Goal: Task Accomplishment & Management: Complete application form

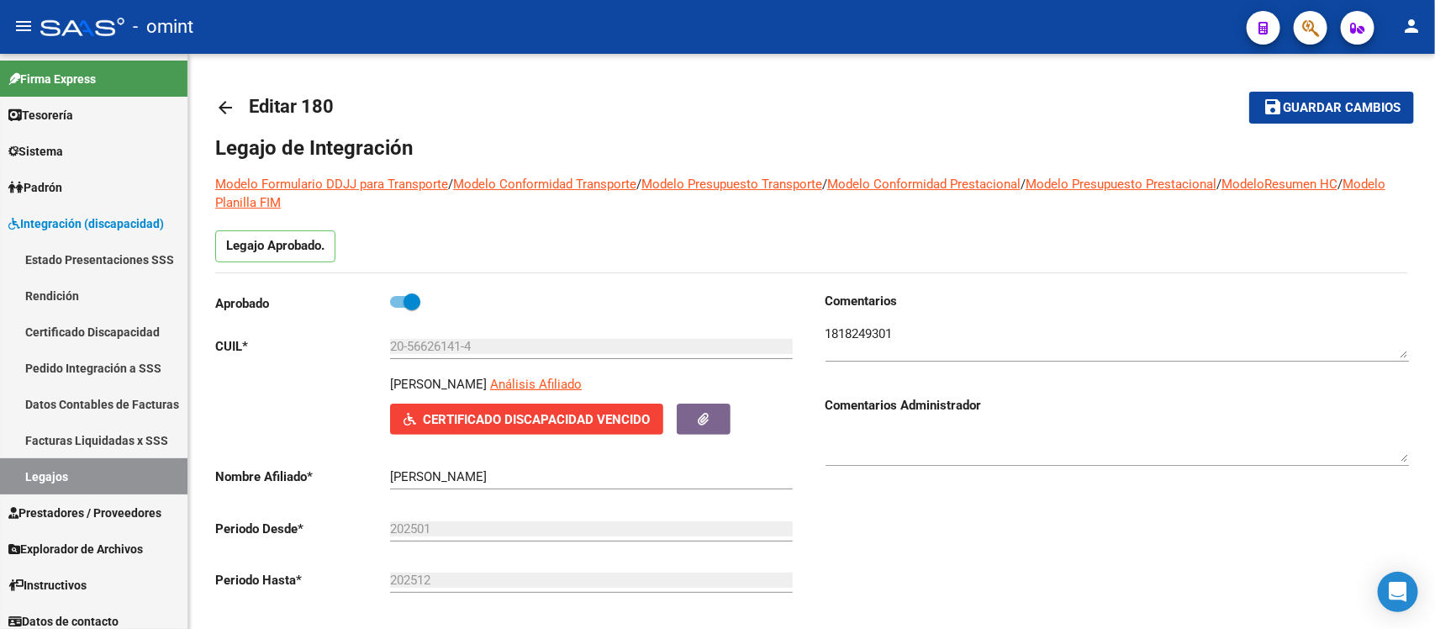
scroll to position [525, 0]
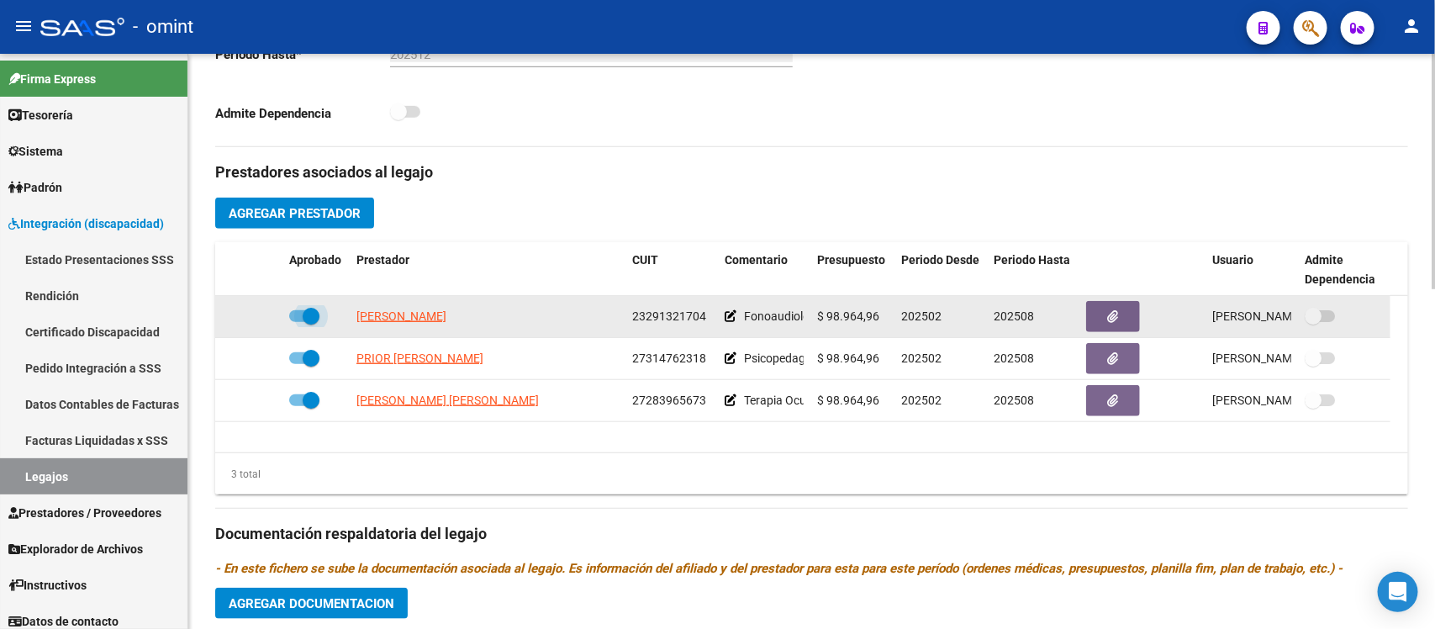
click at [315, 309] on span at bounding box center [311, 316] width 17 height 17
click at [298, 322] on input "checkbox" at bounding box center [297, 322] width 1 height 1
checkbox input "false"
click at [256, 318] on icon at bounding box center [258, 316] width 12 height 12
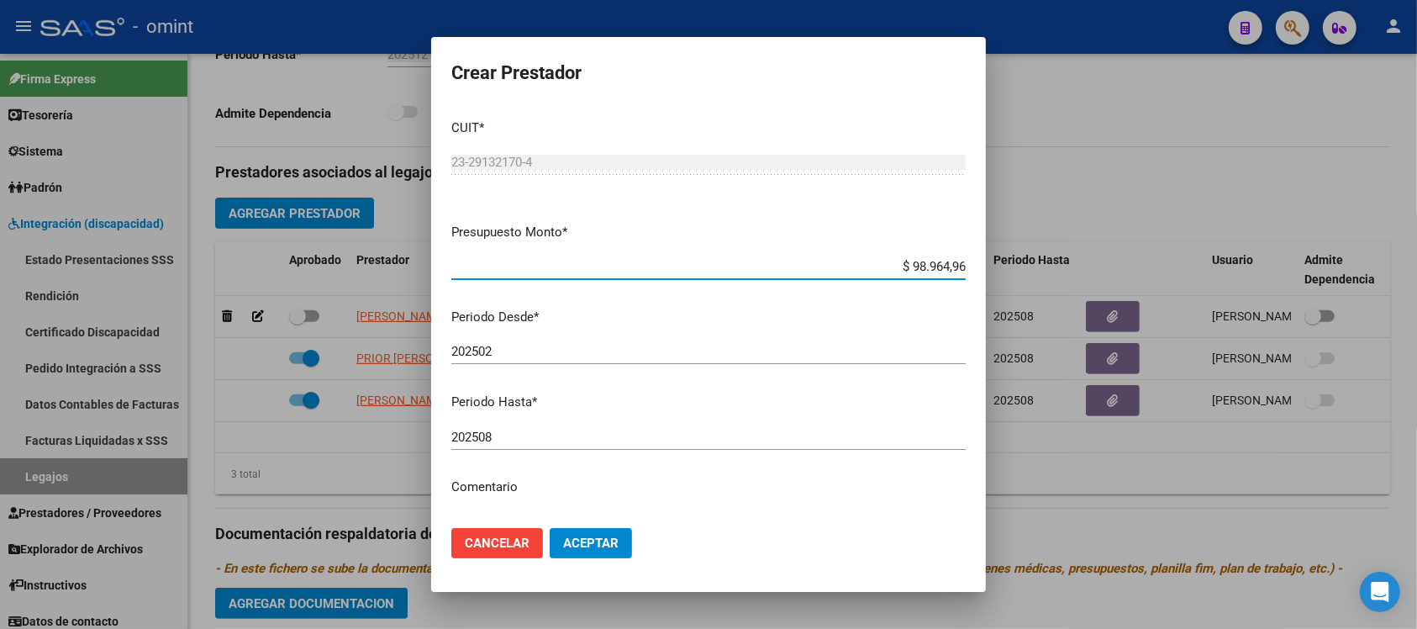
click at [532, 427] on div "202508 Ingresar el periodo" at bounding box center [708, 437] width 515 height 25
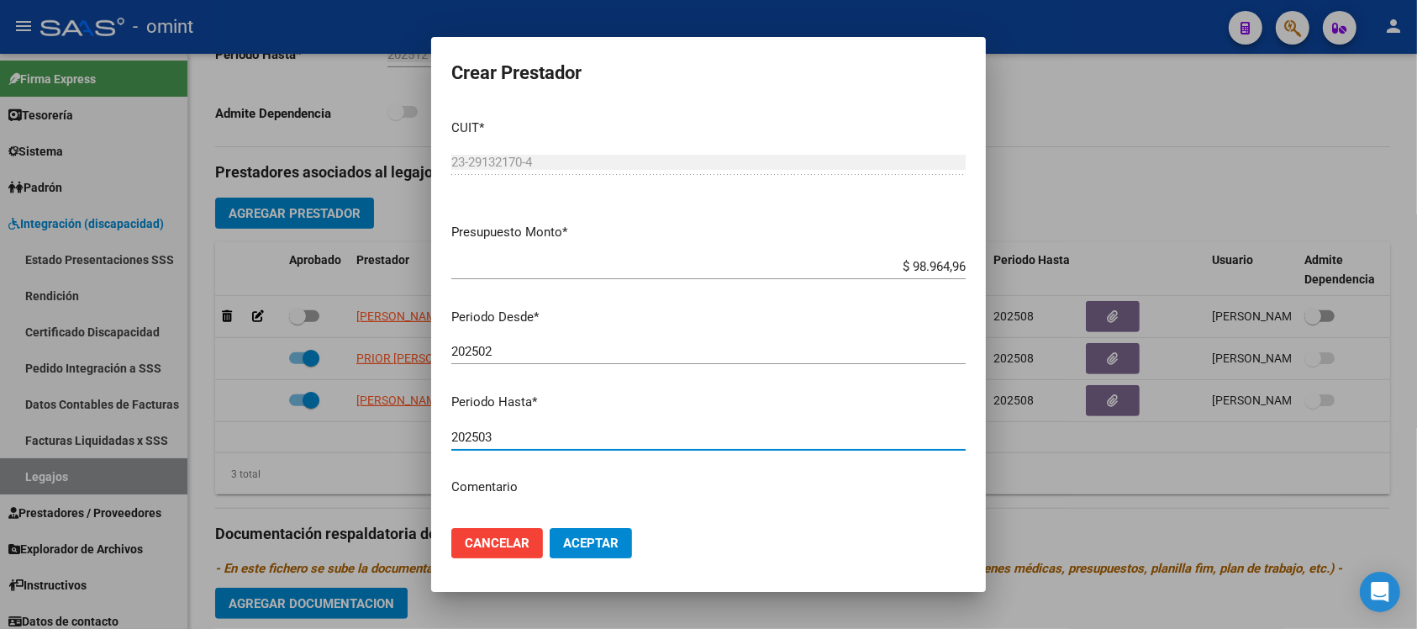
type input "202503"
click at [550, 528] on button "Aceptar" at bounding box center [591, 543] width 82 height 30
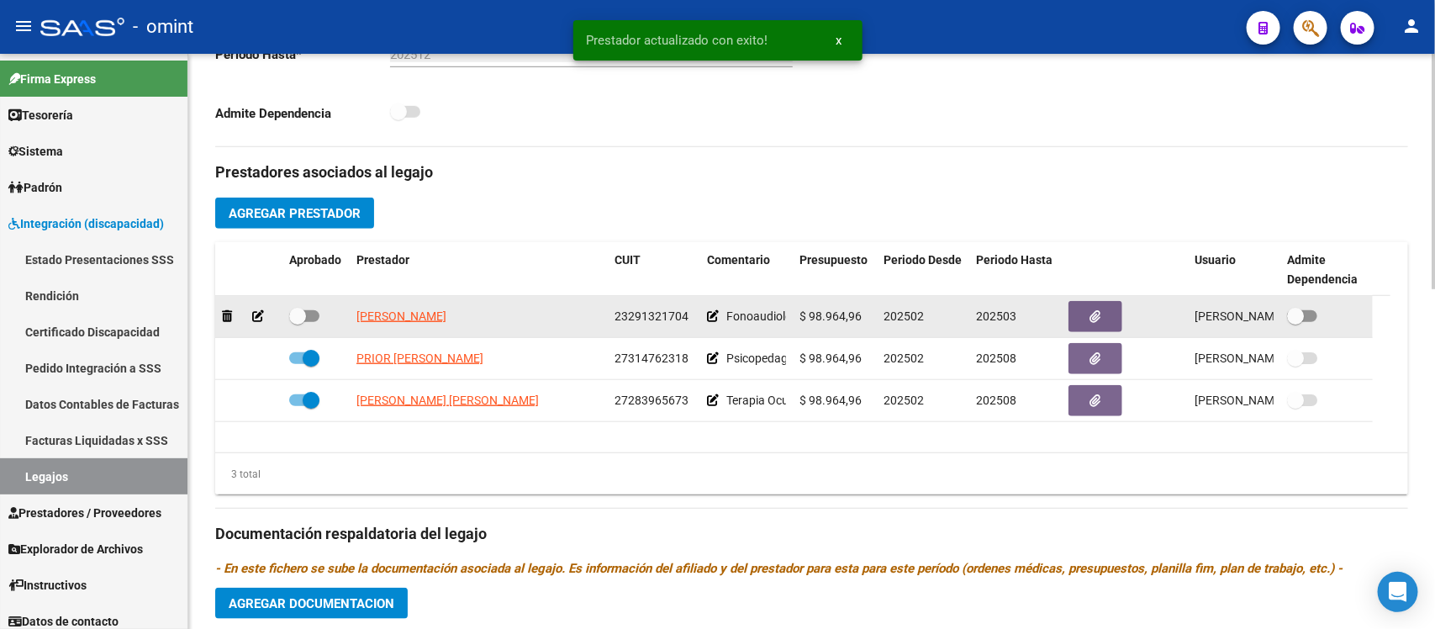
click at [307, 306] on label at bounding box center [304, 316] width 30 height 20
click at [298, 322] on input "checkbox" at bounding box center [297, 322] width 1 height 1
checkbox input "true"
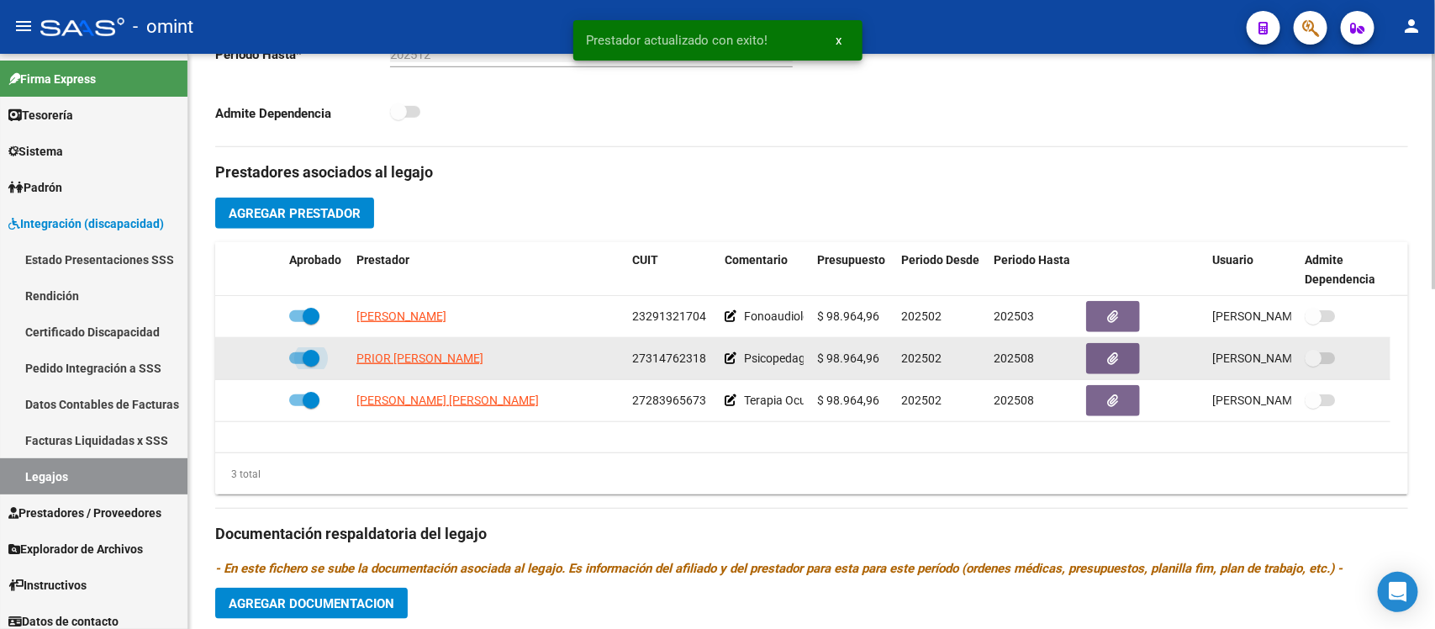
click at [318, 354] on span at bounding box center [311, 358] width 17 height 17
click at [298, 364] on input "checkbox" at bounding box center [297, 364] width 1 height 1
checkbox input "false"
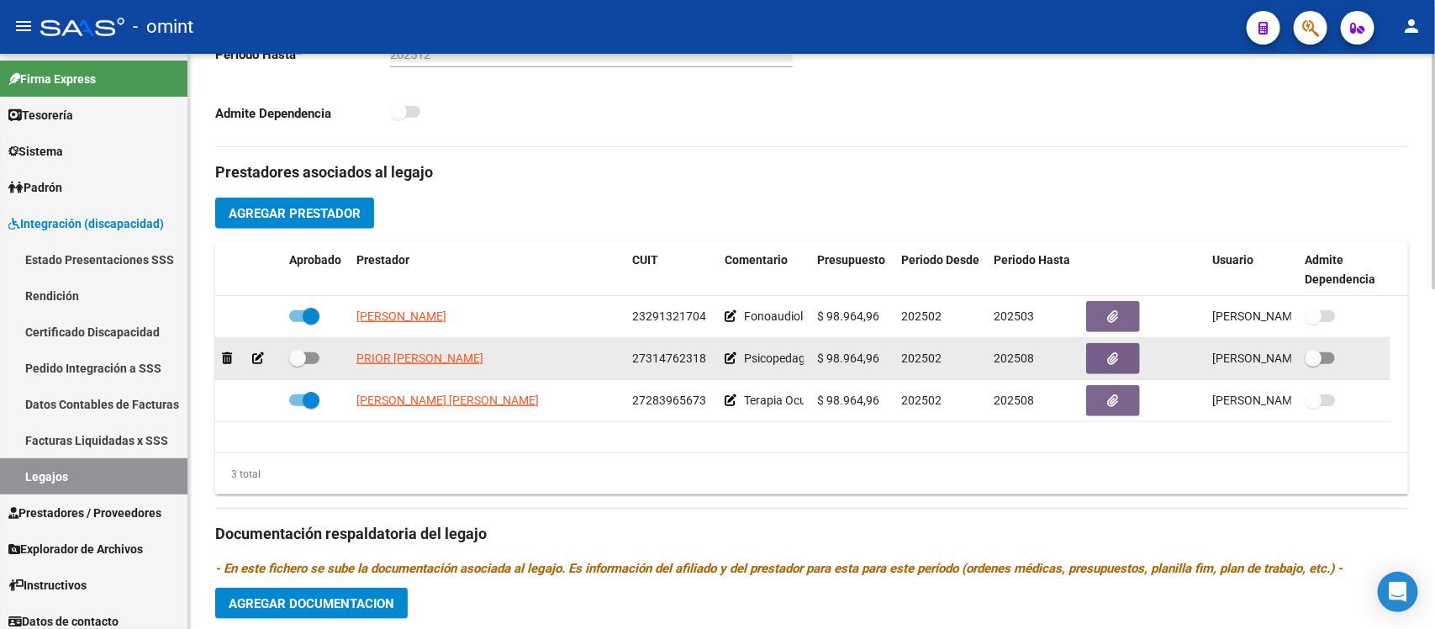
click at [256, 351] on app-integracion-expediente-add-prestador at bounding box center [258, 357] width 12 height 13
click at [255, 352] on icon at bounding box center [258, 358] width 12 height 12
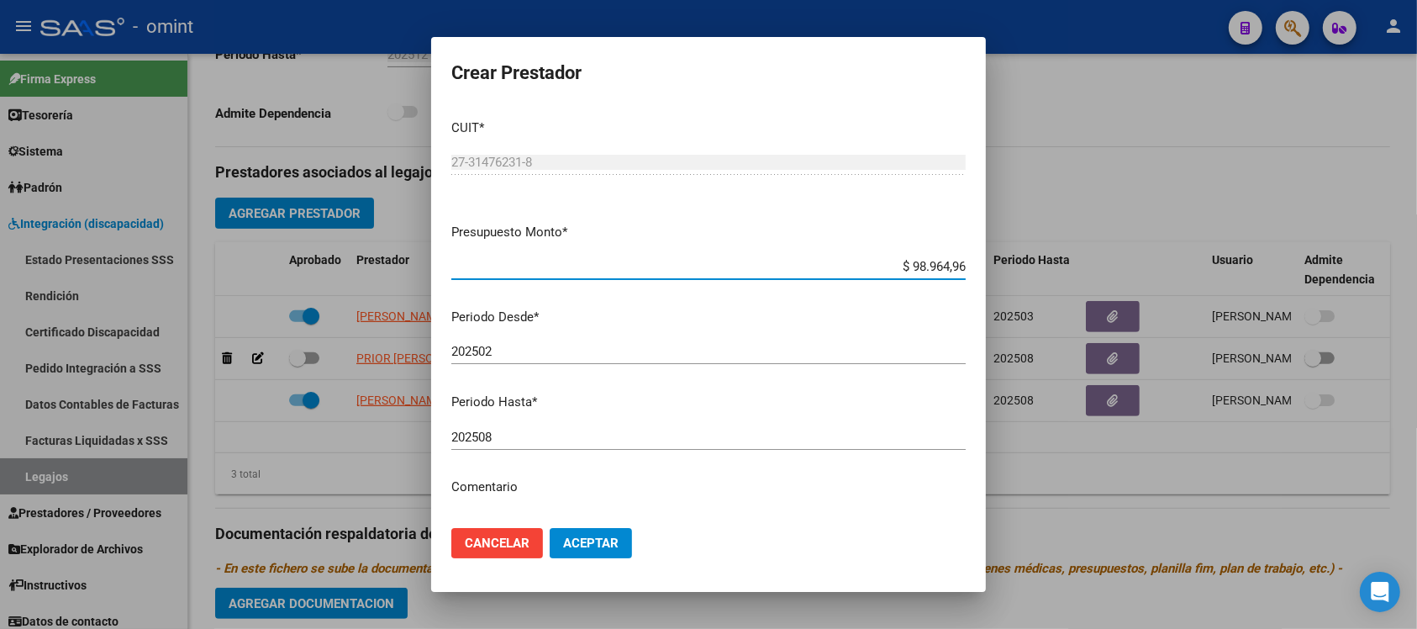
drag, startPoint x: 552, startPoint y: 435, endPoint x: 542, endPoint y: 427, distance: 12.6
click at [545, 430] on input "202508" at bounding box center [708, 437] width 515 height 15
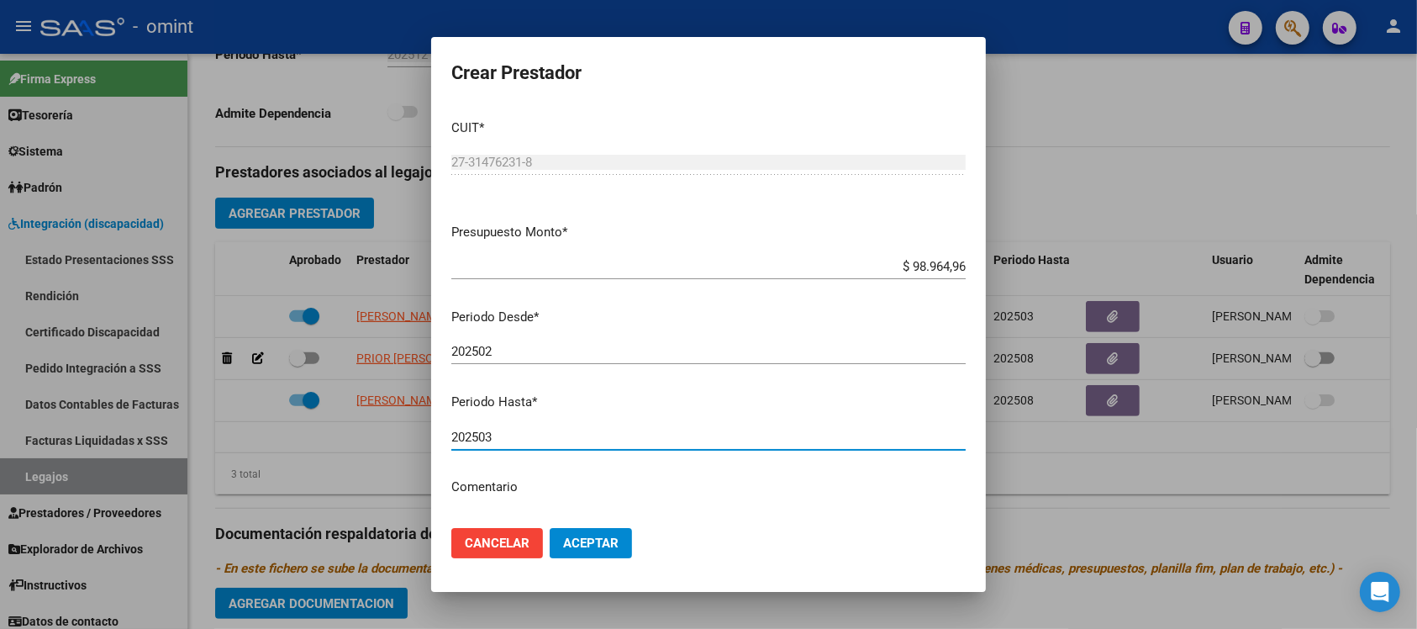
type input "202503"
click at [550, 528] on button "Aceptar" at bounding box center [591, 543] width 82 height 30
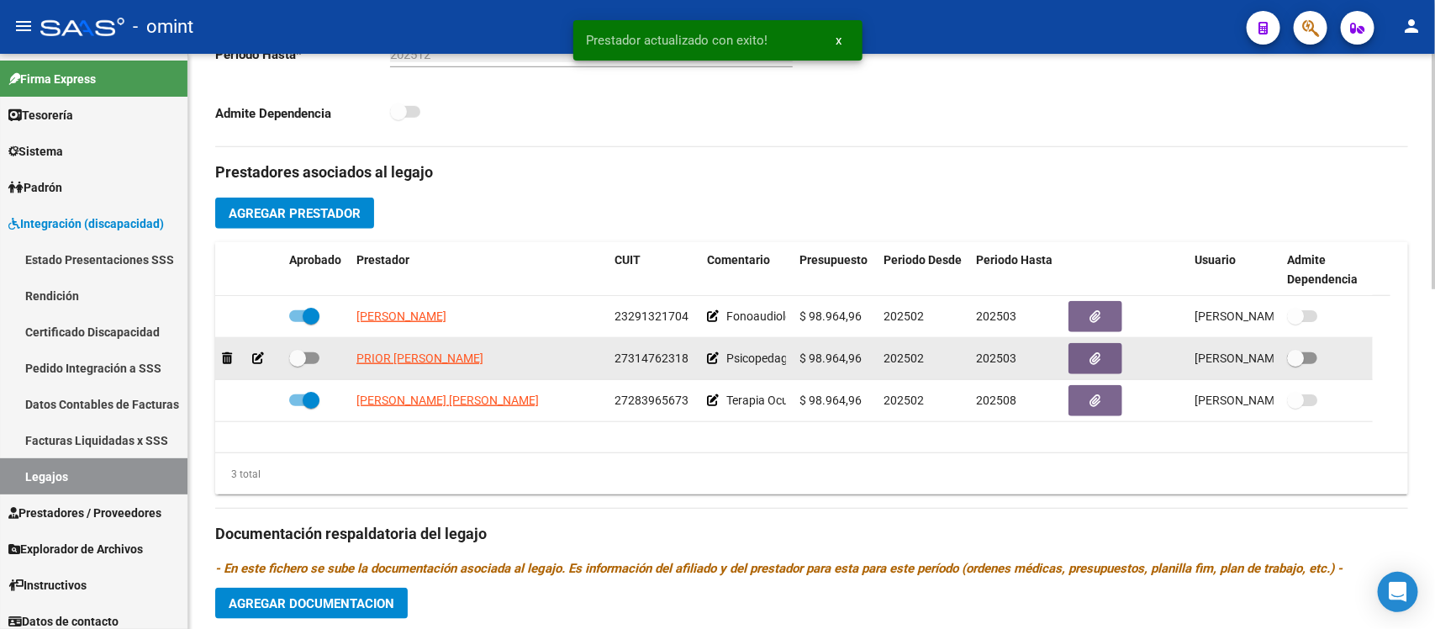
click at [299, 353] on span at bounding box center [297, 358] width 17 height 17
click at [298, 364] on input "checkbox" at bounding box center [297, 364] width 1 height 1
checkbox input "true"
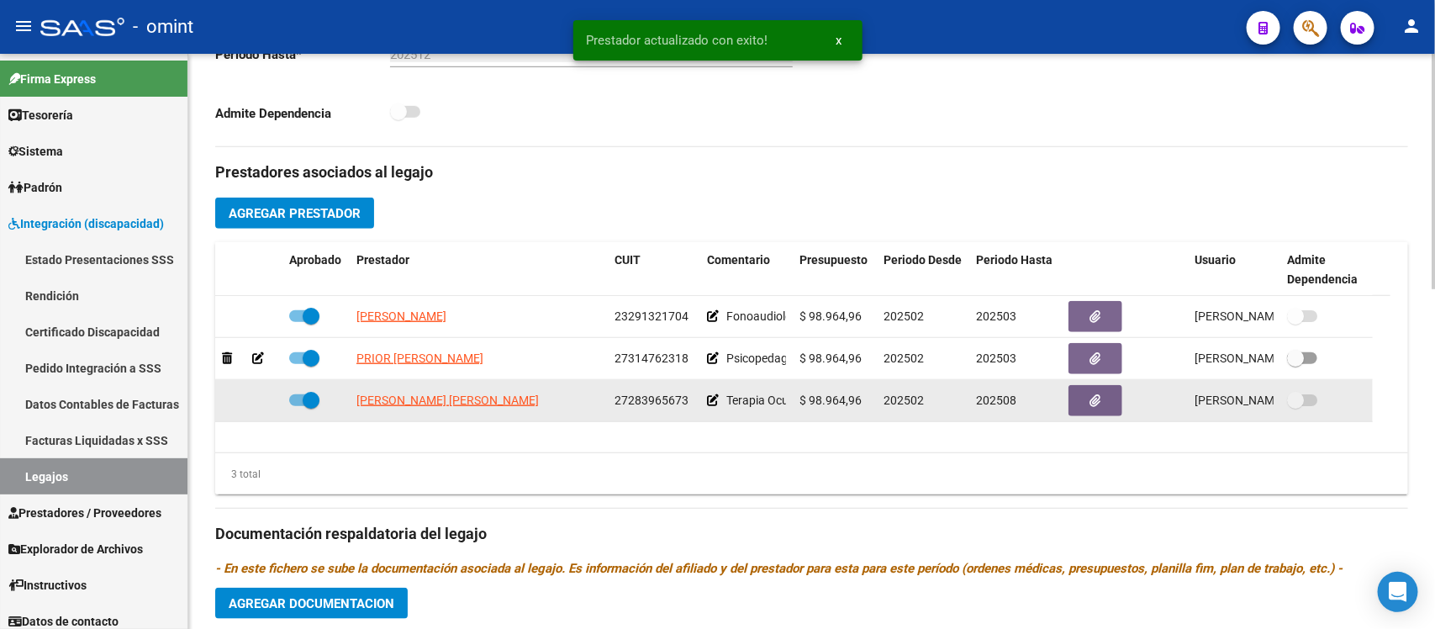
click at [309, 393] on span at bounding box center [311, 400] width 17 height 17
click at [298, 406] on input "checkbox" at bounding box center [297, 406] width 1 height 1
checkbox input "false"
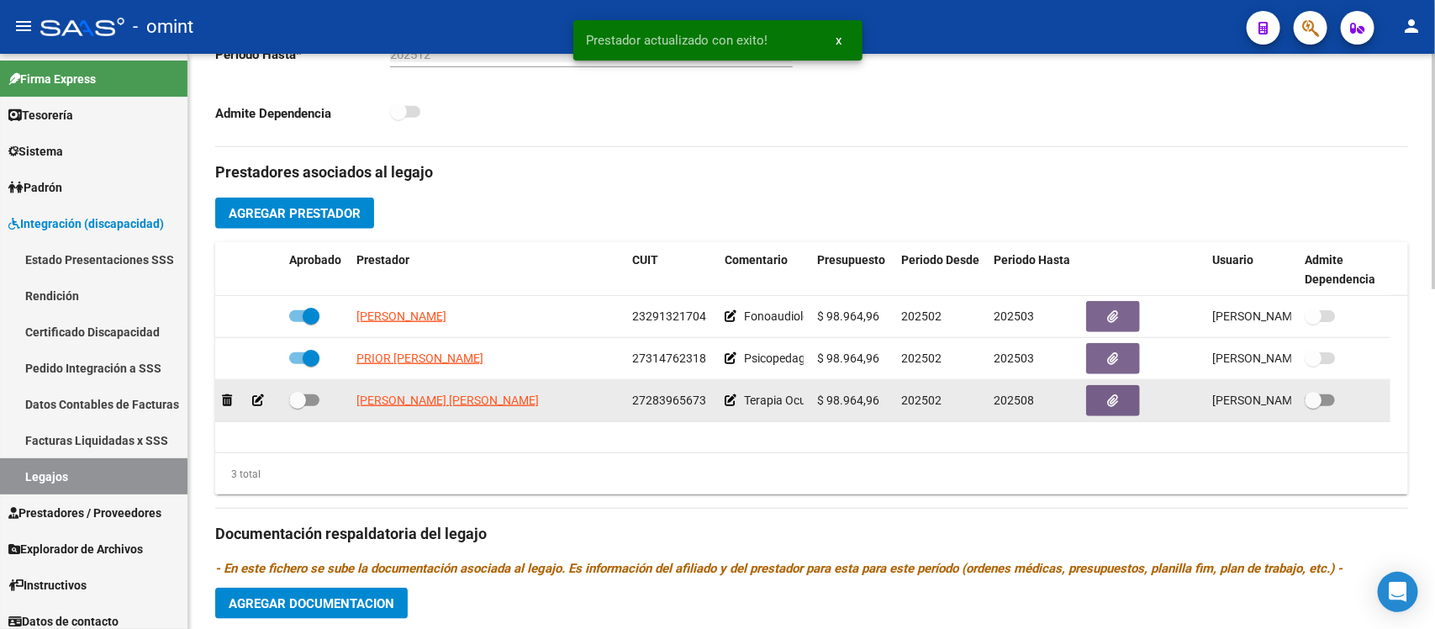
click at [256, 397] on icon at bounding box center [258, 400] width 12 height 12
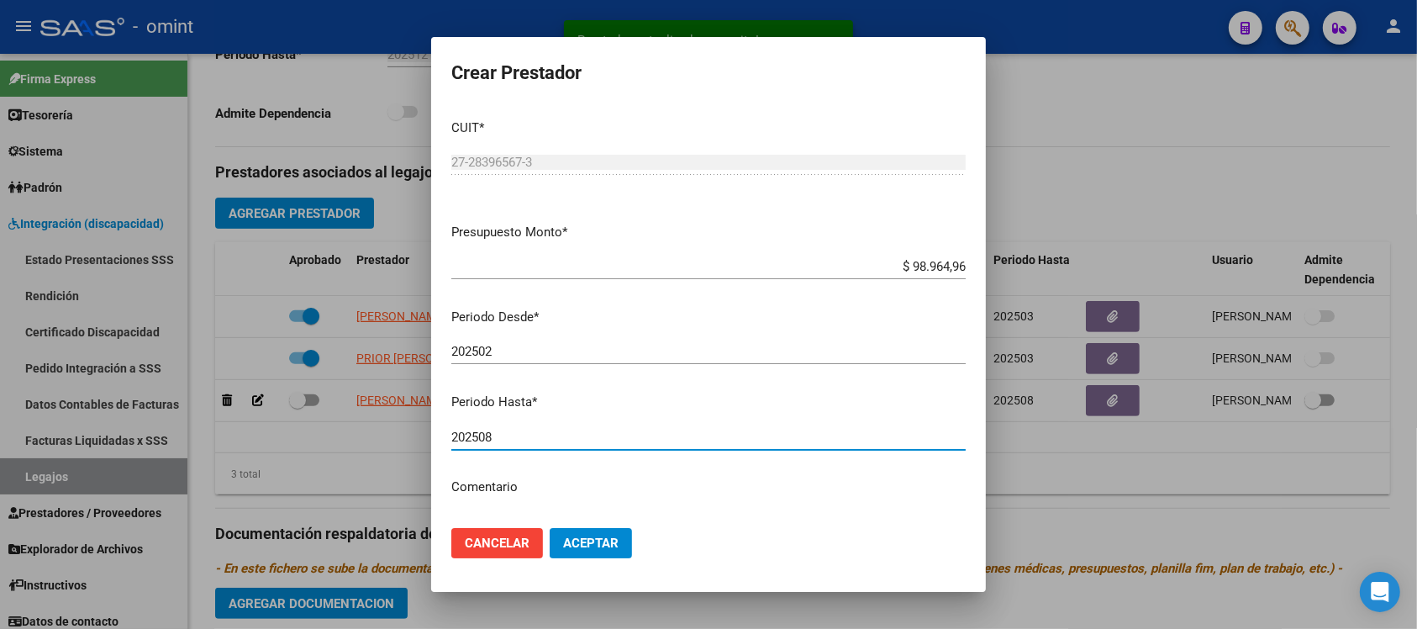
click at [544, 430] on input "202508" at bounding box center [708, 437] width 515 height 15
type input "202503"
click at [550, 528] on button "Aceptar" at bounding box center [591, 543] width 82 height 30
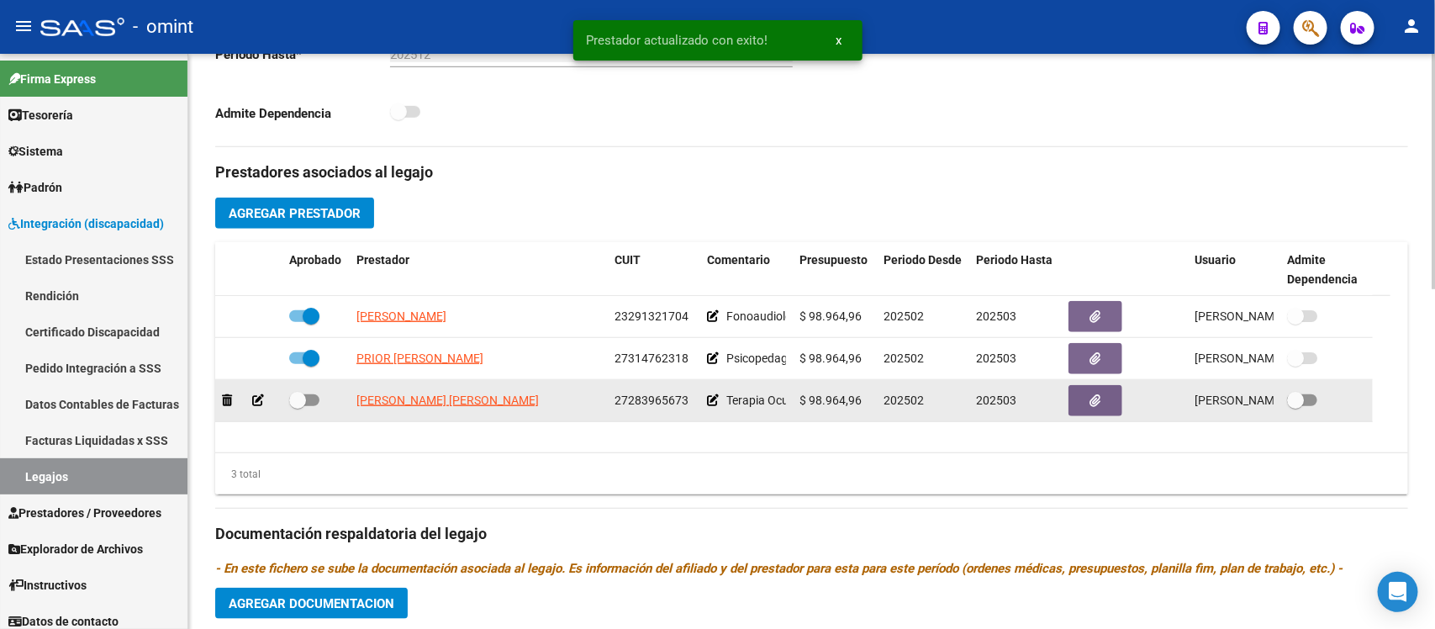
click at [292, 396] on span at bounding box center [297, 400] width 17 height 17
click at [297, 406] on input "checkbox" at bounding box center [297, 406] width 1 height 1
checkbox input "true"
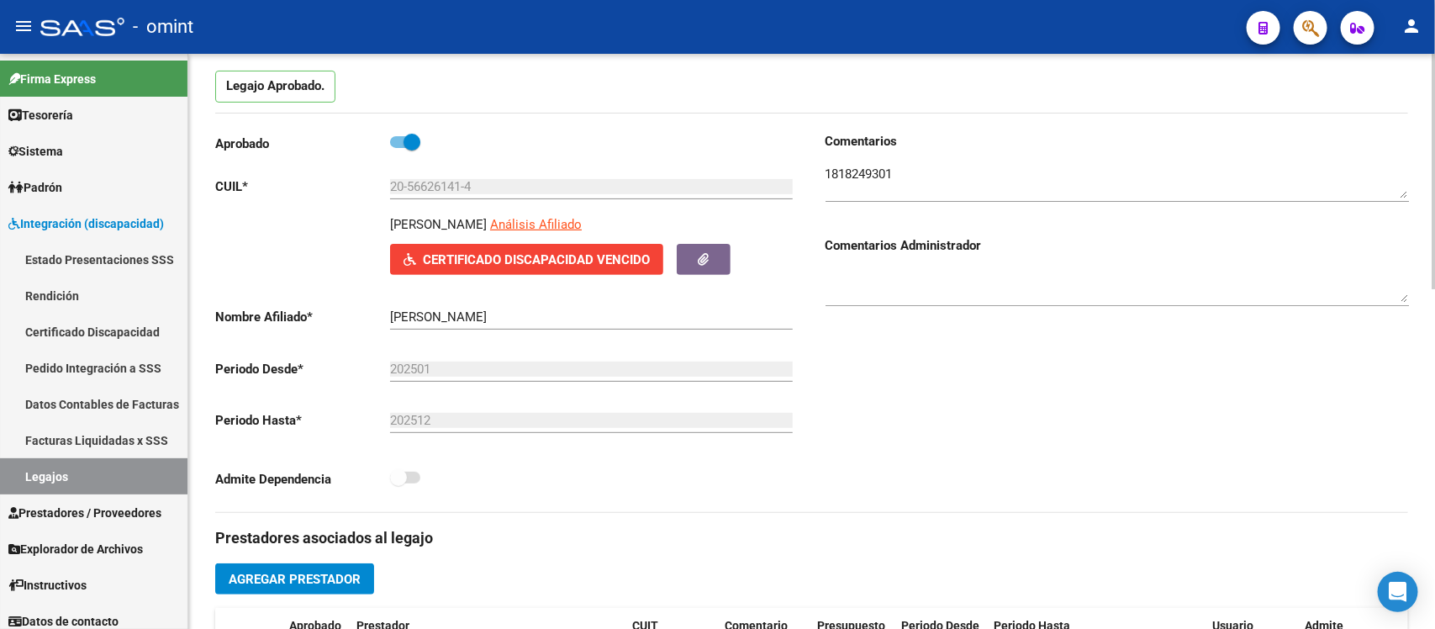
scroll to position [0, 0]
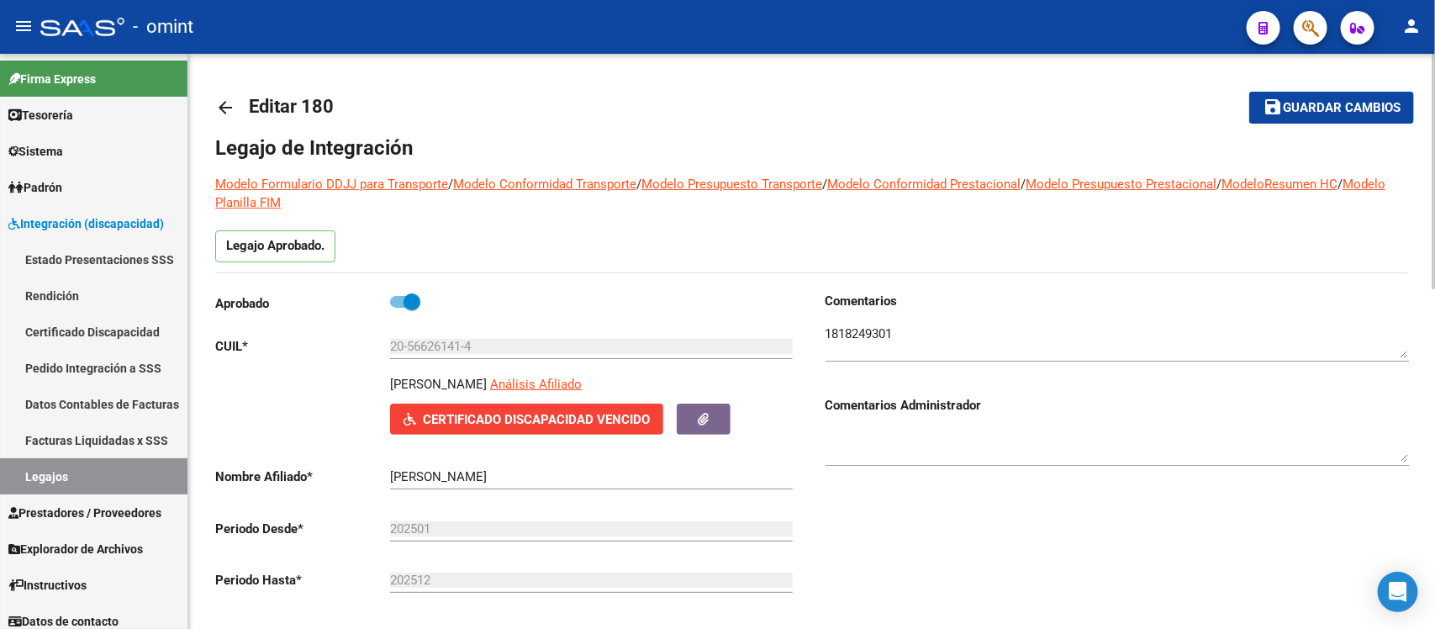
click at [1396, 119] on button "save Guardar cambios" at bounding box center [1331, 107] width 165 height 31
click at [221, 108] on mat-icon "arrow_back" at bounding box center [225, 108] width 20 height 20
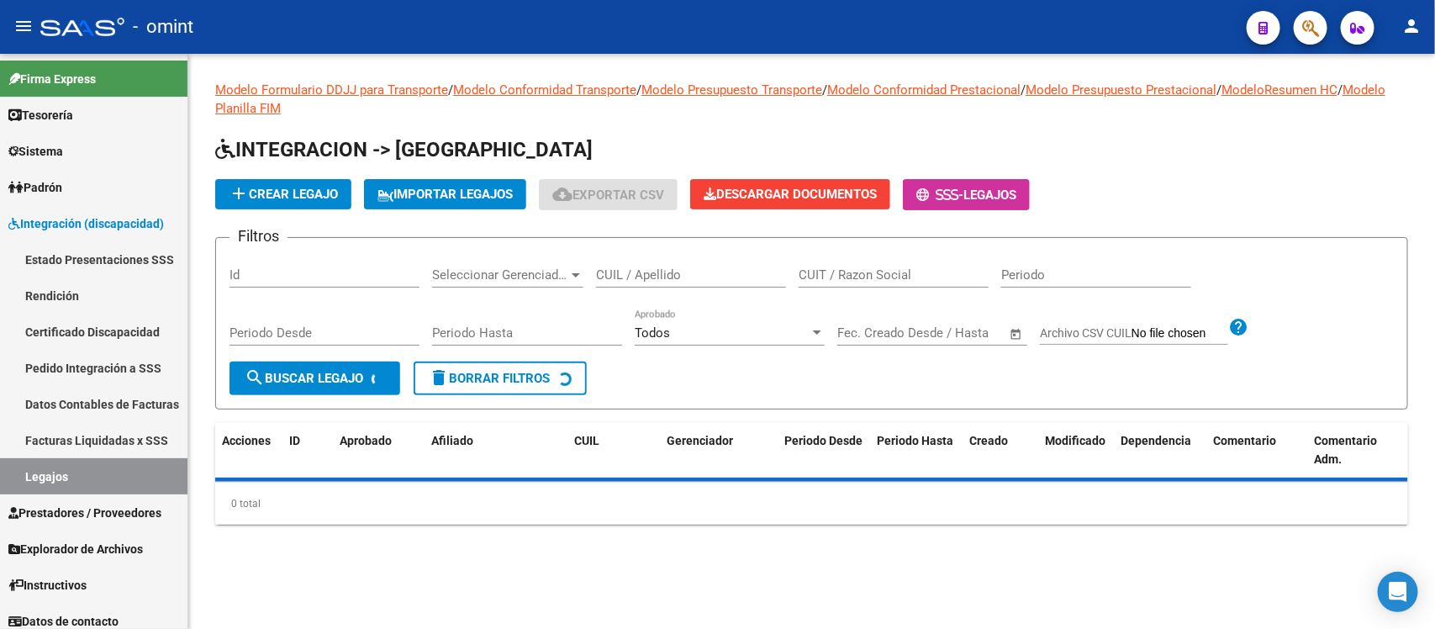
click at [646, 277] on input "CUIL / Apellido" at bounding box center [691, 274] width 190 height 15
paste input "54388302"
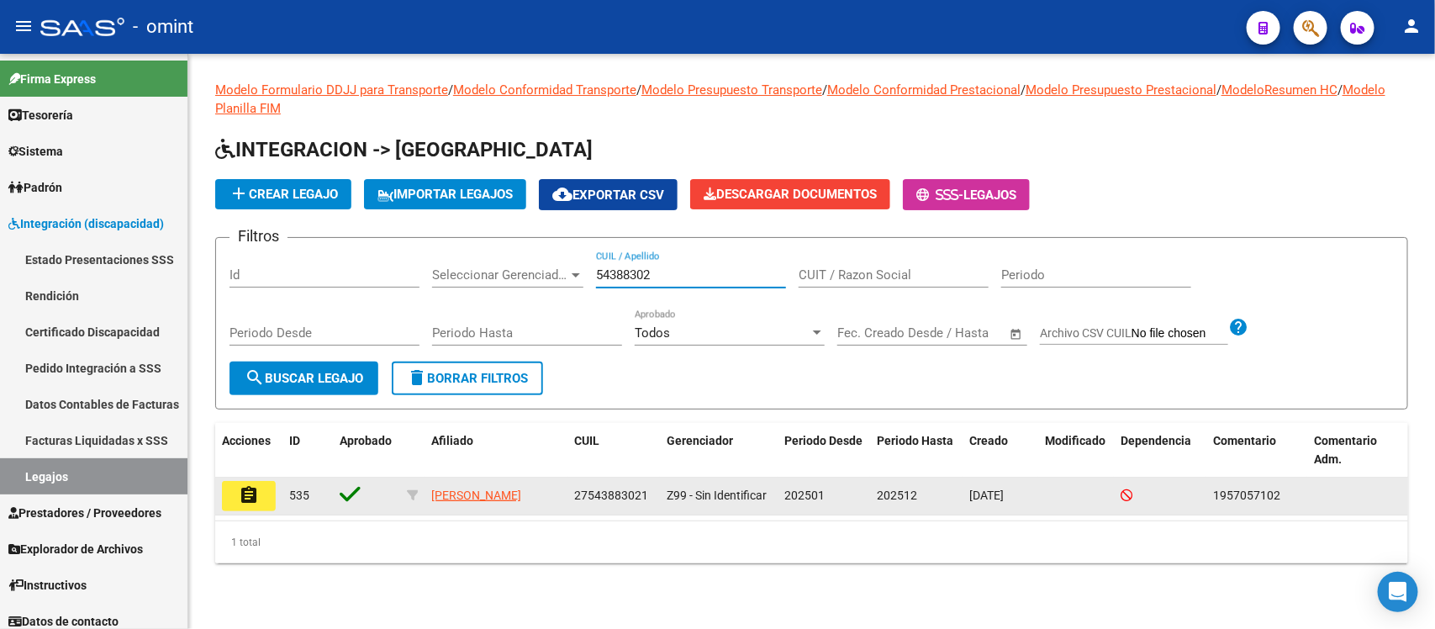
type input "54388302"
drag, startPoint x: 250, startPoint y: 490, endPoint x: 276, endPoint y: 492, distance: 26.1
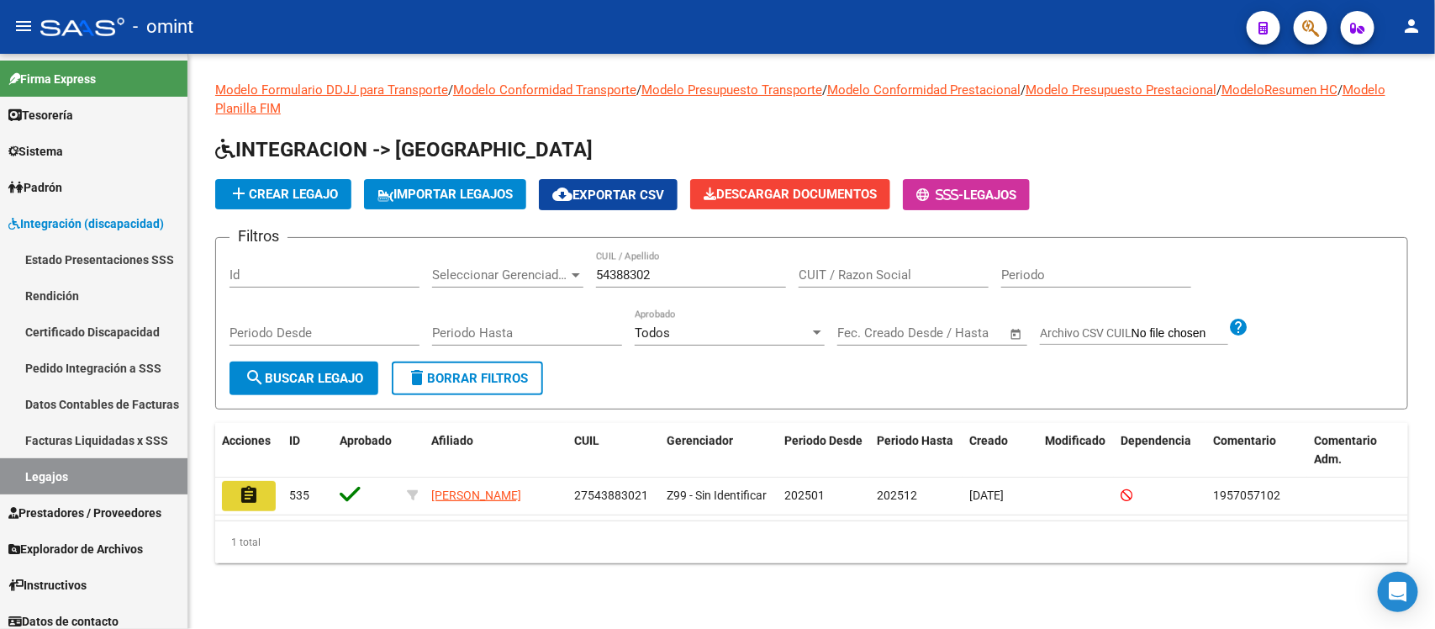
click at [250, 492] on mat-icon "assignment" at bounding box center [249, 495] width 20 height 20
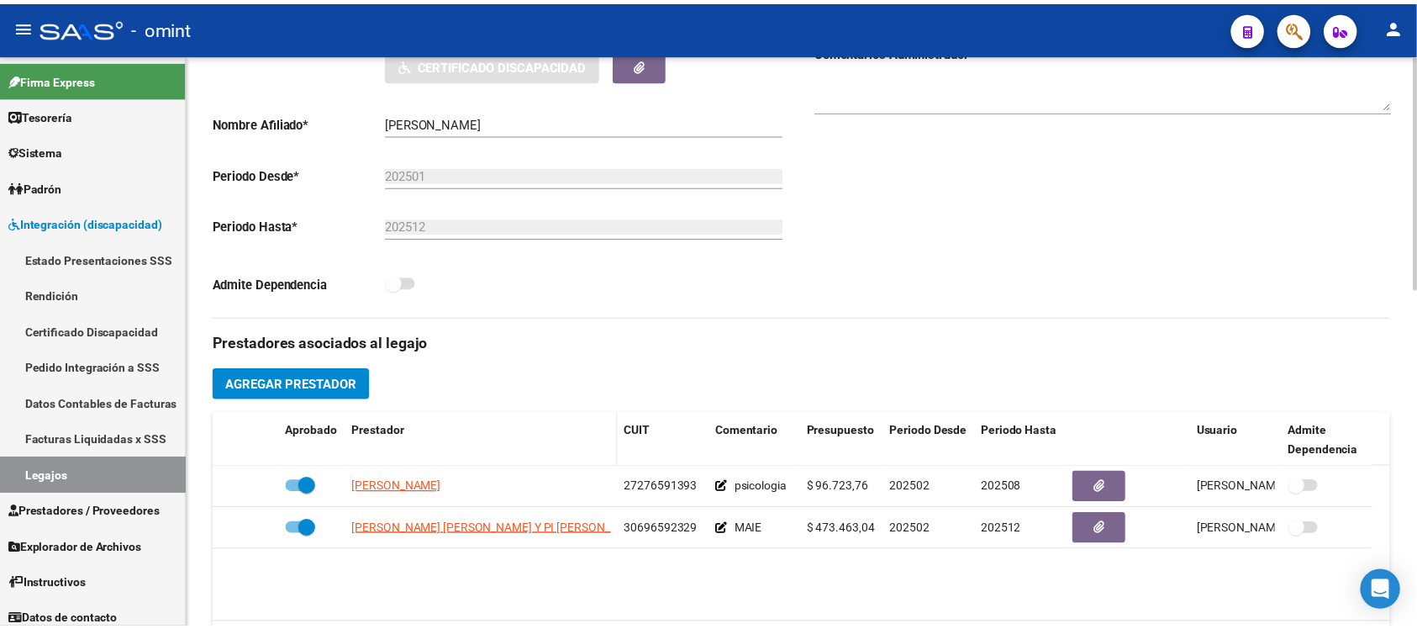
scroll to position [420, 0]
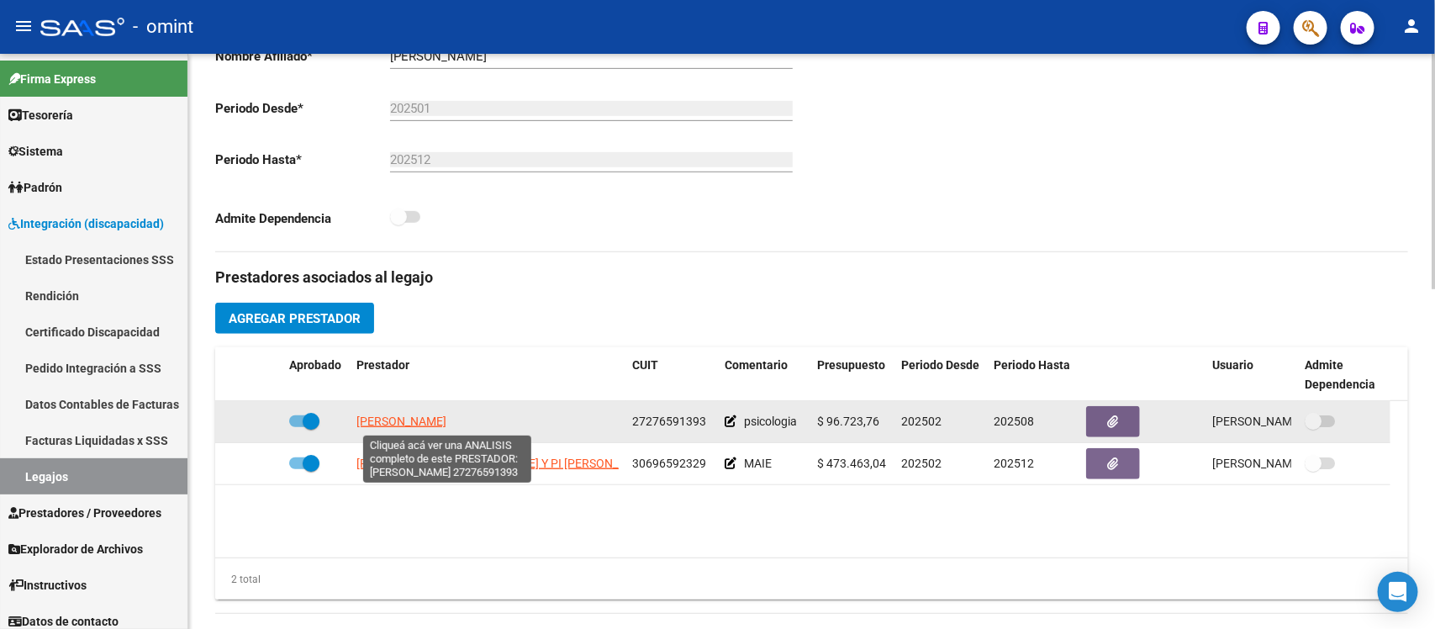
click at [446, 419] on span "[PERSON_NAME]" at bounding box center [401, 420] width 90 height 13
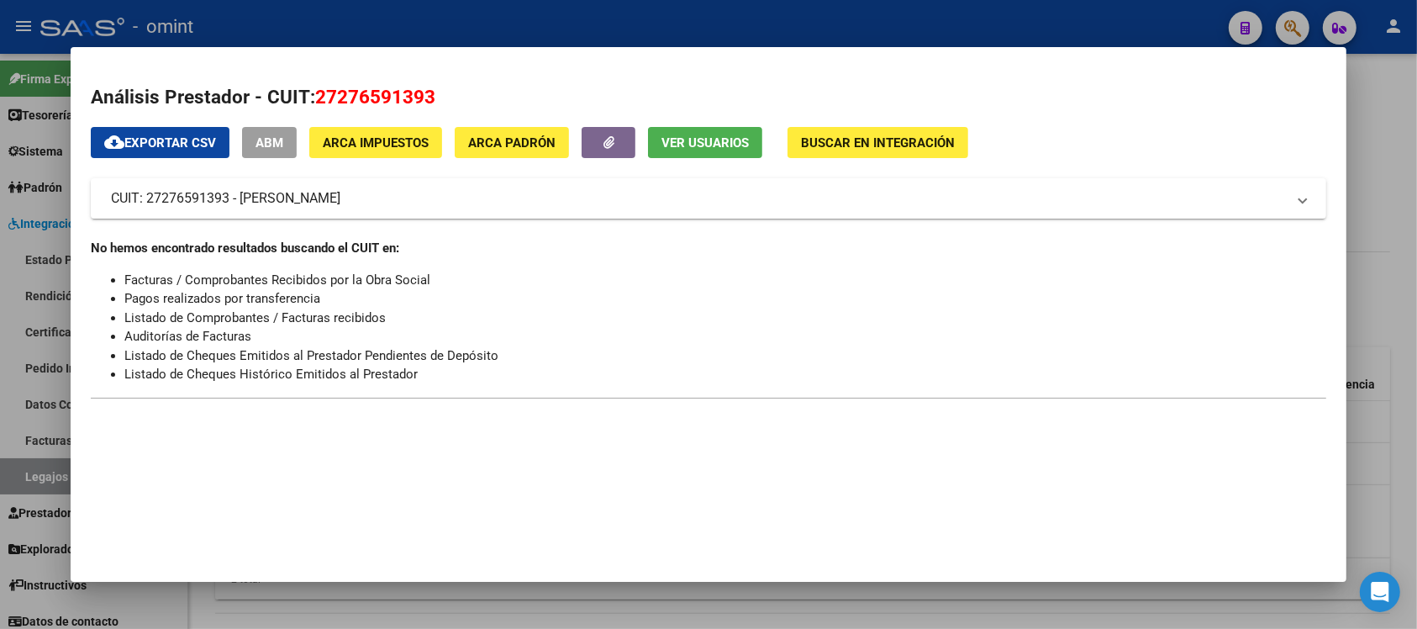
click at [546, 17] on div at bounding box center [708, 314] width 1417 height 629
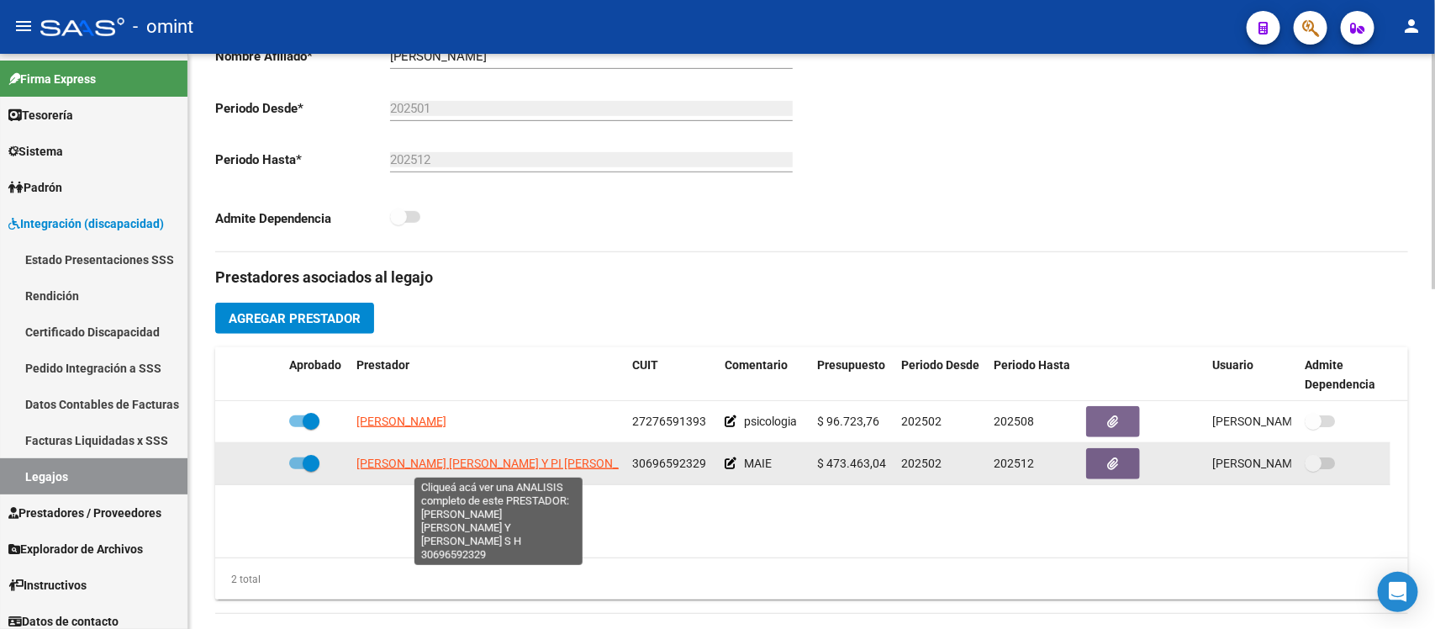
click at [423, 467] on span "[PERSON_NAME] [PERSON_NAME] Y PI [PERSON_NAME]" at bounding box center [505, 462] width 298 height 13
type textarea "30696592329"
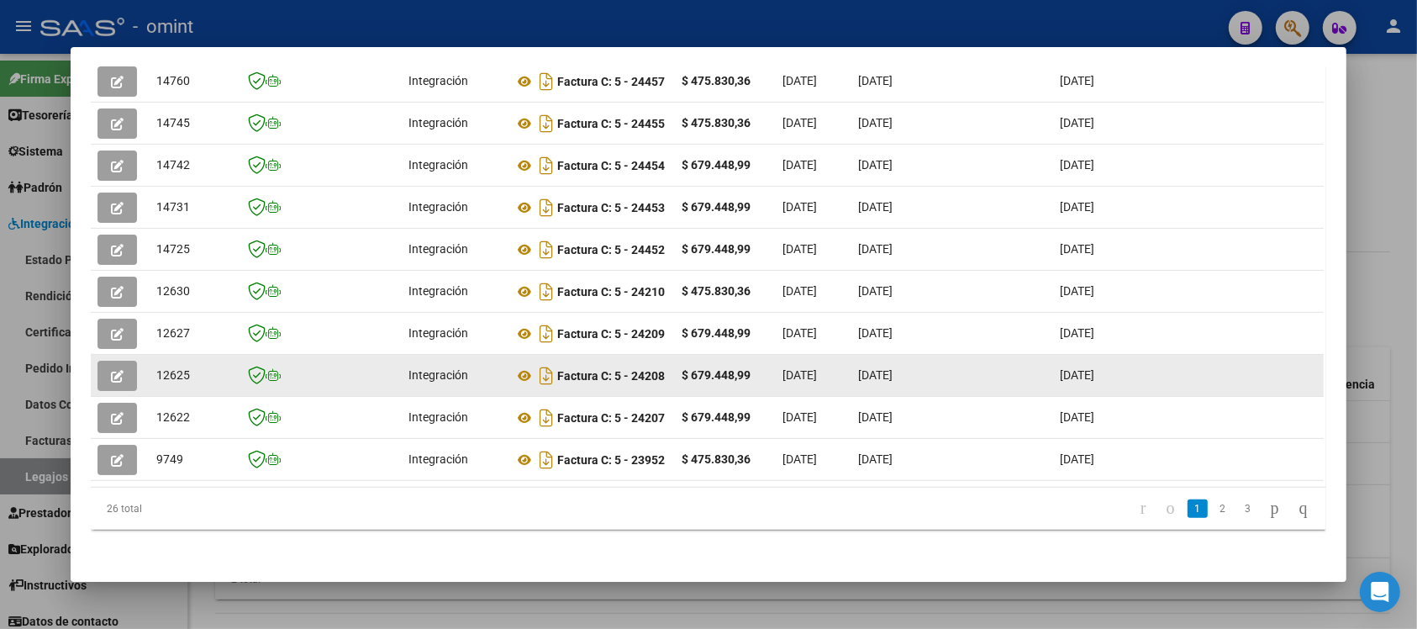
scroll to position [240, 0]
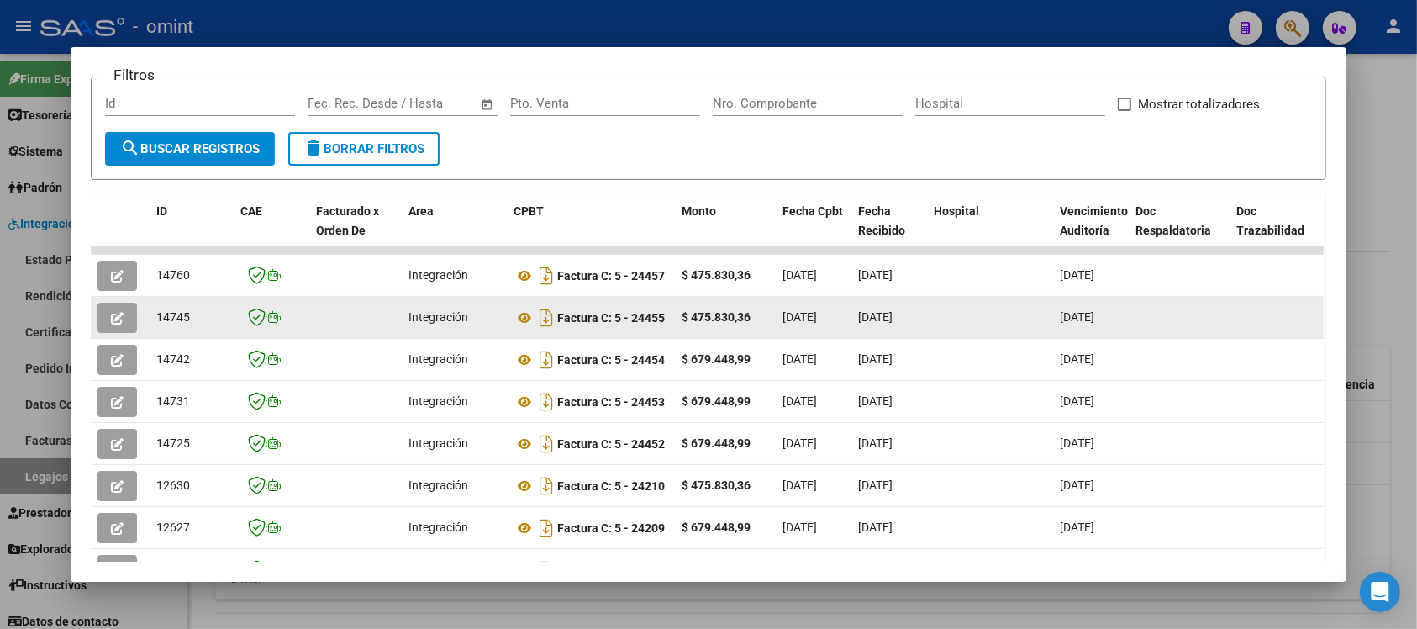
click at [105, 303] on button "button" at bounding box center [118, 318] width 40 height 30
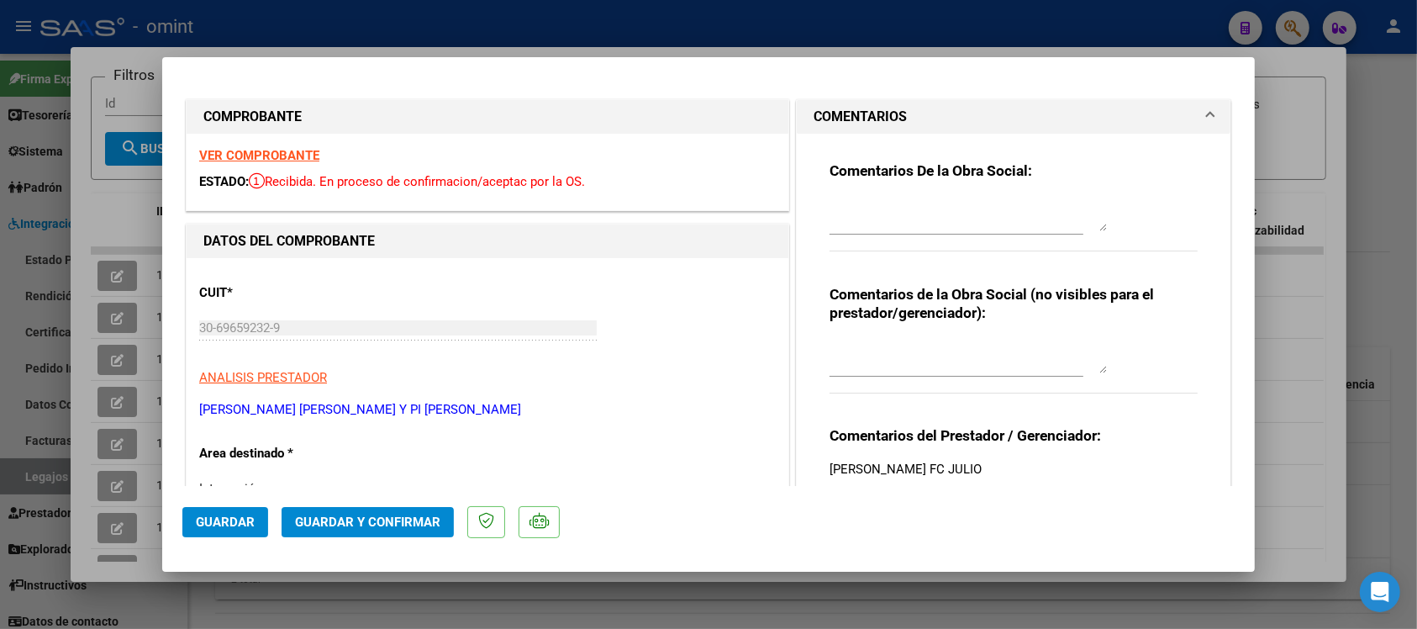
click at [290, 158] on strong "VER COMPROBANTE" at bounding box center [259, 155] width 120 height 15
click at [341, 518] on span "Guardar y Confirmar" at bounding box center [367, 522] width 145 height 15
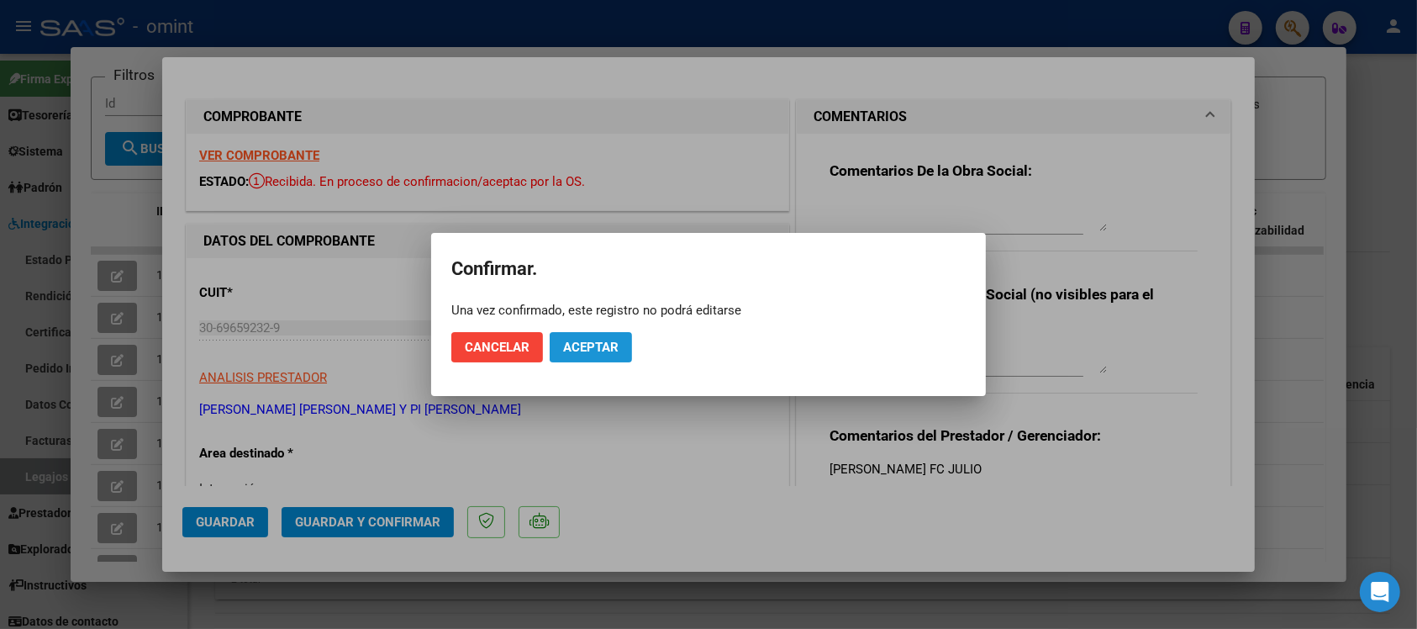
click at [587, 337] on button "Aceptar" at bounding box center [591, 347] width 82 height 30
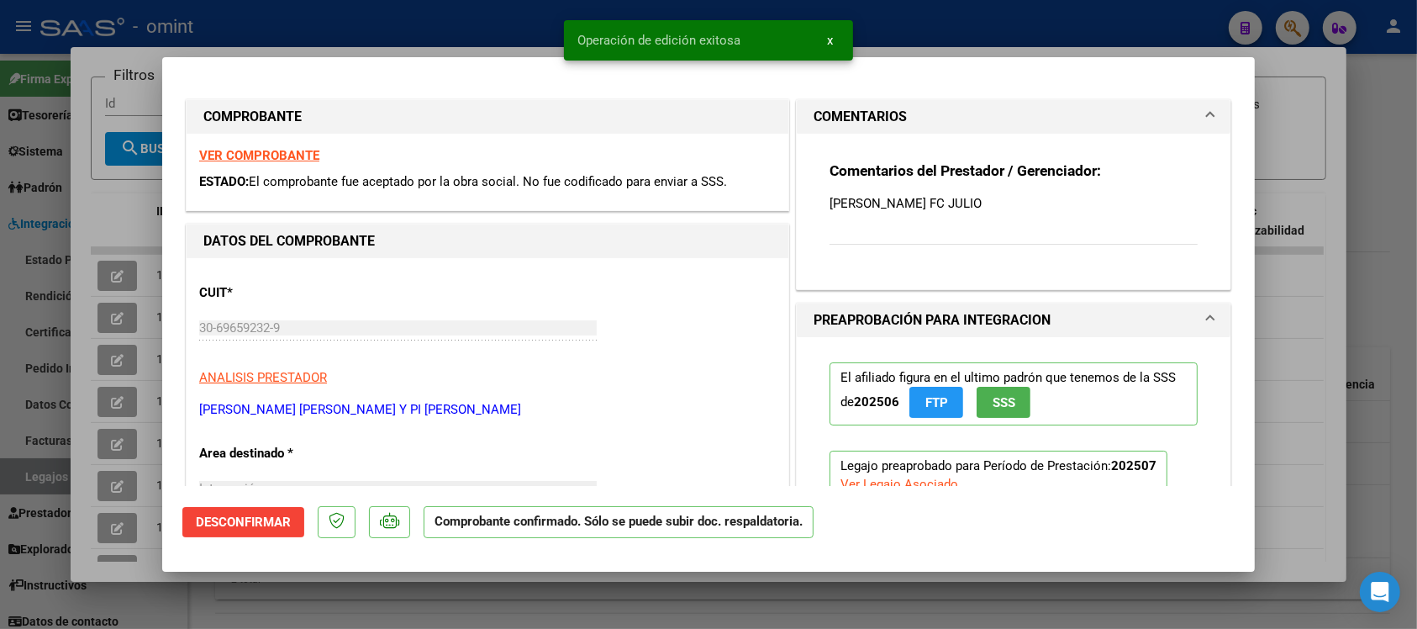
click at [286, 26] on div at bounding box center [708, 314] width 1417 height 629
type input "$ 0,00"
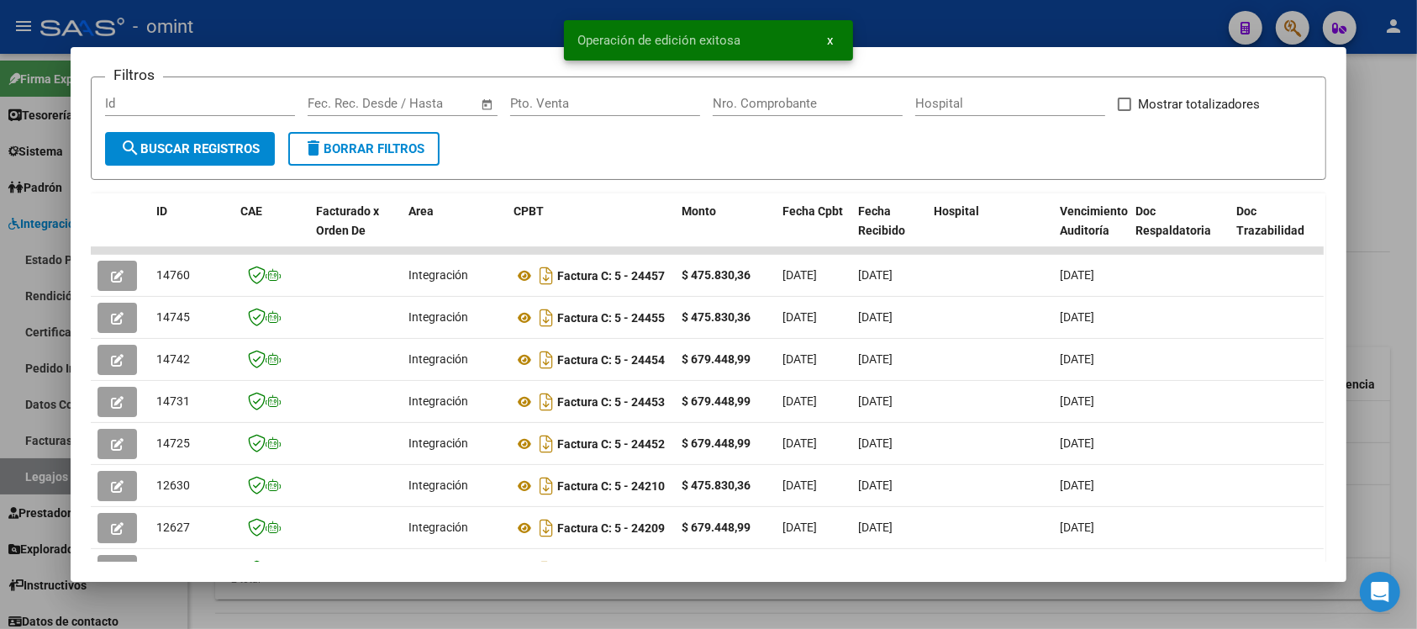
click at [333, 3] on div at bounding box center [708, 314] width 1417 height 629
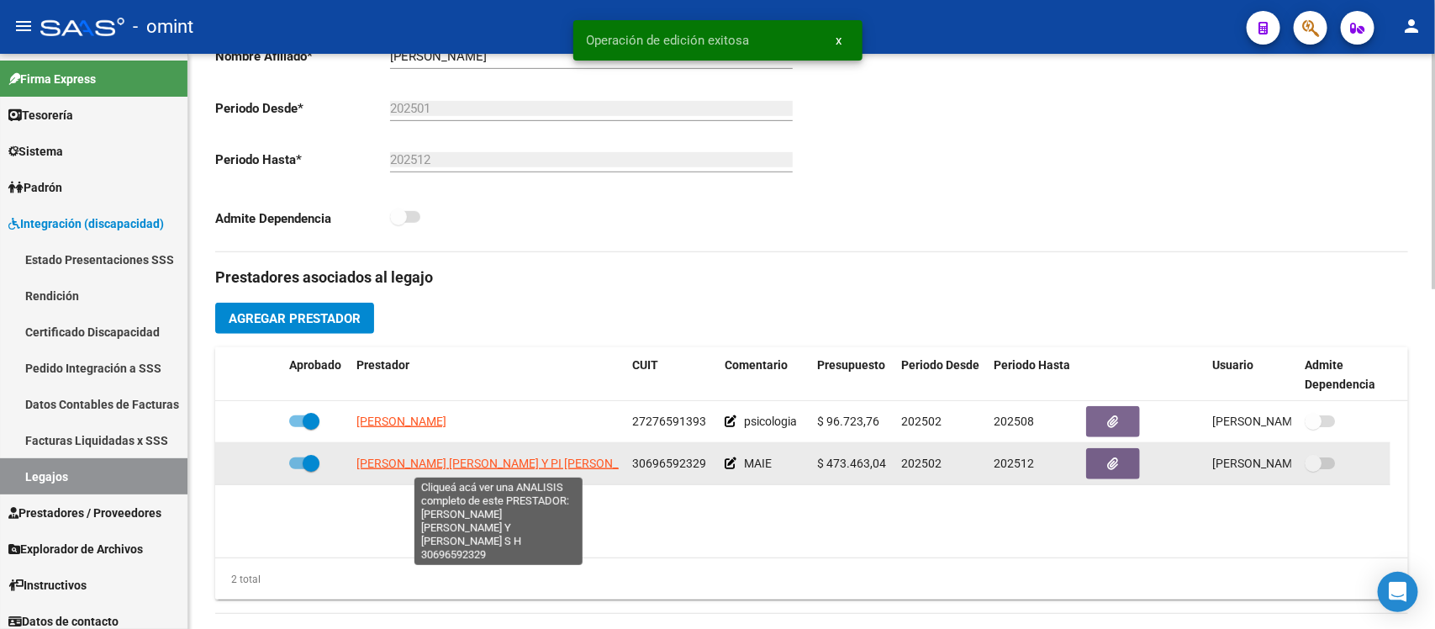
click at [440, 464] on span "[PERSON_NAME] [PERSON_NAME] Y PI [PERSON_NAME]" at bounding box center [505, 462] width 298 height 13
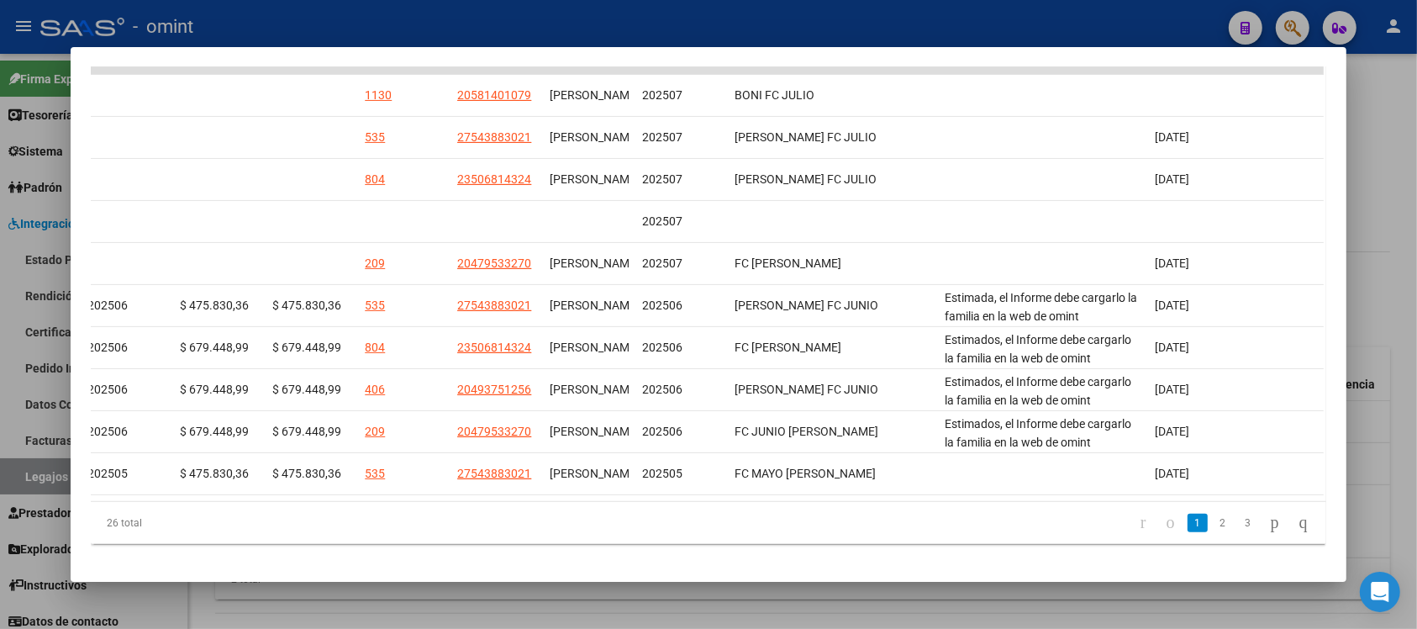
scroll to position [0, 0]
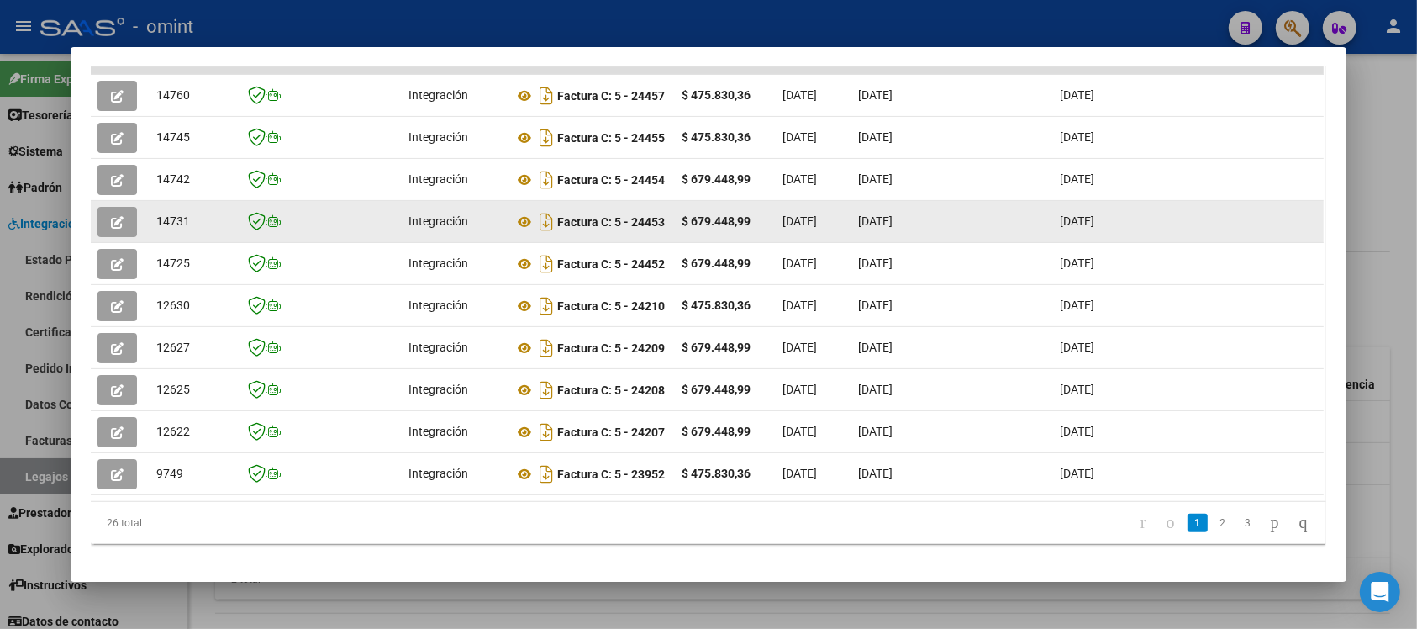
click at [111, 220] on icon "button" at bounding box center [117, 222] width 13 height 13
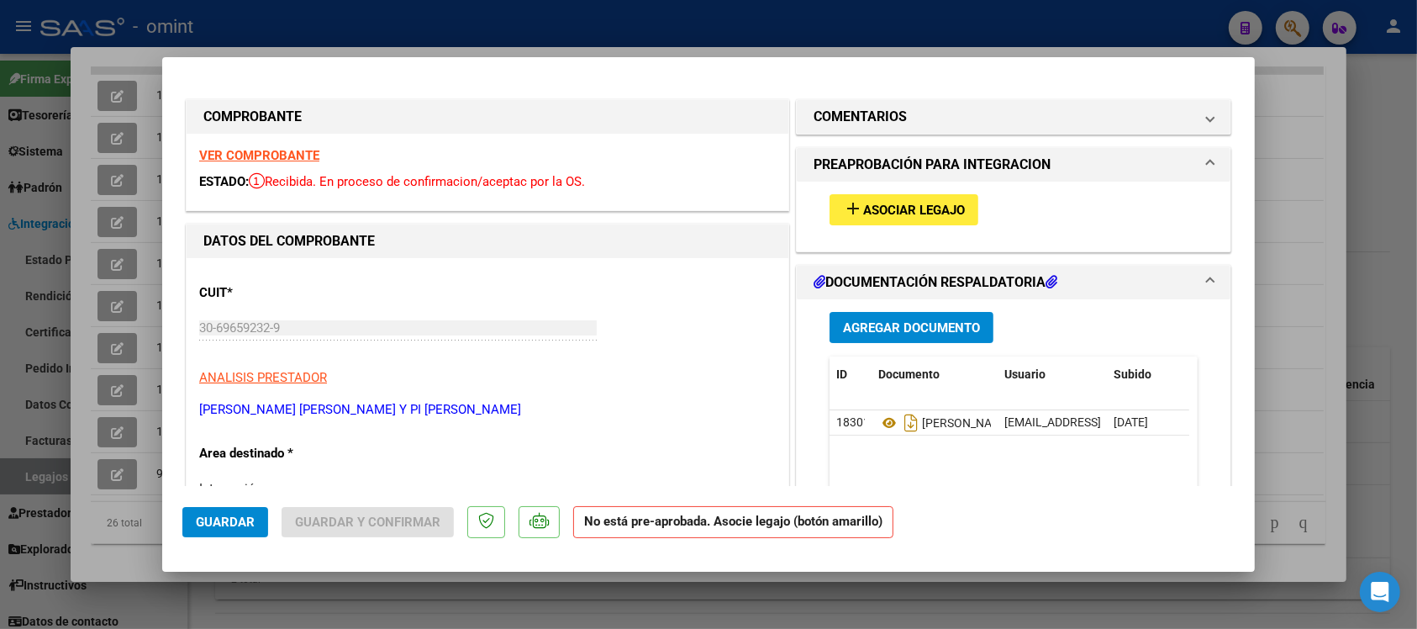
click at [284, 156] on strong "VER COMPROBANTE" at bounding box center [259, 155] width 120 height 15
click at [914, 203] on span "Asociar Legajo" at bounding box center [914, 210] width 102 height 15
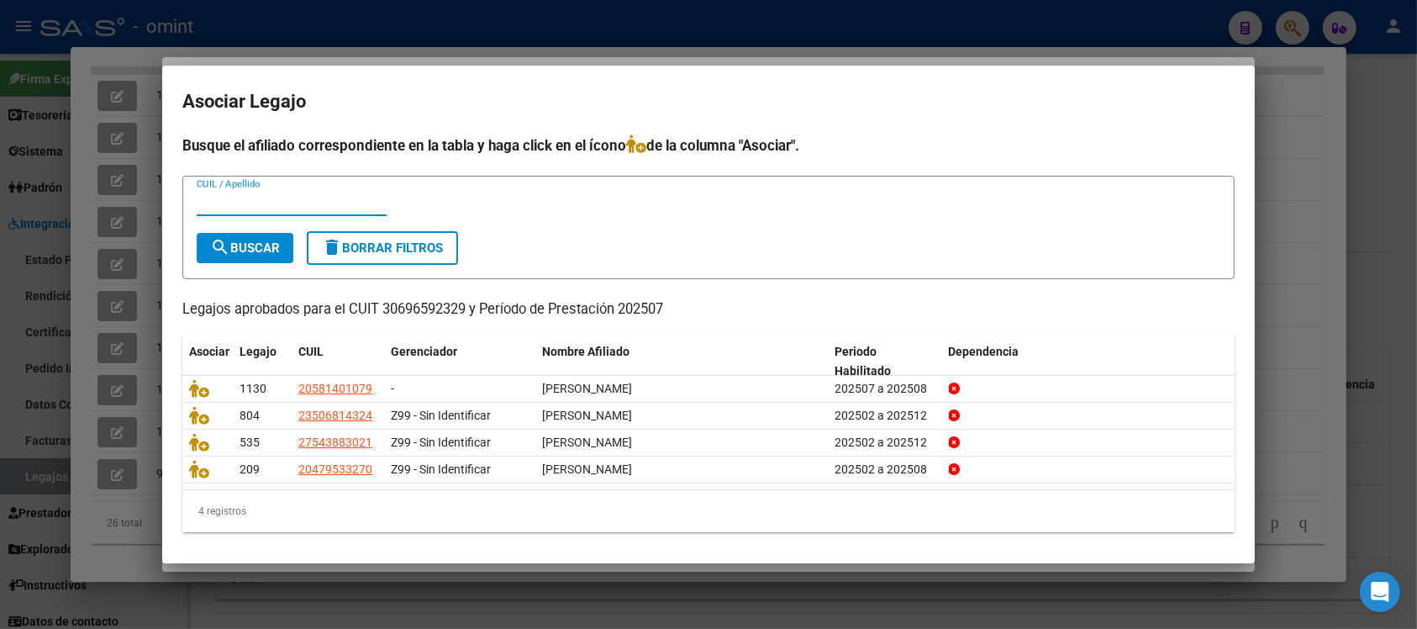
click at [566, 47] on div at bounding box center [708, 314] width 1417 height 629
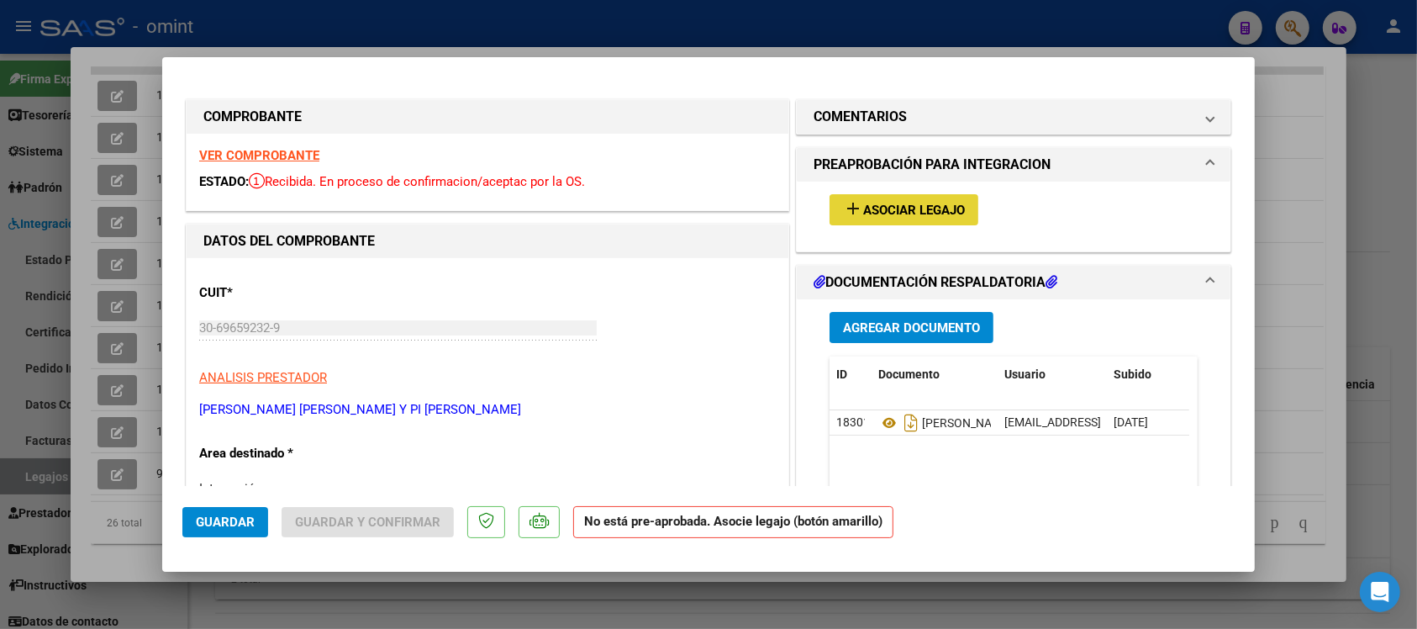
click at [937, 207] on span "Asociar Legajo" at bounding box center [914, 210] width 102 height 15
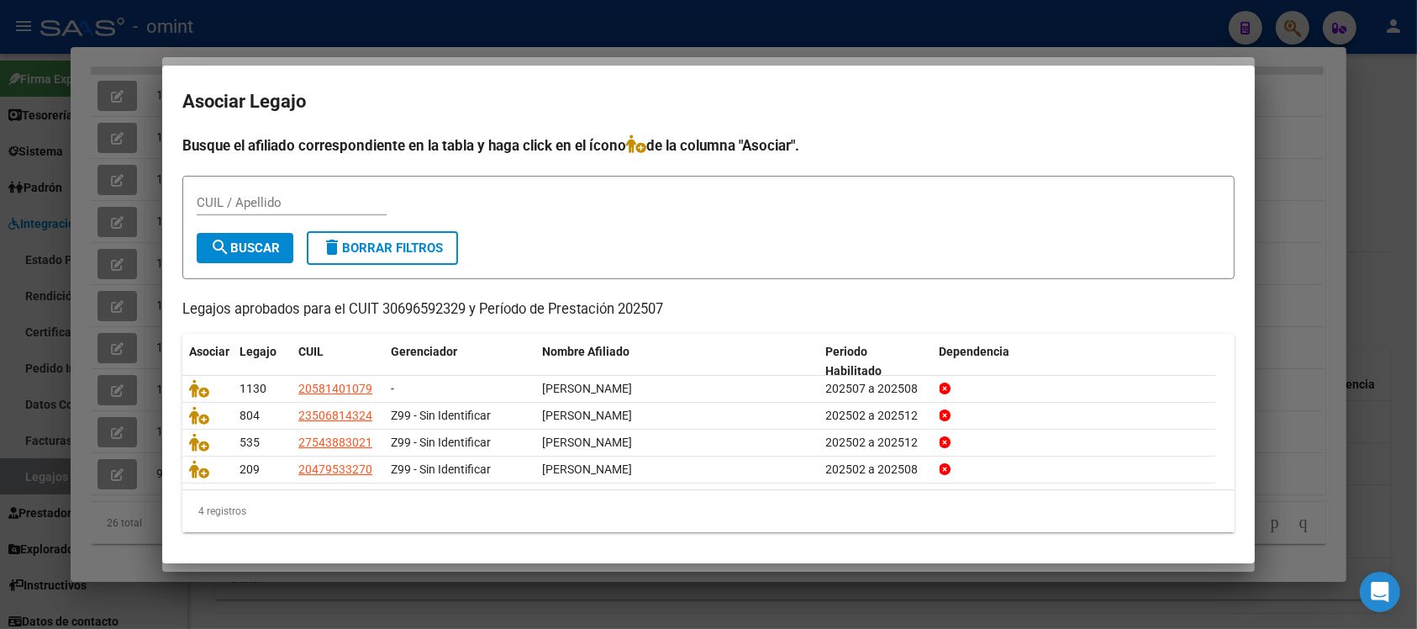
click at [603, 5] on div at bounding box center [708, 314] width 1417 height 629
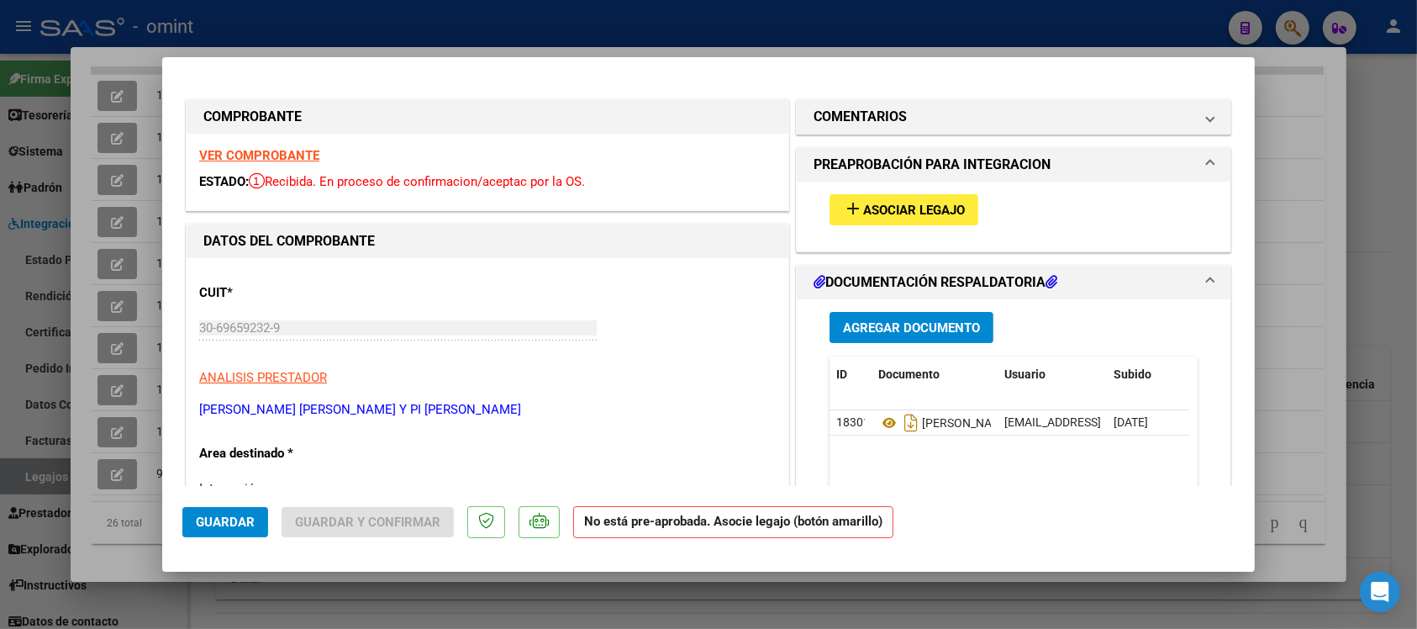
click at [288, 156] on strong "VER COMPROBANTE" at bounding box center [259, 155] width 120 height 15
click at [517, 18] on div at bounding box center [708, 314] width 1417 height 629
type input "$ 0,00"
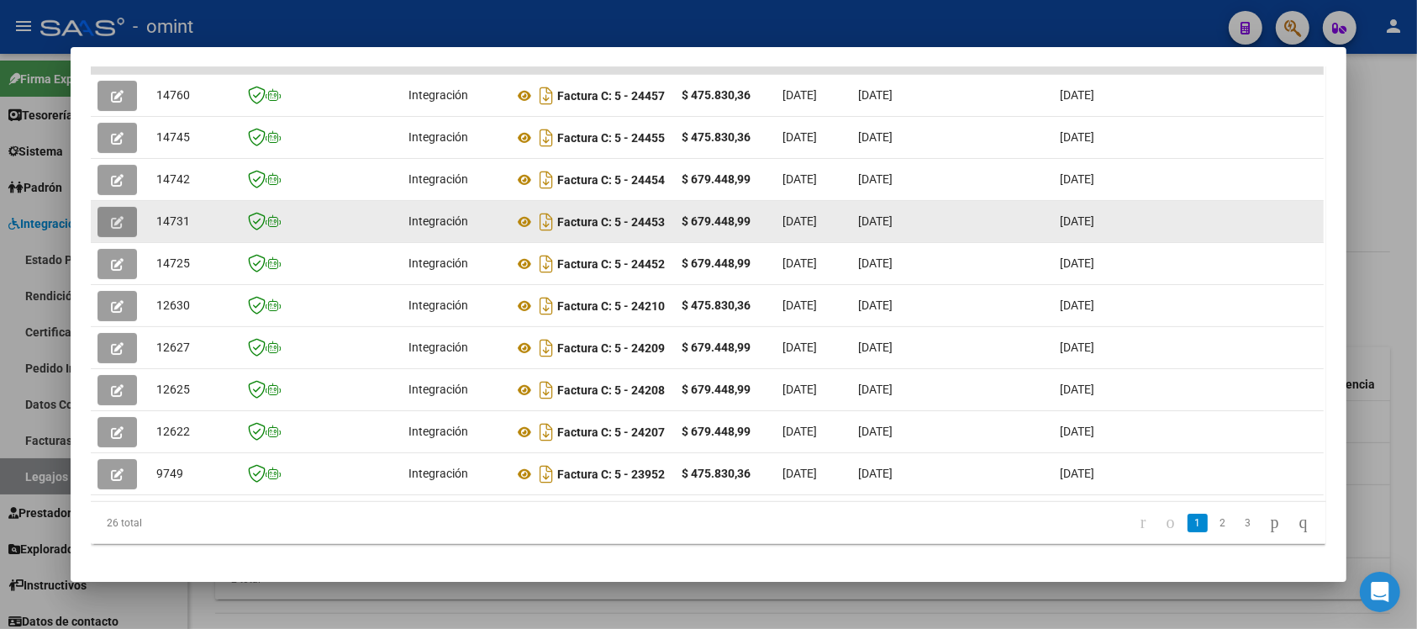
click at [99, 220] on button "button" at bounding box center [118, 222] width 40 height 30
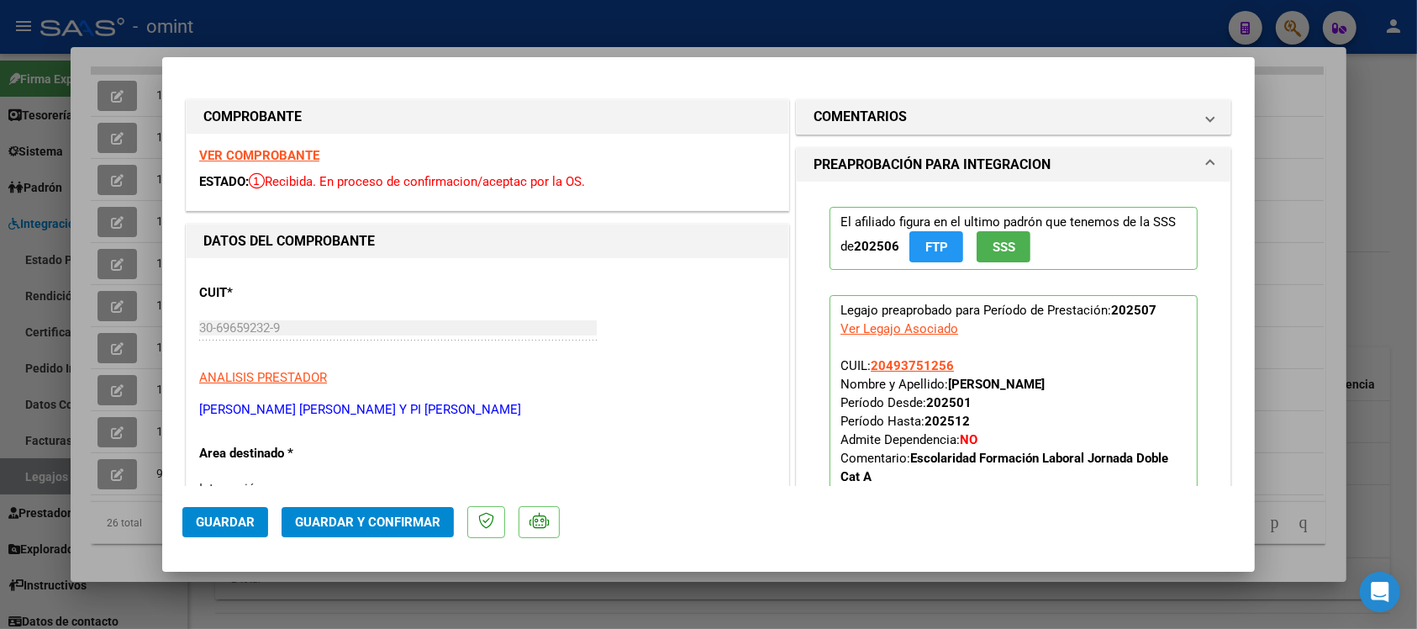
drag, startPoint x: 593, startPoint y: 45, endPoint x: 588, endPoint y: 34, distance: 10.9
click at [590, 39] on div at bounding box center [708, 314] width 1417 height 629
type input "$ 0,00"
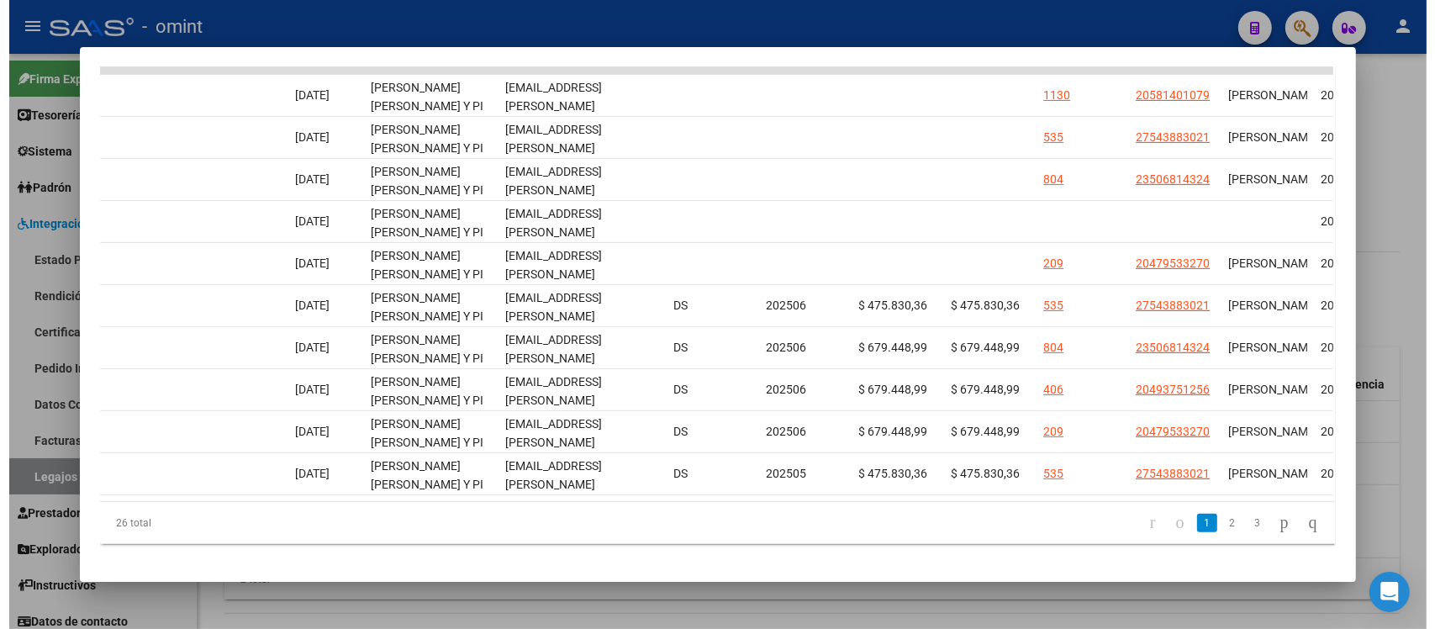
scroll to position [0, 2398]
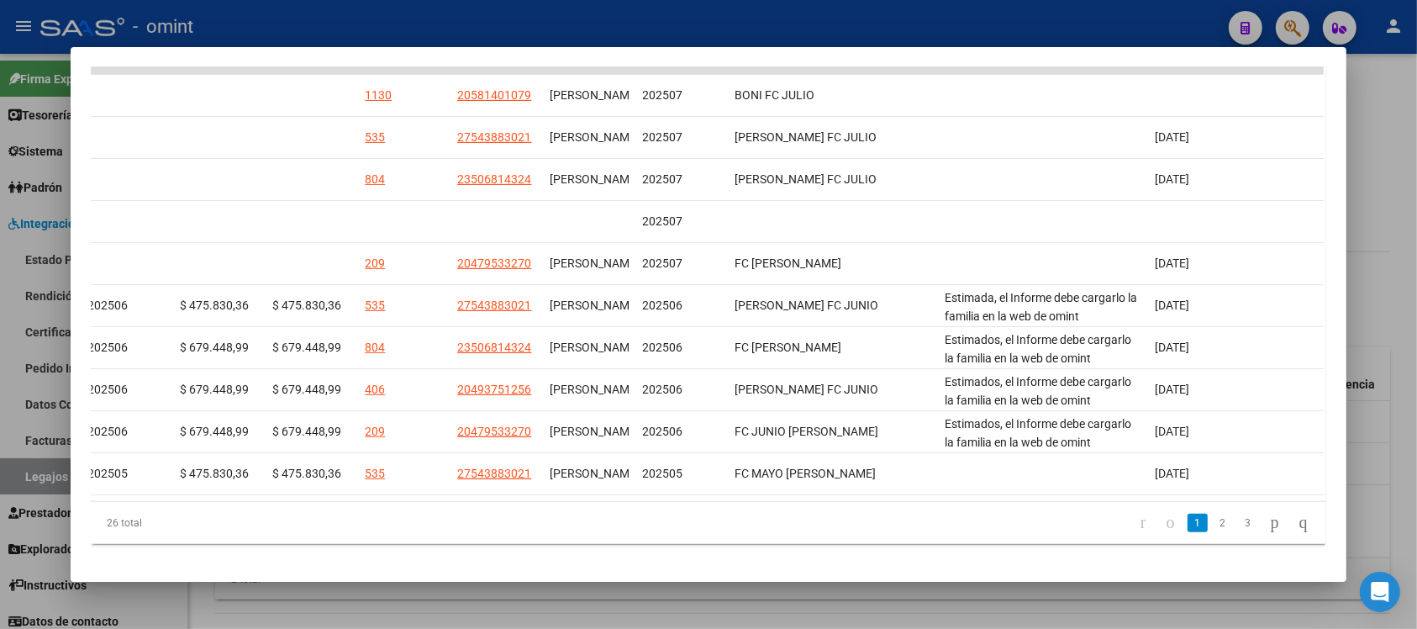
click at [800, 22] on div at bounding box center [708, 314] width 1417 height 629
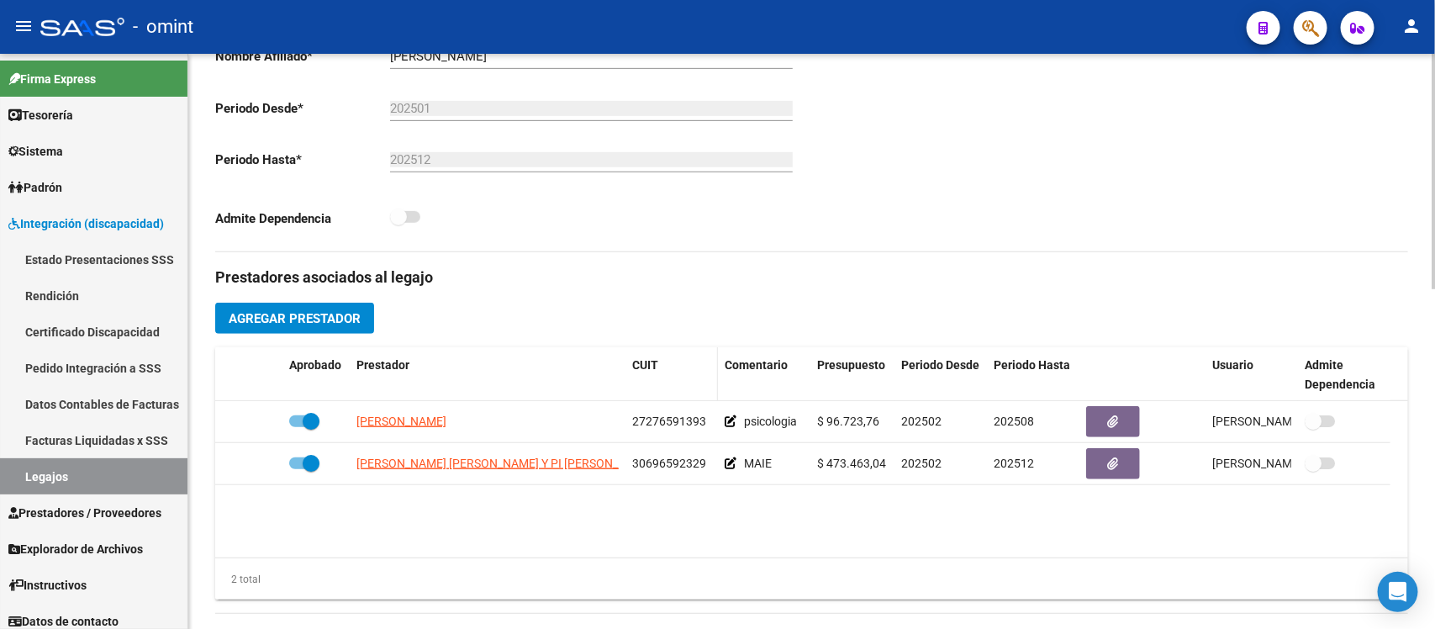
scroll to position [0, 0]
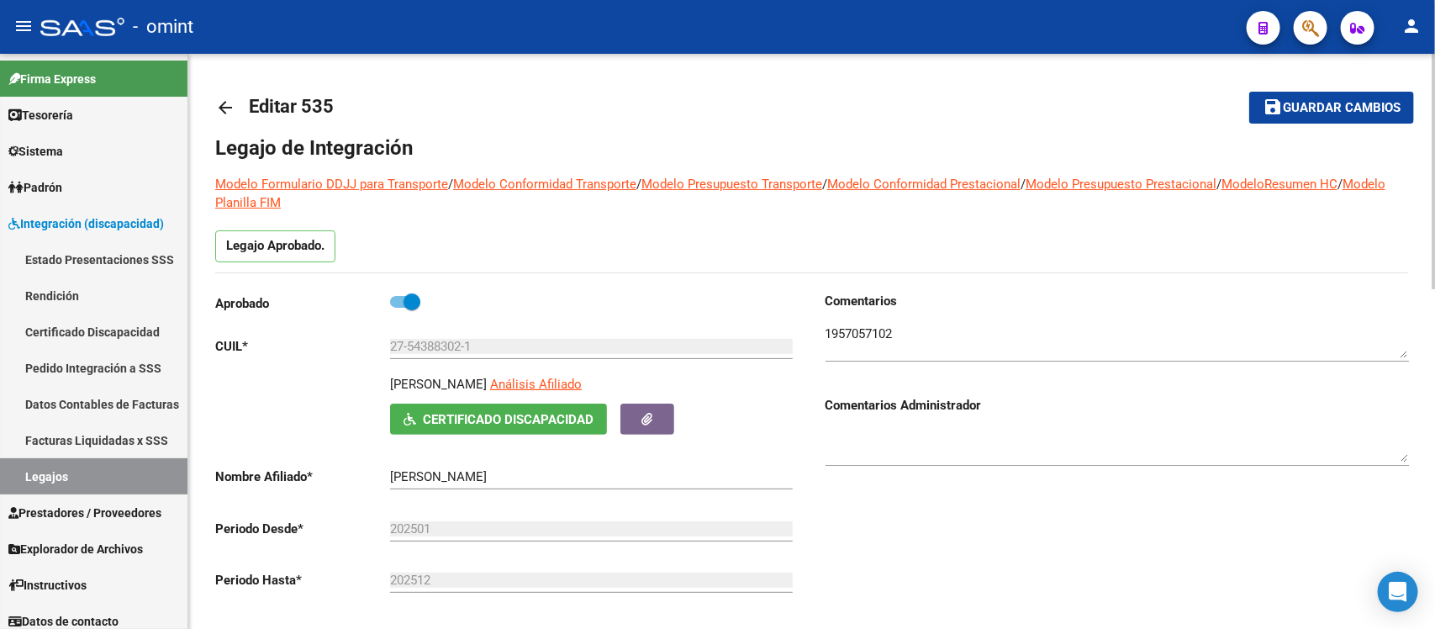
click at [224, 116] on mat-icon "arrow_back" at bounding box center [225, 108] width 20 height 20
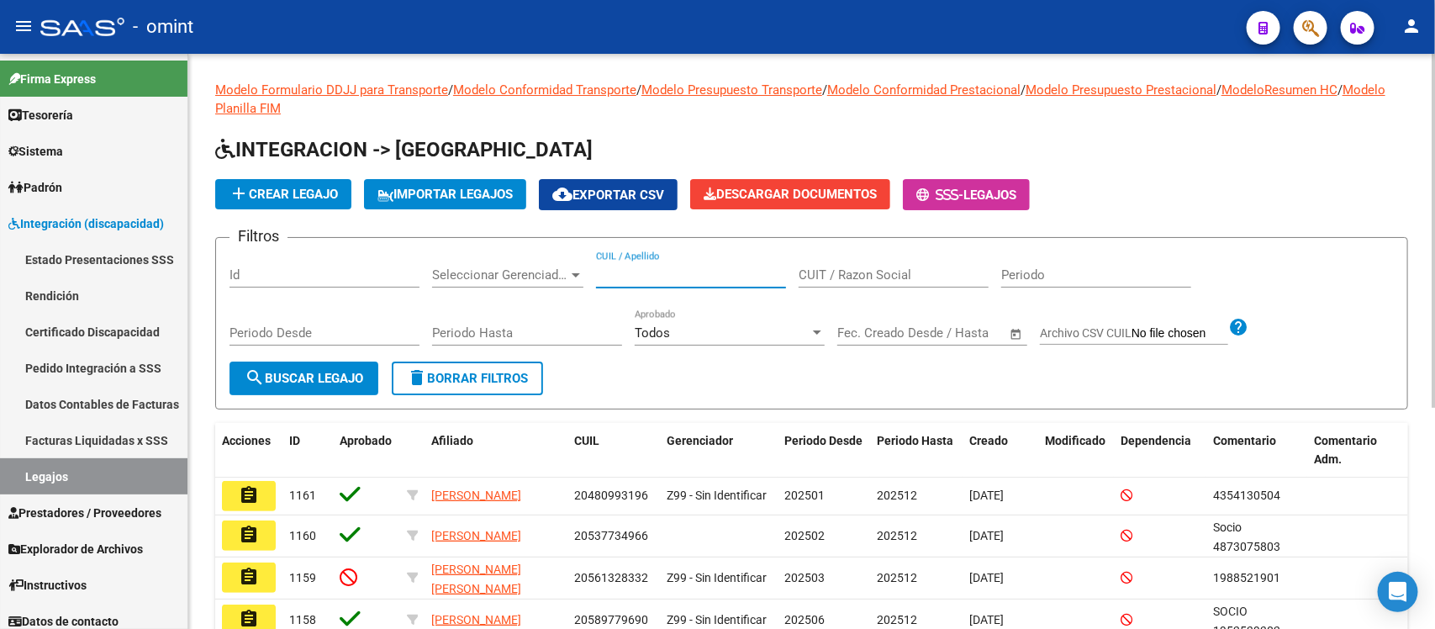
click at [636, 277] on input "CUIL / Apellido" at bounding box center [691, 274] width 190 height 15
paste input "54388302"
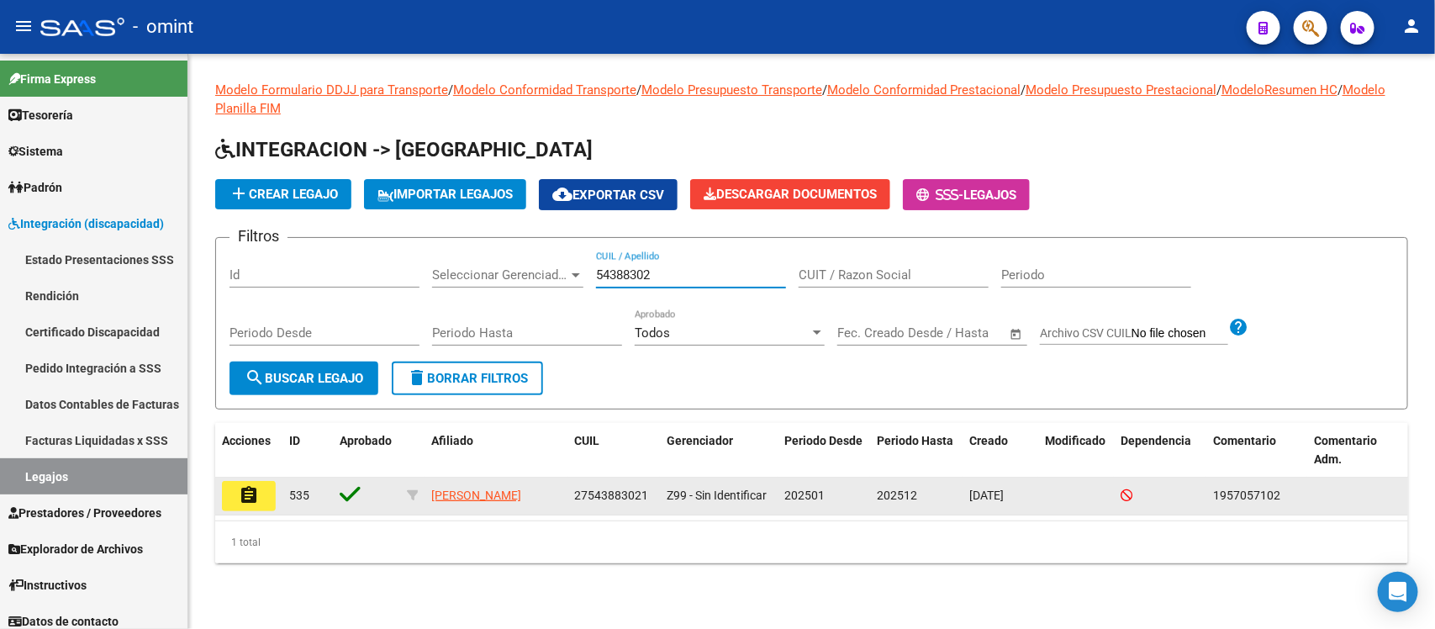
type input "54388302"
click at [256, 485] on mat-icon "assignment" at bounding box center [249, 495] width 20 height 20
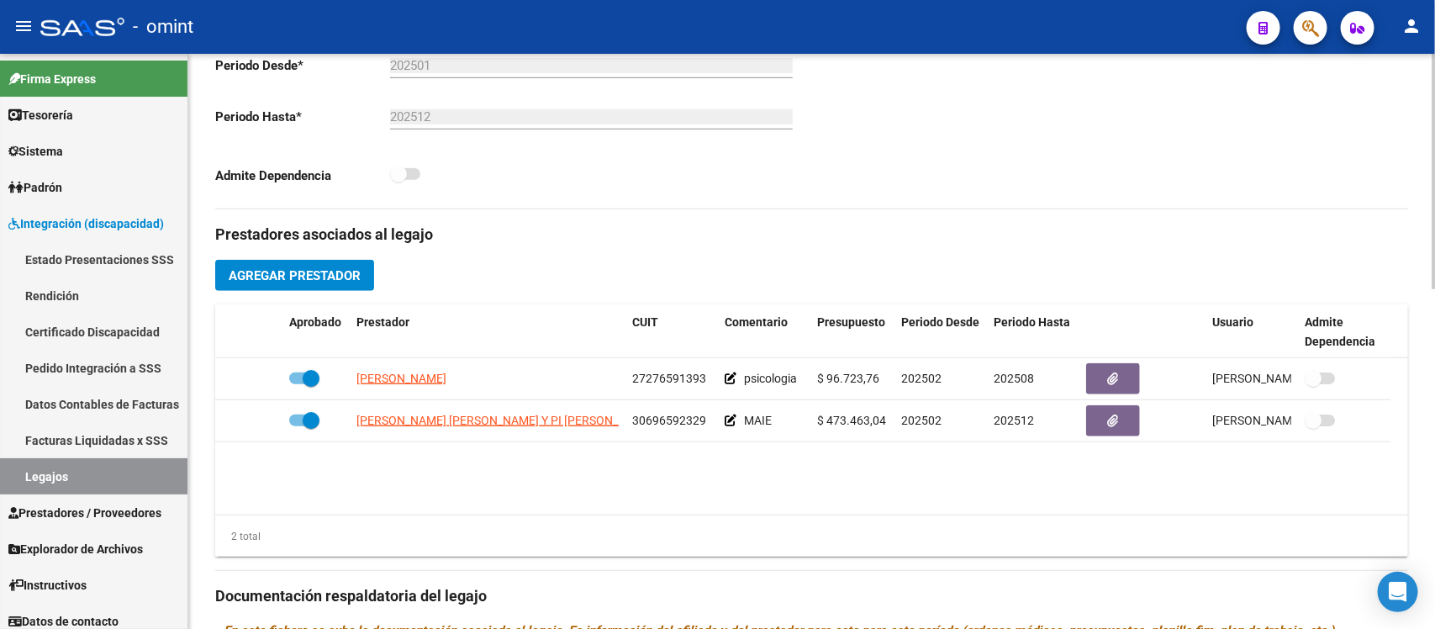
scroll to position [525, 0]
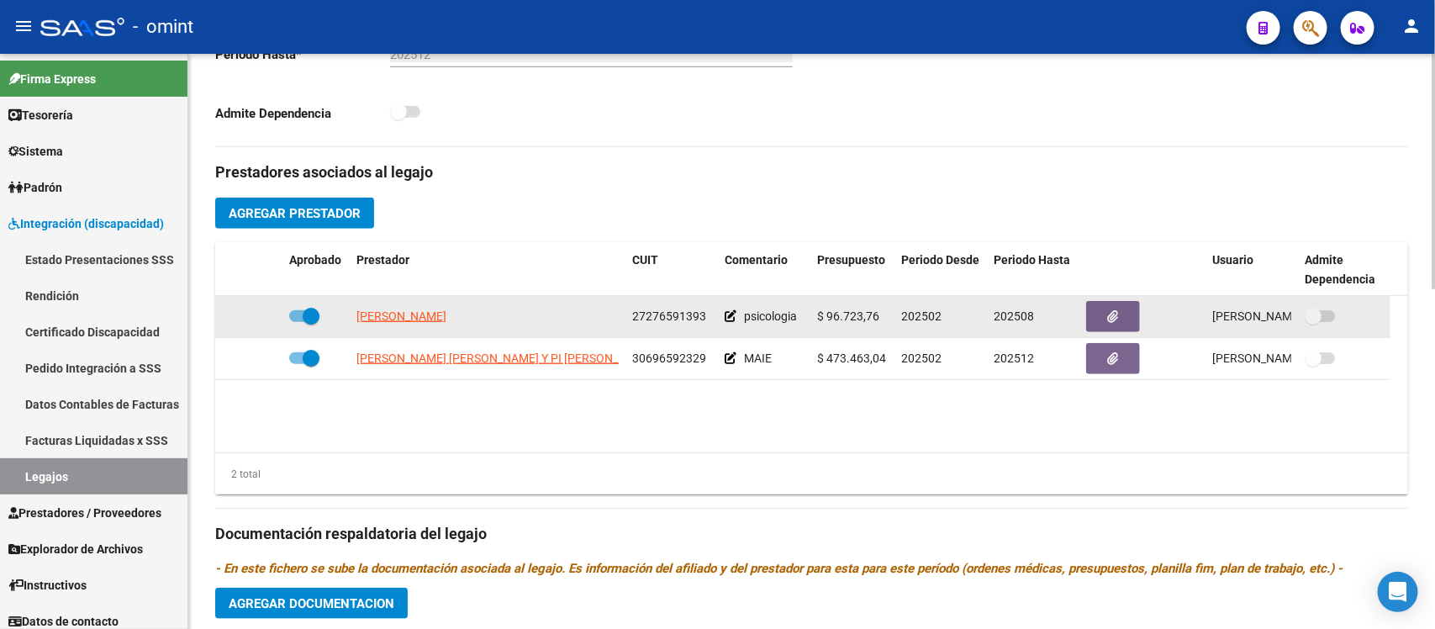
click at [444, 325] on datatable-body-cell "[PERSON_NAME]" at bounding box center [488, 316] width 276 height 41
click at [434, 313] on span "[PERSON_NAME]" at bounding box center [401, 315] width 90 height 13
type textarea "27276591393"
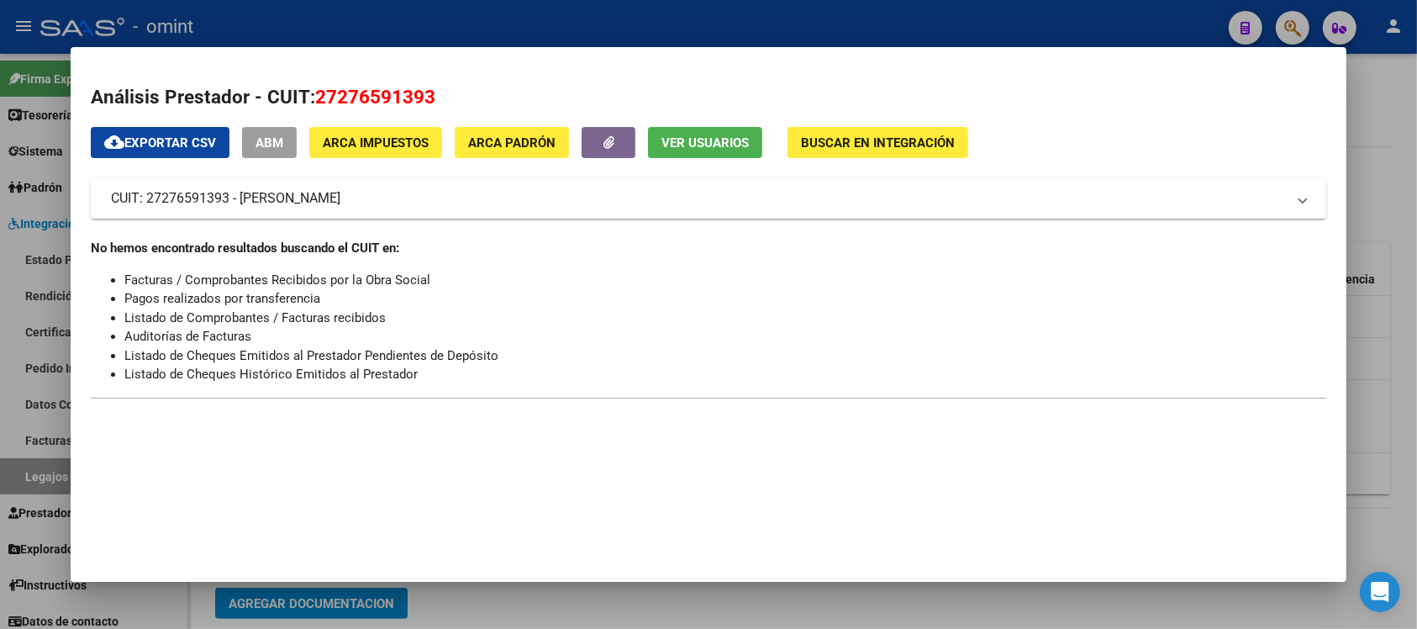
click at [480, 35] on div at bounding box center [708, 314] width 1417 height 629
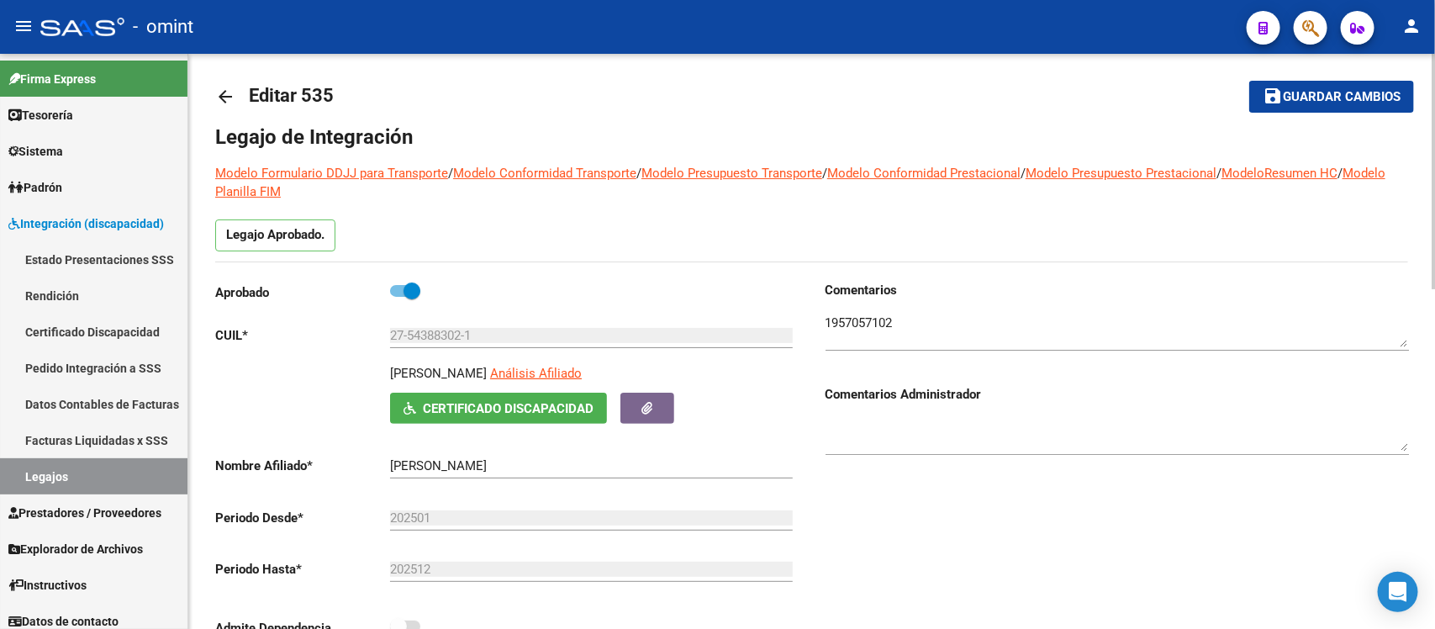
scroll to position [0, 0]
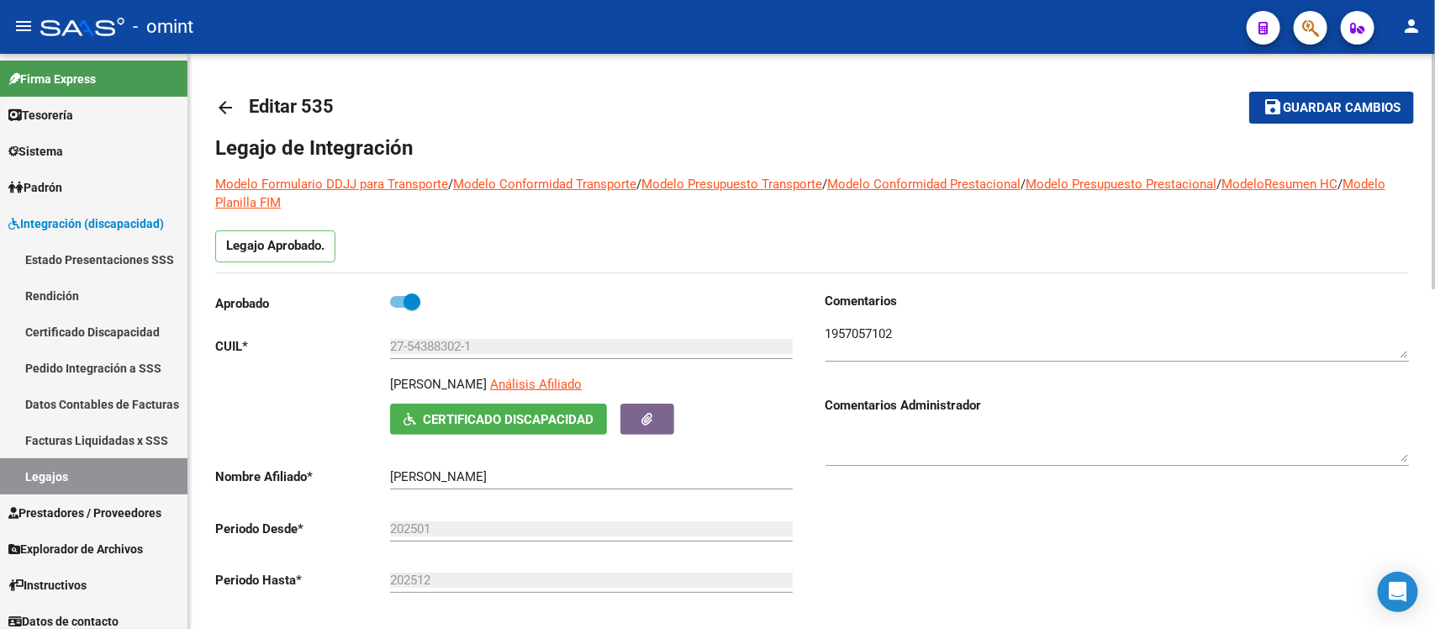
drag, startPoint x: 389, startPoint y: 380, endPoint x: 469, endPoint y: 384, distance: 80.0
click at [469, 384] on p "[PERSON_NAME]" at bounding box center [438, 384] width 97 height 18
copy p "[PERSON_NAME]"
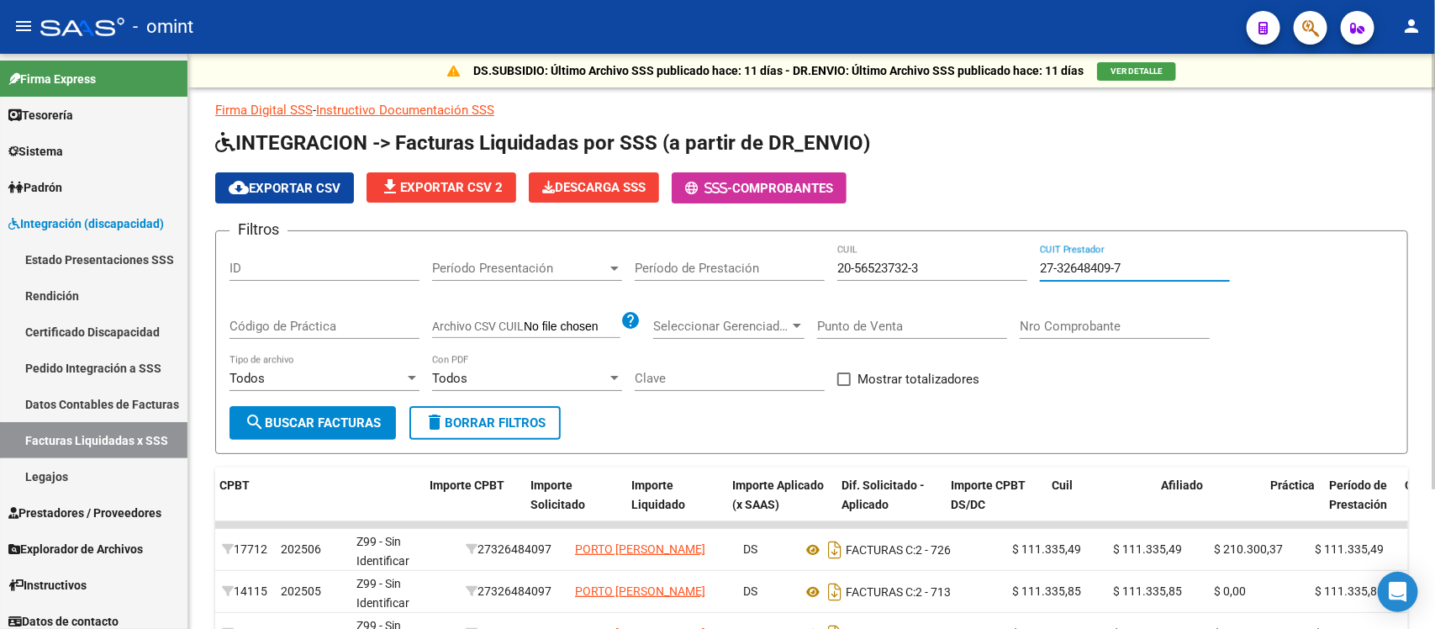
scroll to position [0, 582]
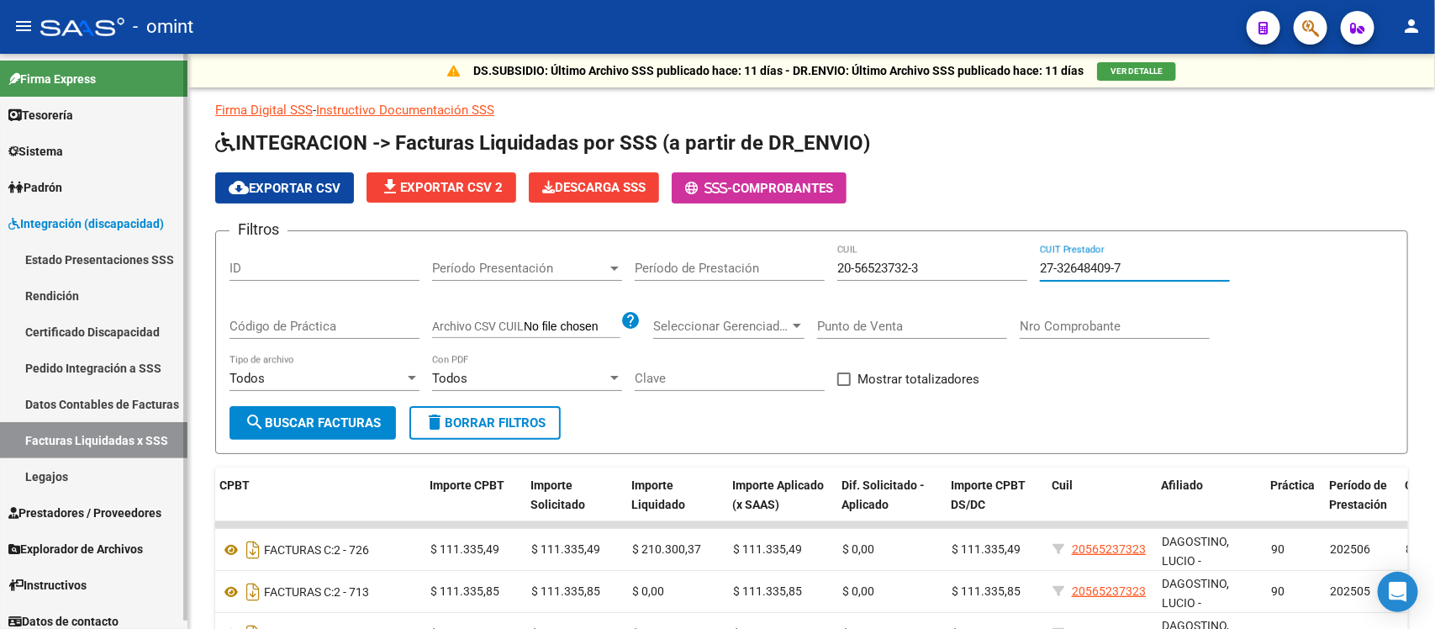
click at [69, 486] on link "Legajos" at bounding box center [93, 476] width 187 height 36
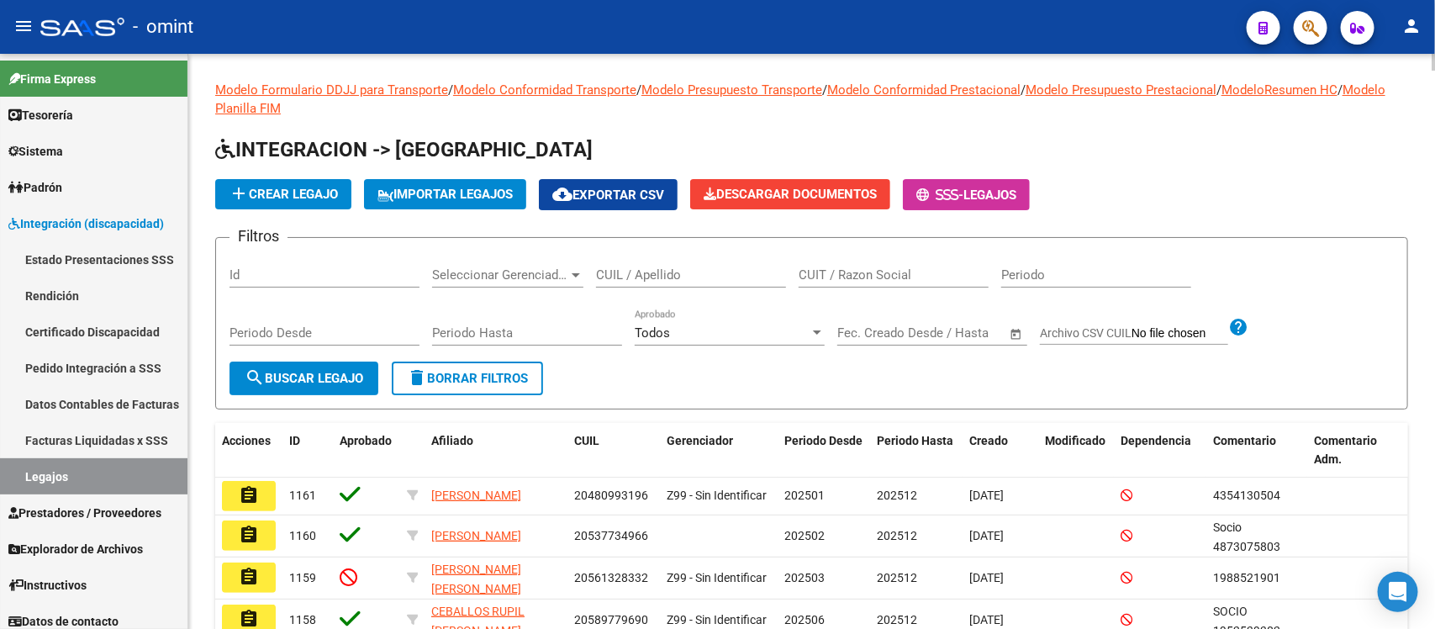
click at [715, 267] on input "CUIL / Apellido" at bounding box center [691, 274] width 190 height 15
paste input "MOLODEZKY"
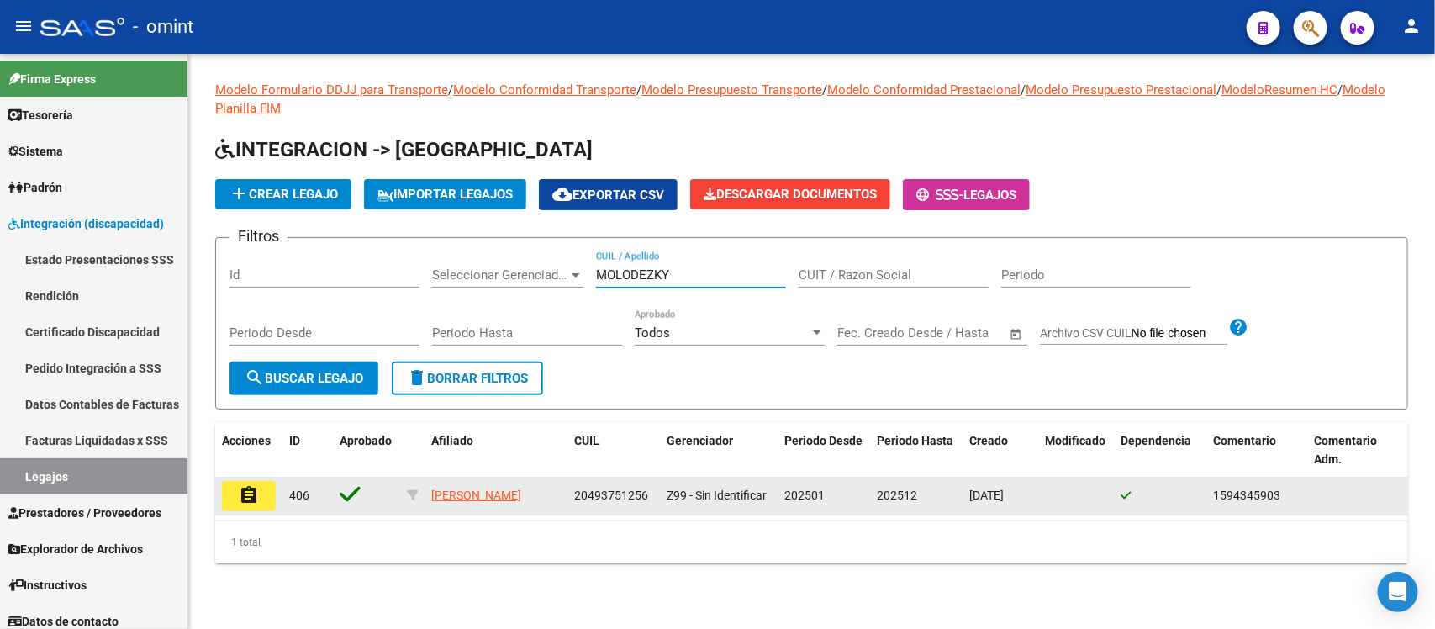
type input "MOLODEZKY"
click at [269, 489] on button "assignment" at bounding box center [249, 496] width 54 height 30
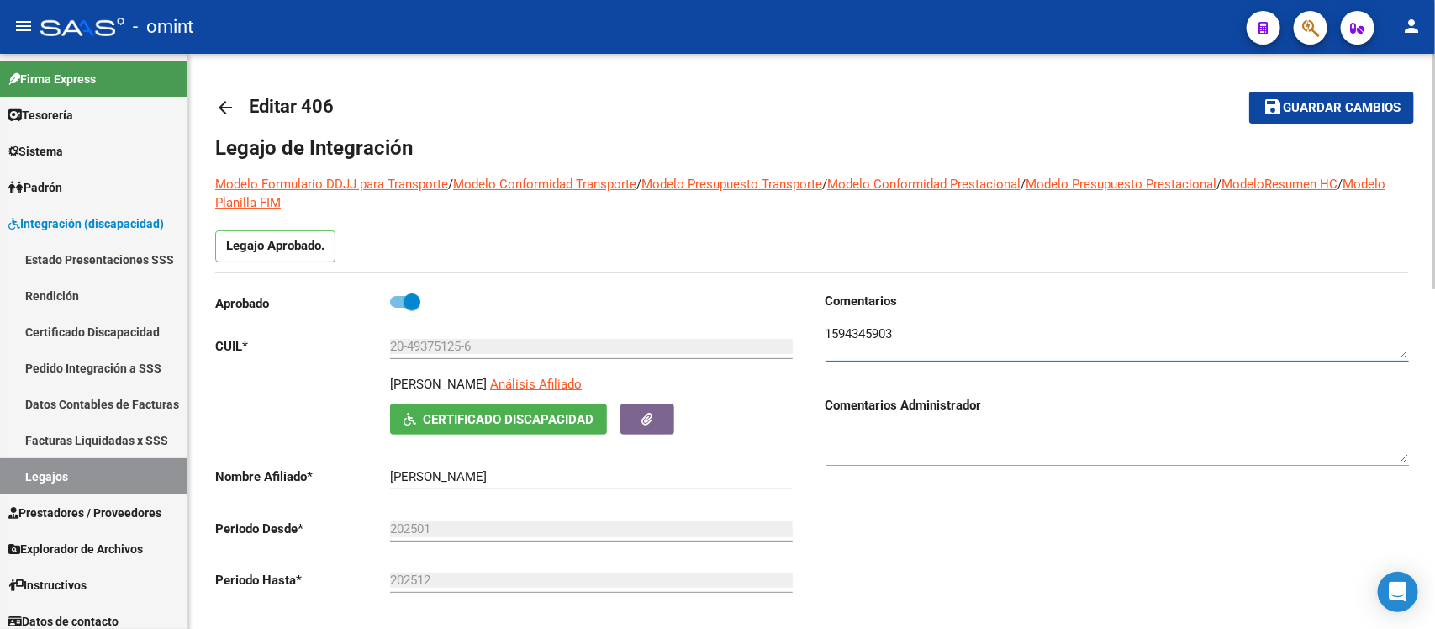
click at [851, 341] on textarea at bounding box center [1117, 342] width 583 height 34
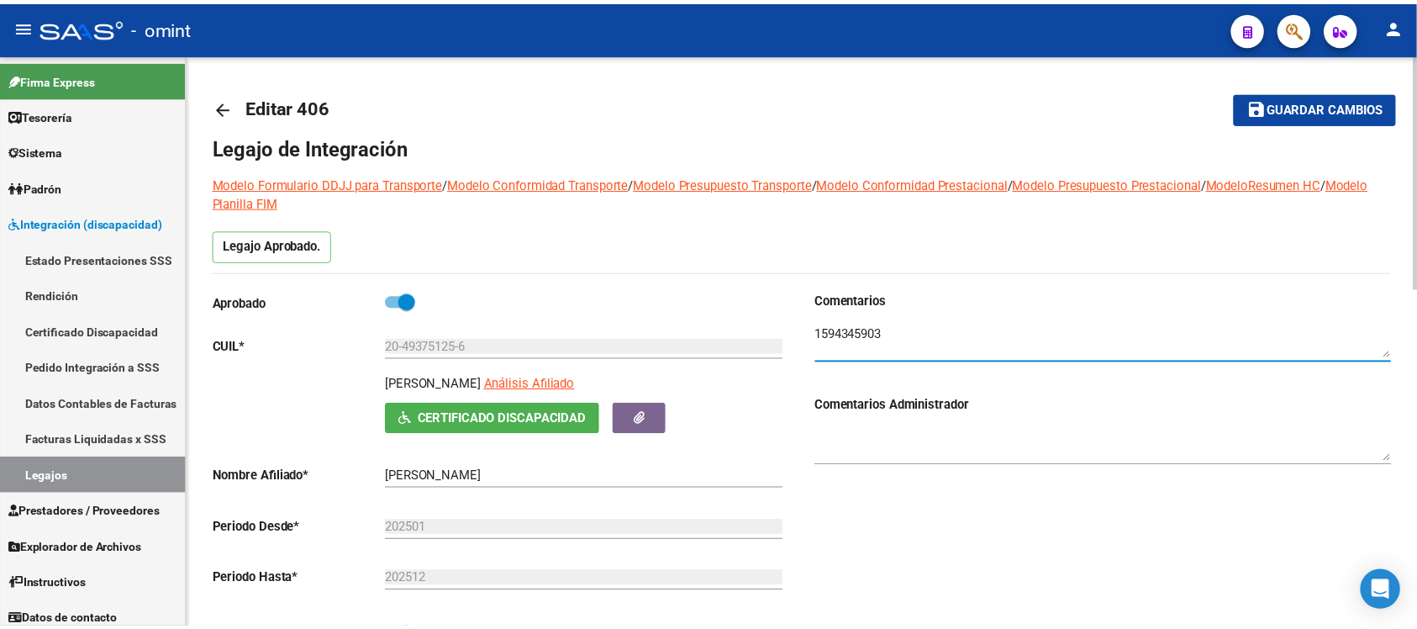
scroll to position [525, 0]
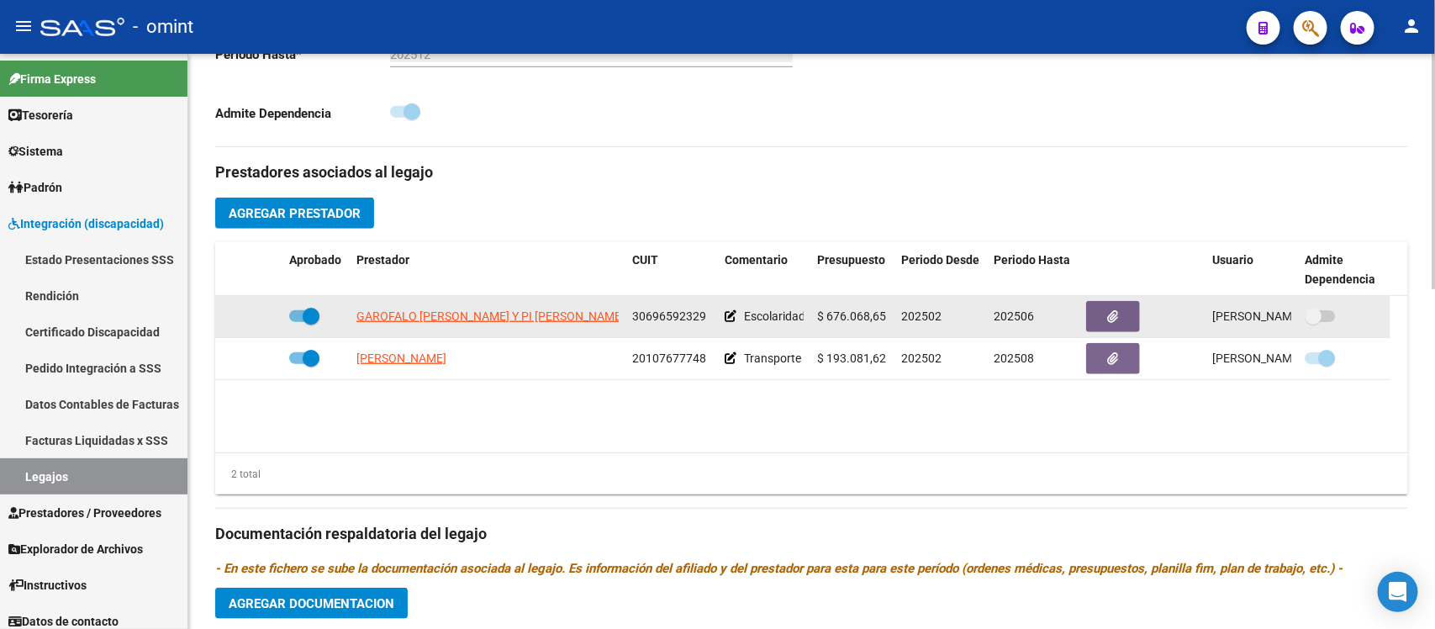
click at [307, 319] on span at bounding box center [311, 316] width 17 height 17
click at [298, 322] on input "checkbox" at bounding box center [297, 322] width 1 height 1
checkbox input "false"
click at [259, 319] on icon at bounding box center [258, 316] width 12 height 12
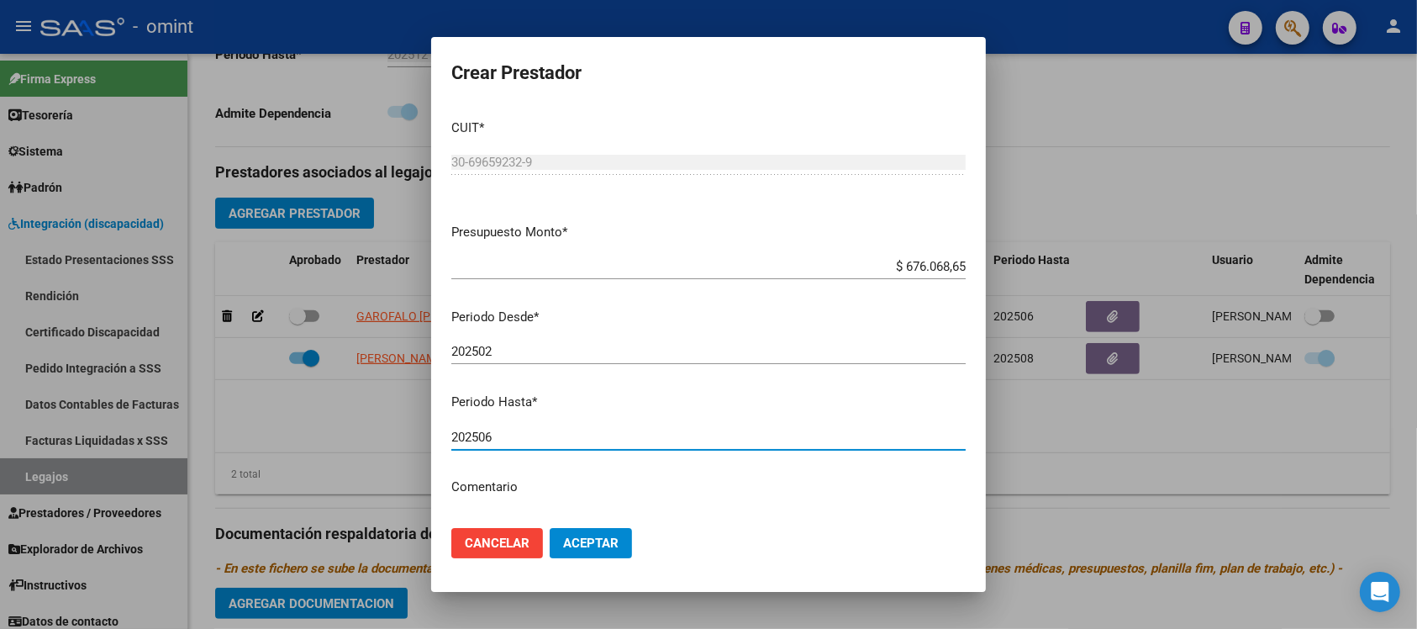
click at [561, 433] on input "202506" at bounding box center [708, 437] width 515 height 15
type input "202508"
click at [550, 528] on button "Aceptar" at bounding box center [591, 543] width 82 height 30
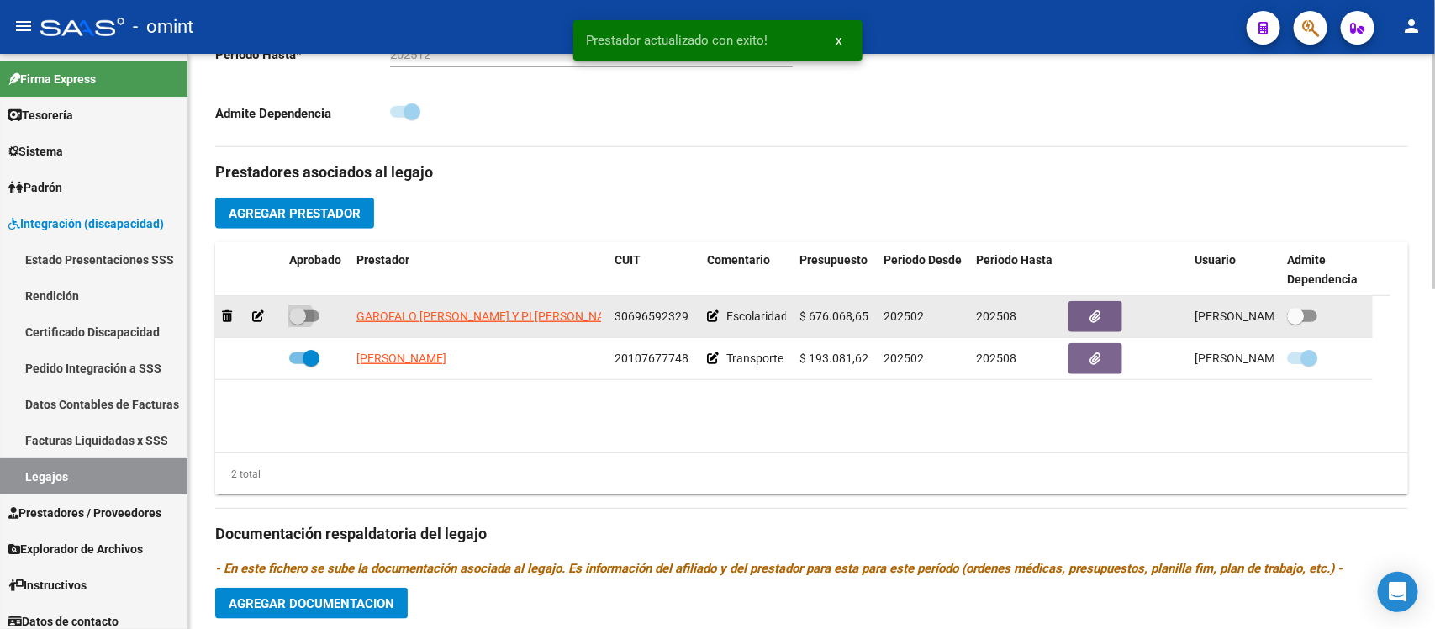
click at [300, 313] on span at bounding box center [297, 316] width 17 height 17
click at [298, 322] on input "checkbox" at bounding box center [297, 322] width 1 height 1
checkbox input "true"
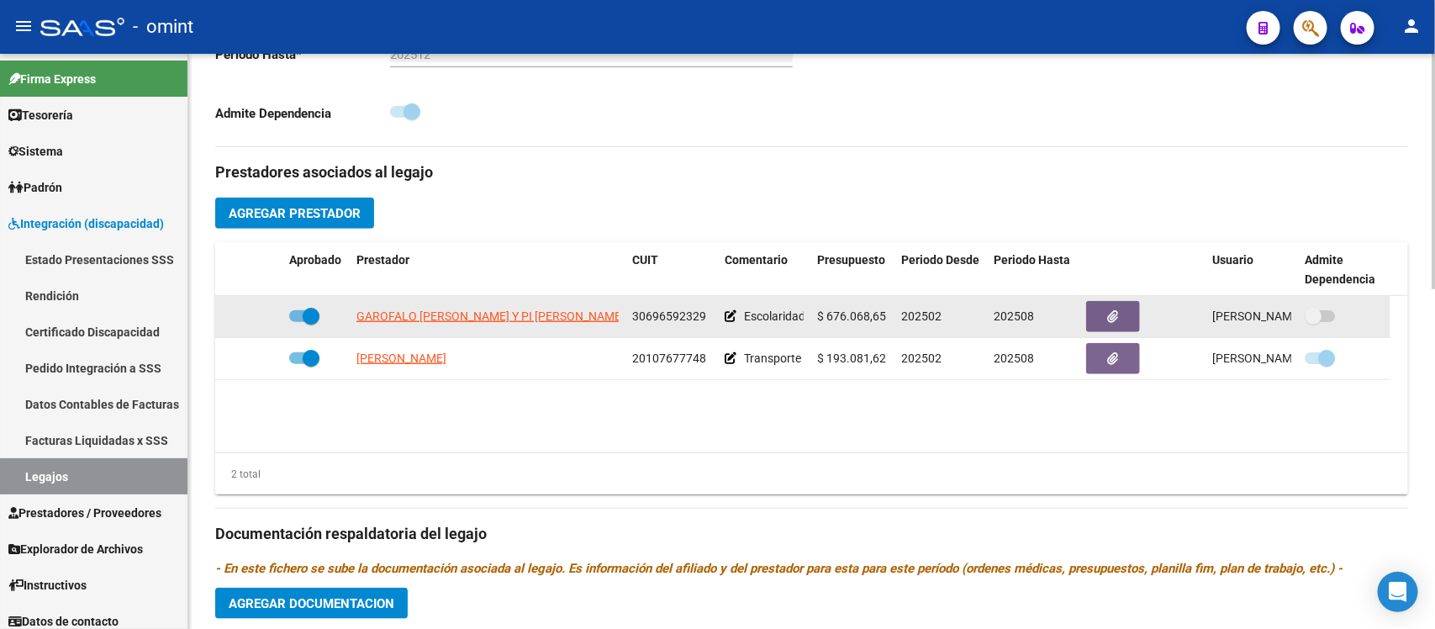
click at [728, 314] on icon at bounding box center [731, 316] width 12 height 12
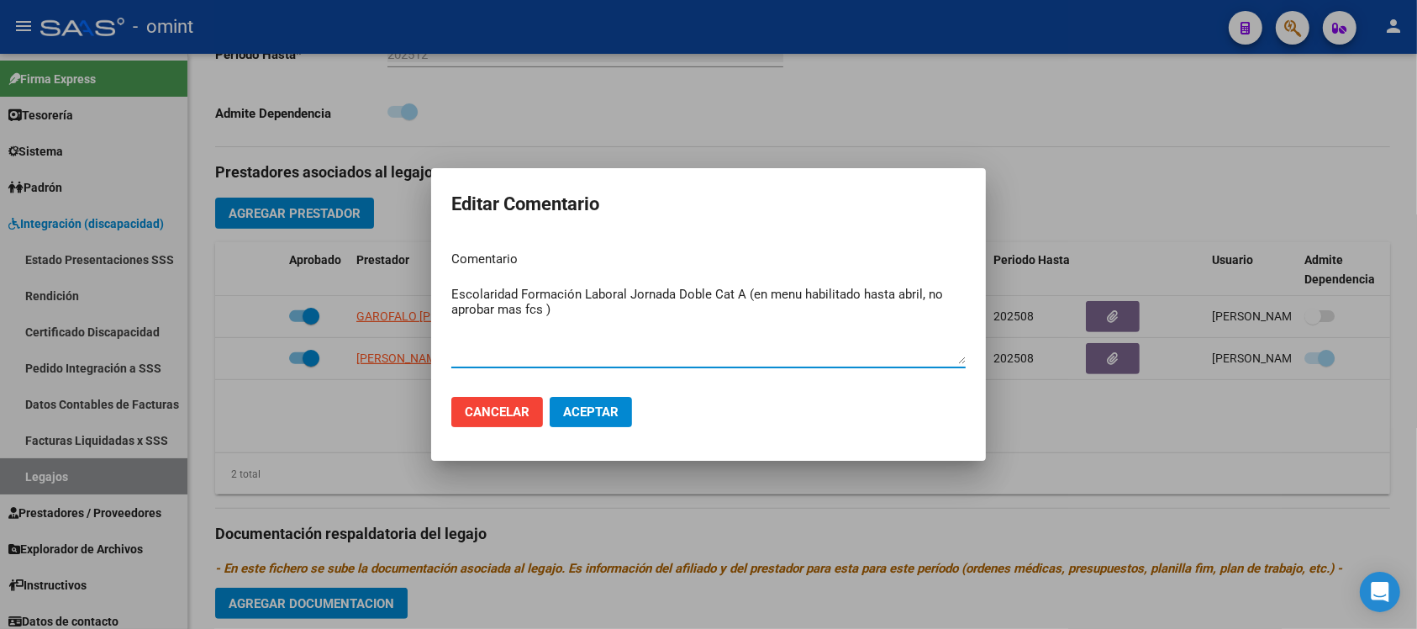
drag, startPoint x: 597, startPoint y: 311, endPoint x: 749, endPoint y: 301, distance: 152.5
click at [749, 301] on textarea "Escolaridad Formación Laboral Jornada Doble Cat A (en menu habilitado hasta abr…" at bounding box center [708, 324] width 515 height 79
type textarea "Escolaridad Formación Laboral Jornada Doble Cat A"
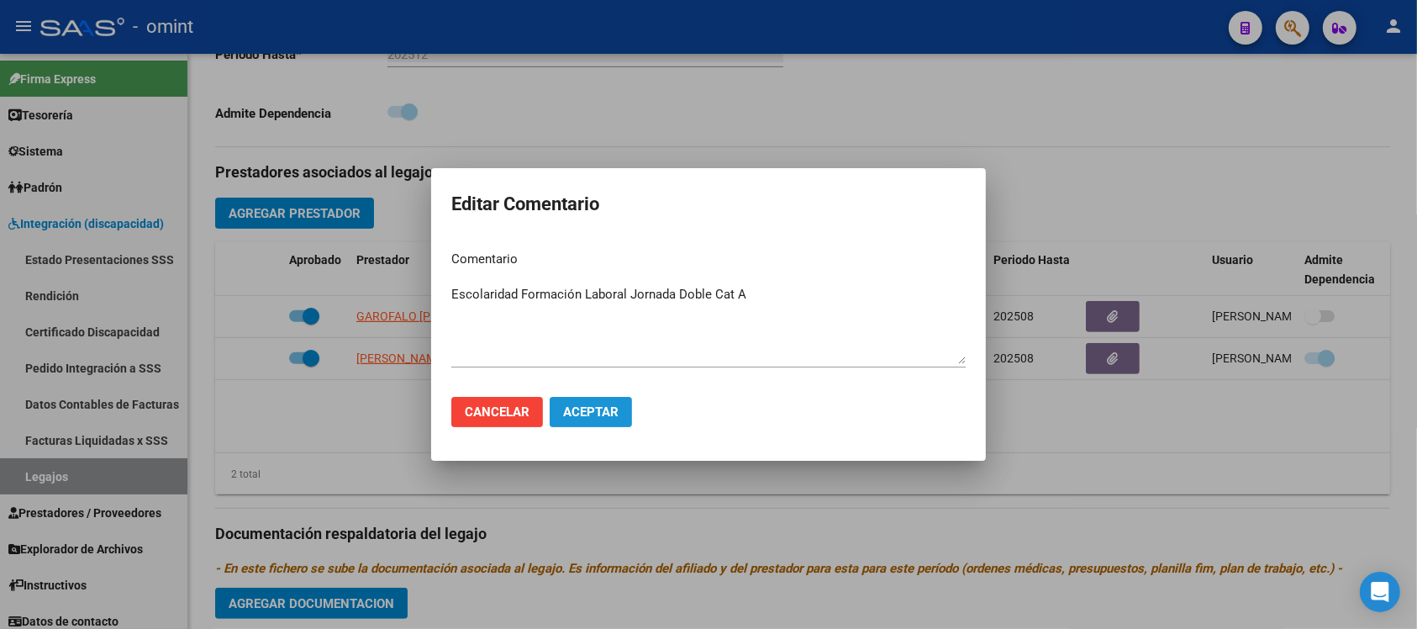
click at [614, 425] on button "Aceptar" at bounding box center [591, 412] width 82 height 30
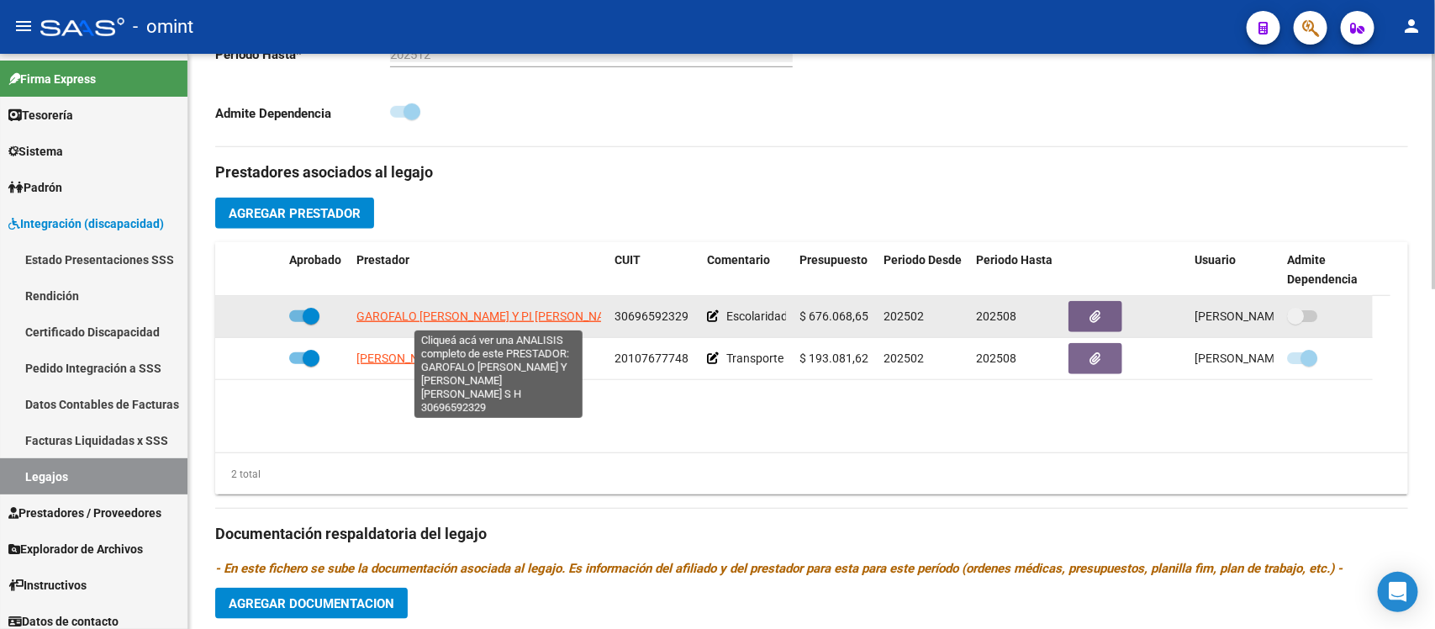
click at [518, 315] on span "[PERSON_NAME] [PERSON_NAME] Y PI [PERSON_NAME]" at bounding box center [490, 315] width 268 height 13
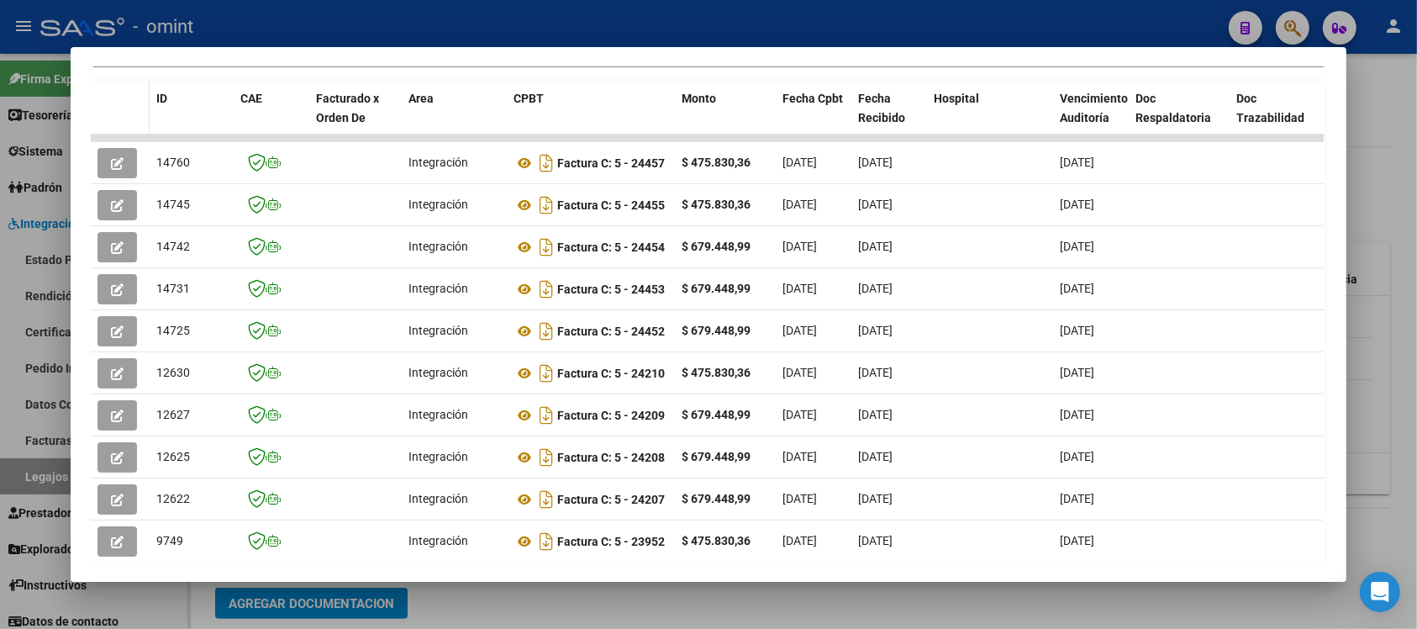
scroll to position [240, 0]
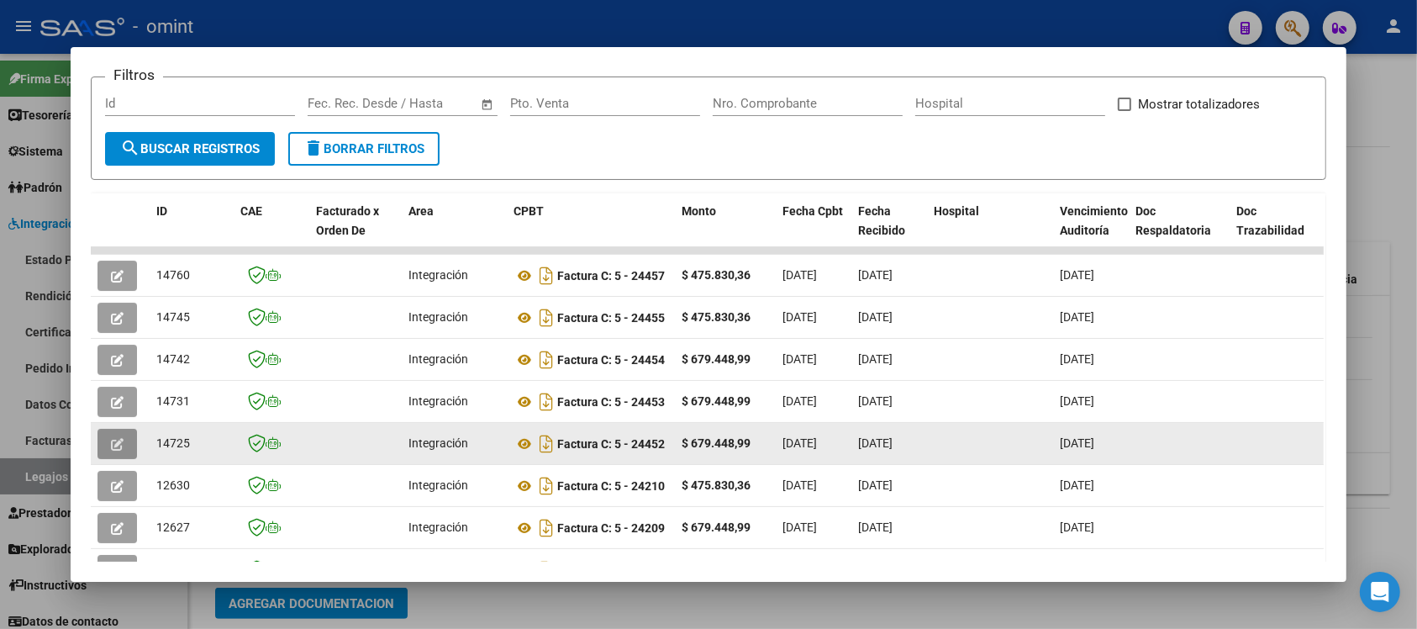
click at [111, 438] on icon "button" at bounding box center [117, 444] width 13 height 13
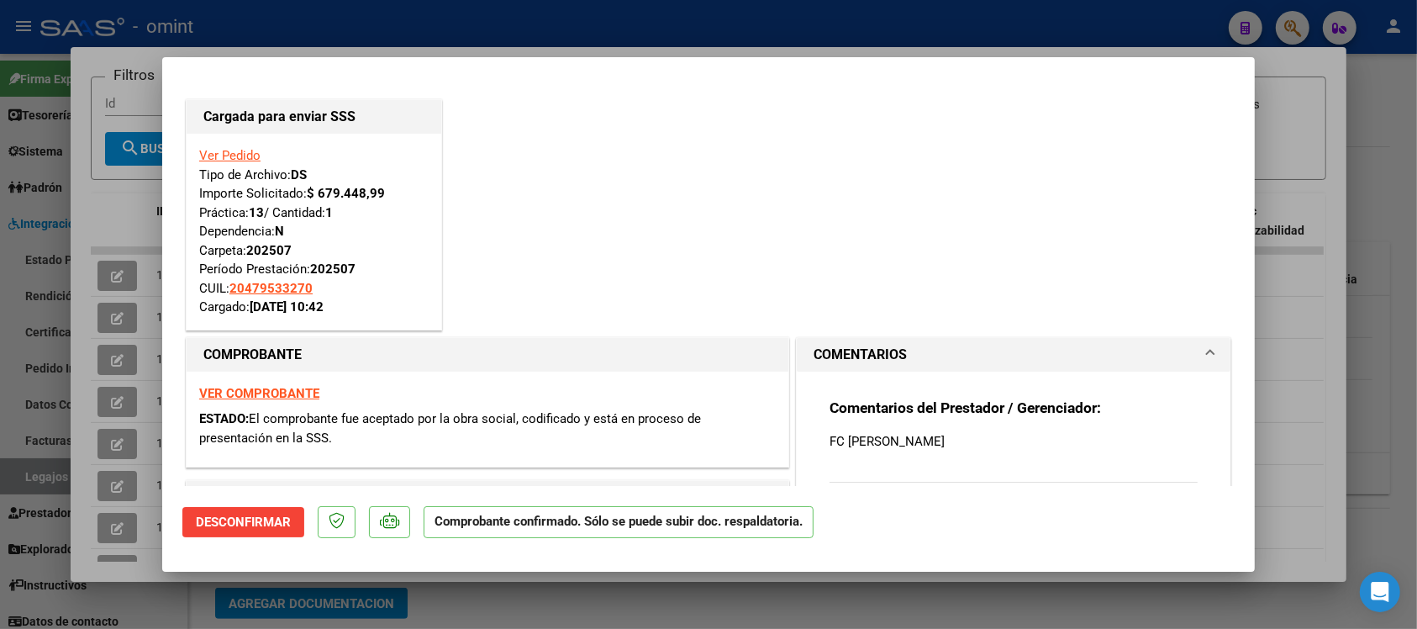
click at [380, 18] on div at bounding box center [708, 314] width 1417 height 629
type input "$ 0,00"
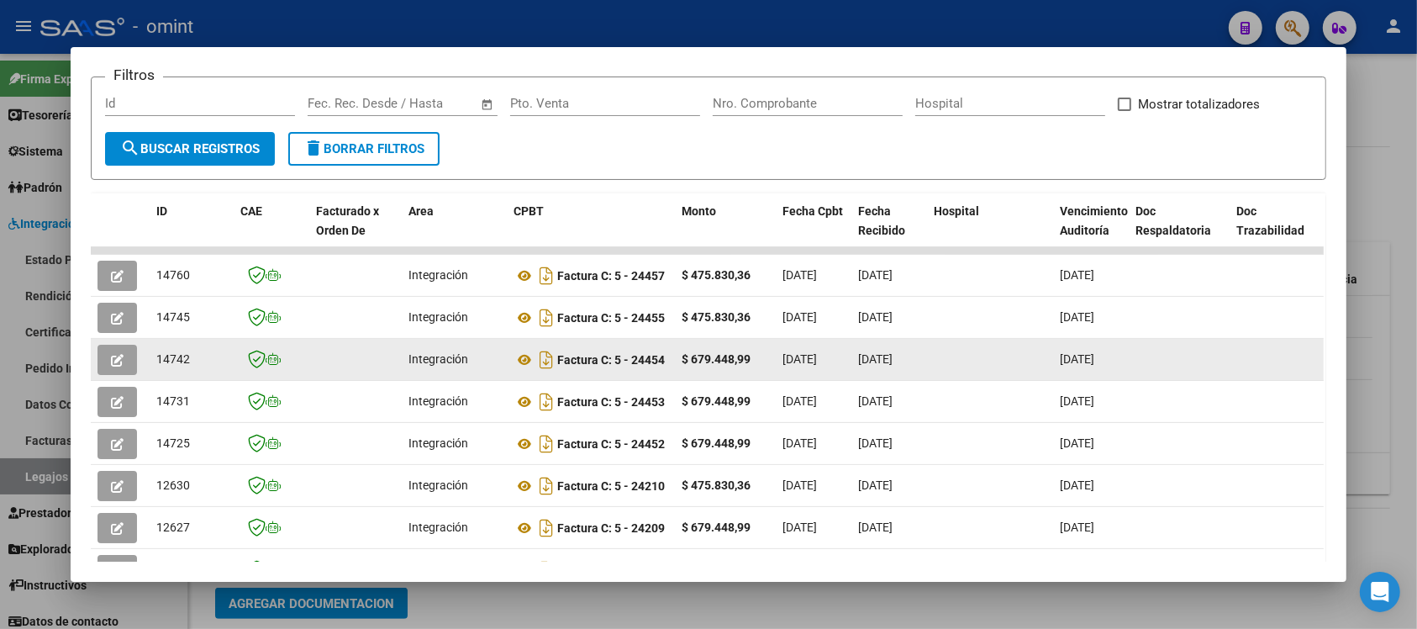
click at [112, 352] on span "button" at bounding box center [117, 359] width 13 height 15
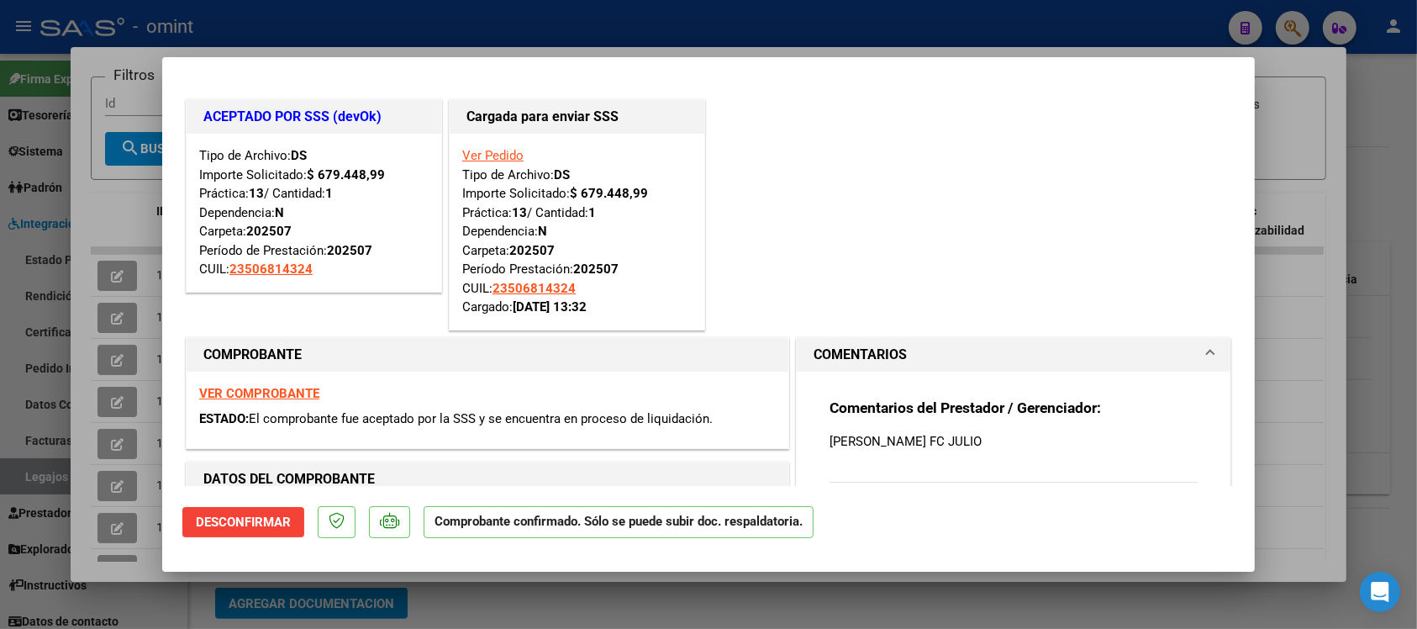
click at [568, 6] on div at bounding box center [708, 314] width 1417 height 629
type input "$ 0,00"
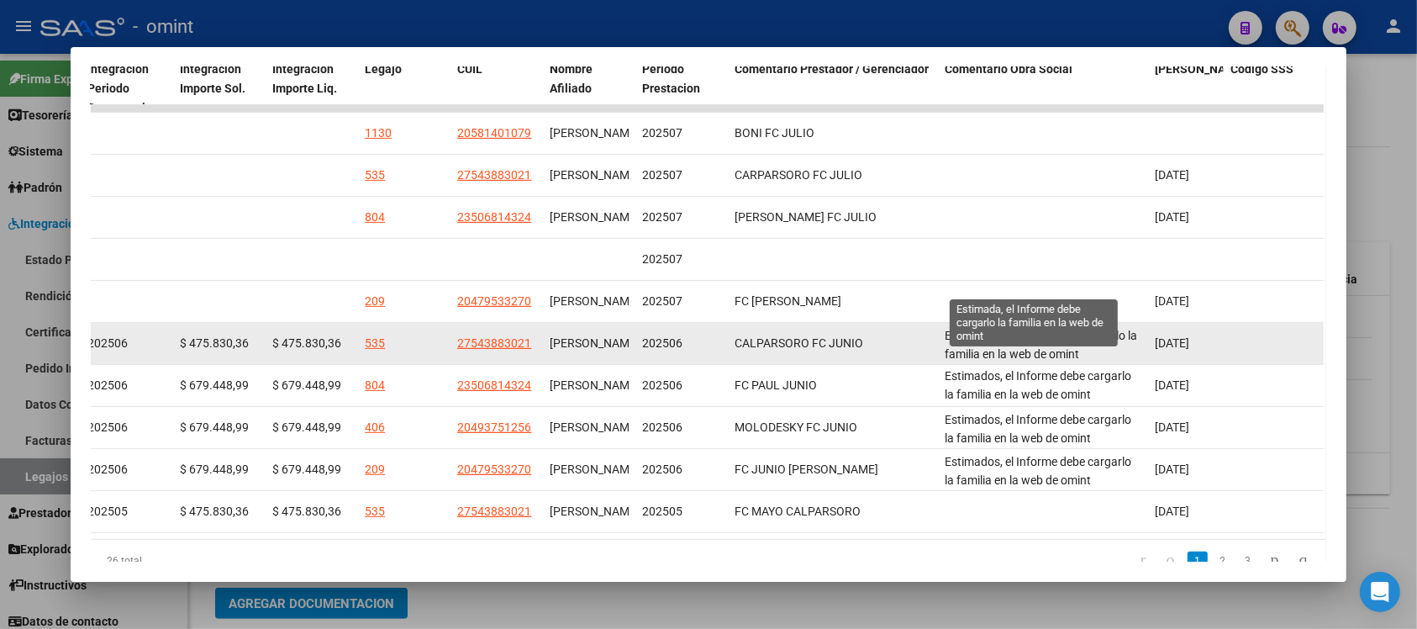
scroll to position [346, 0]
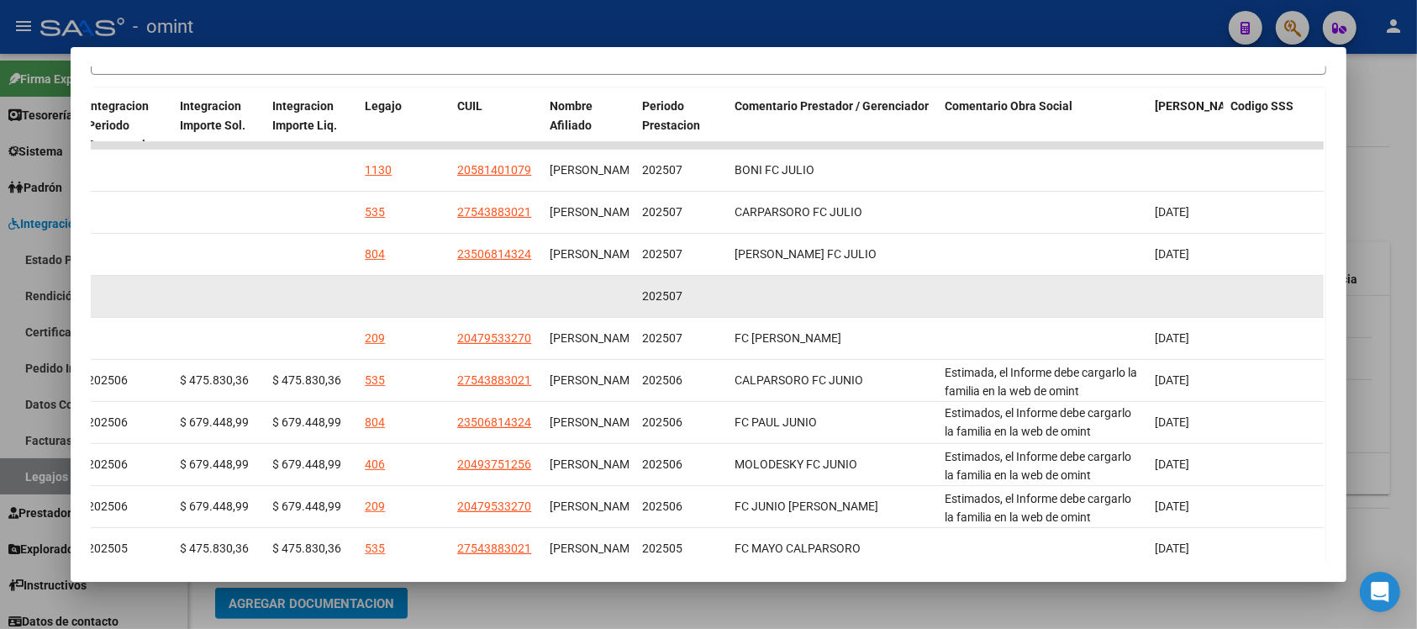
click at [854, 299] on datatable-body-cell at bounding box center [833, 296] width 210 height 41
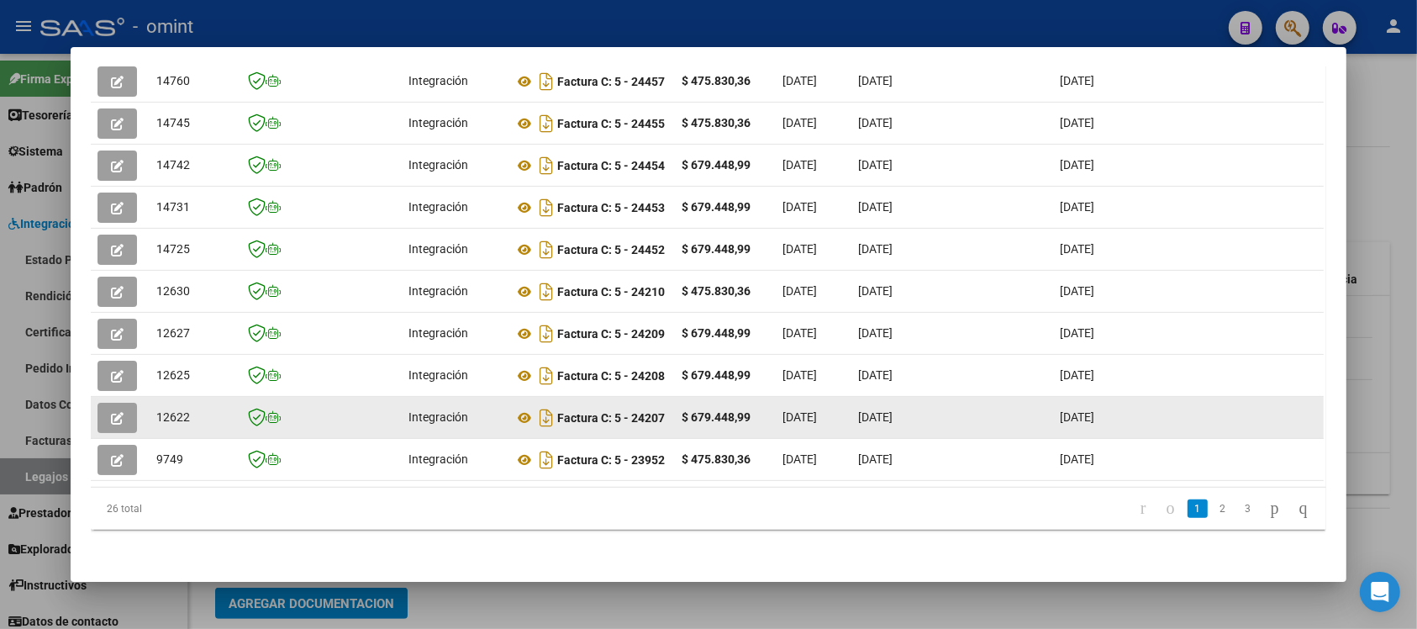
scroll to position [240, 0]
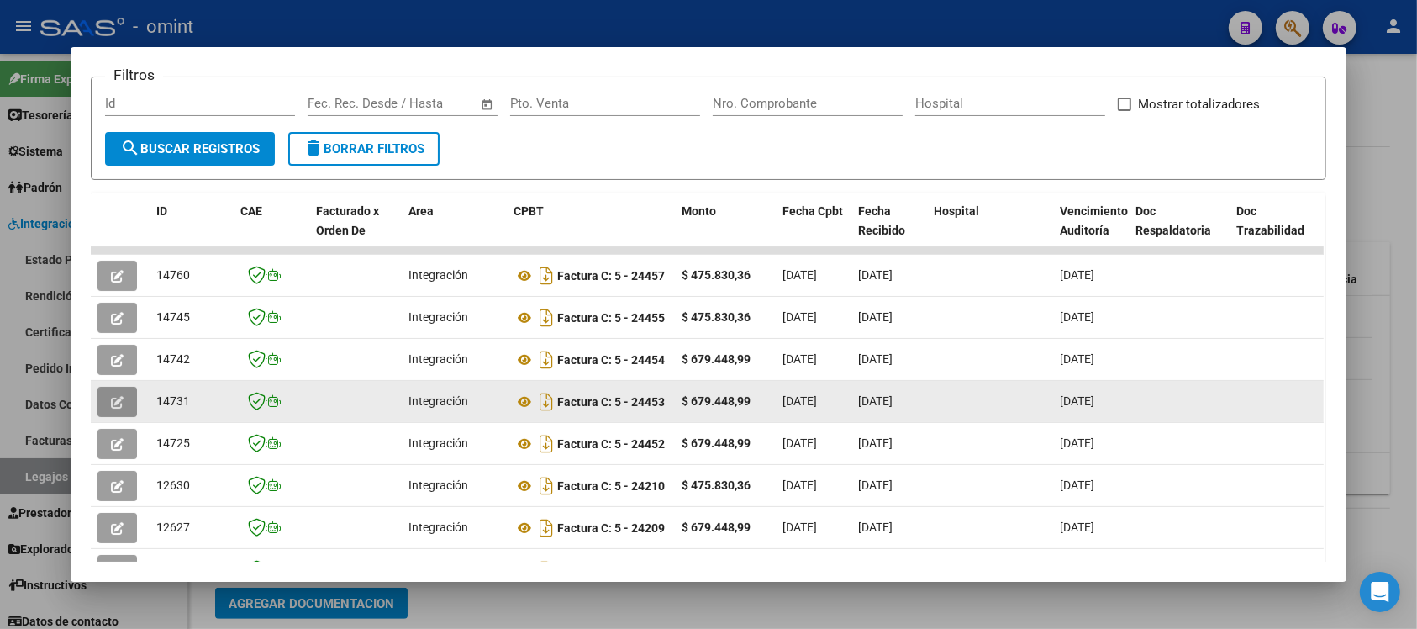
click at [118, 404] on button "button" at bounding box center [118, 402] width 40 height 30
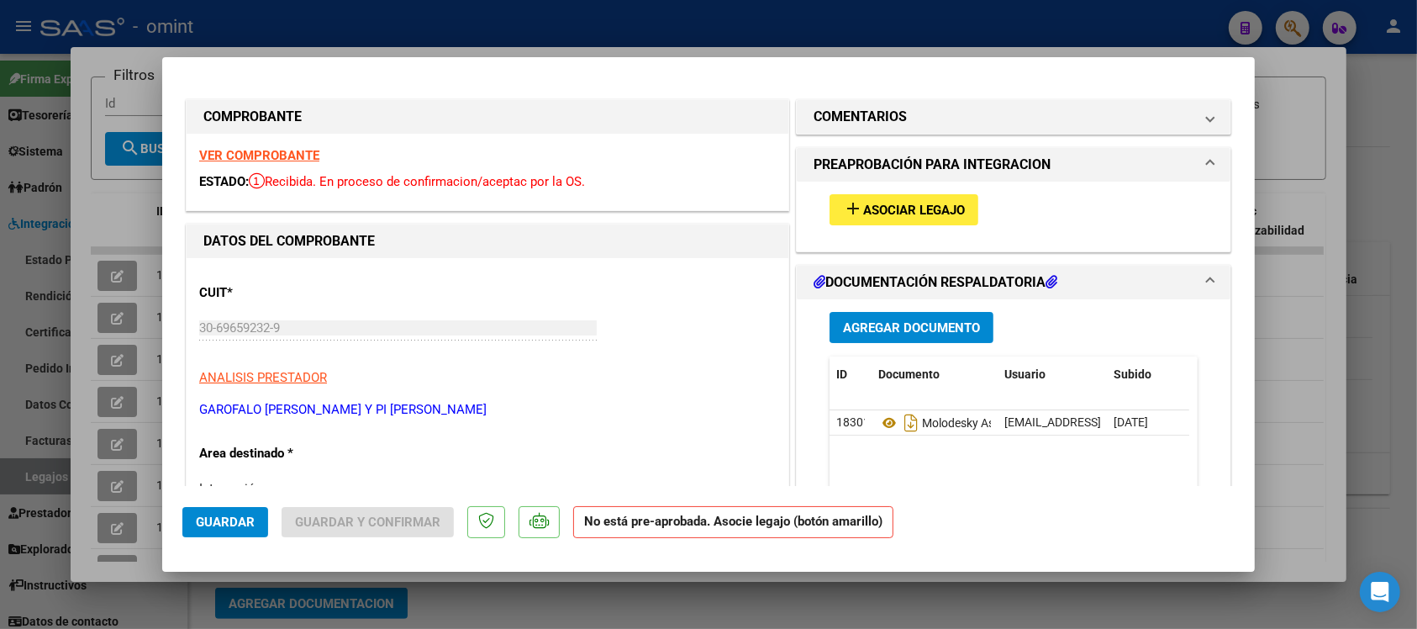
click at [905, 211] on span "Asociar Legajo" at bounding box center [914, 210] width 102 height 15
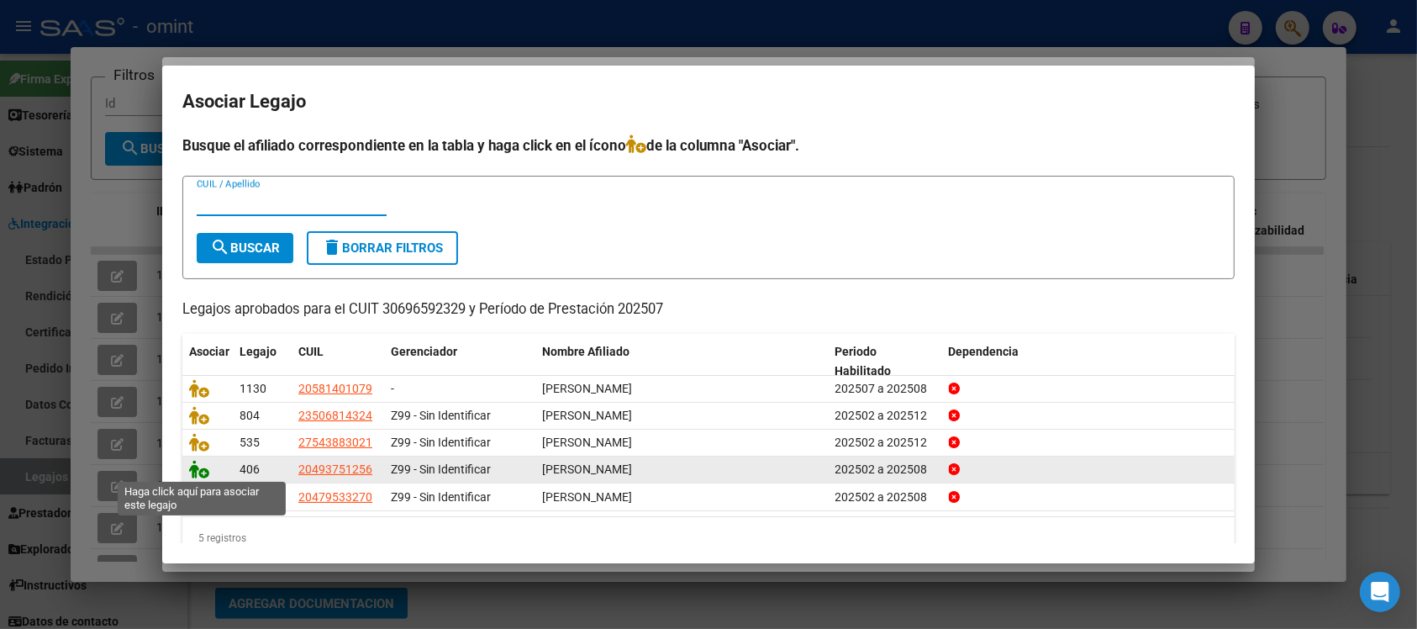
click at [193, 473] on icon at bounding box center [199, 469] width 20 height 18
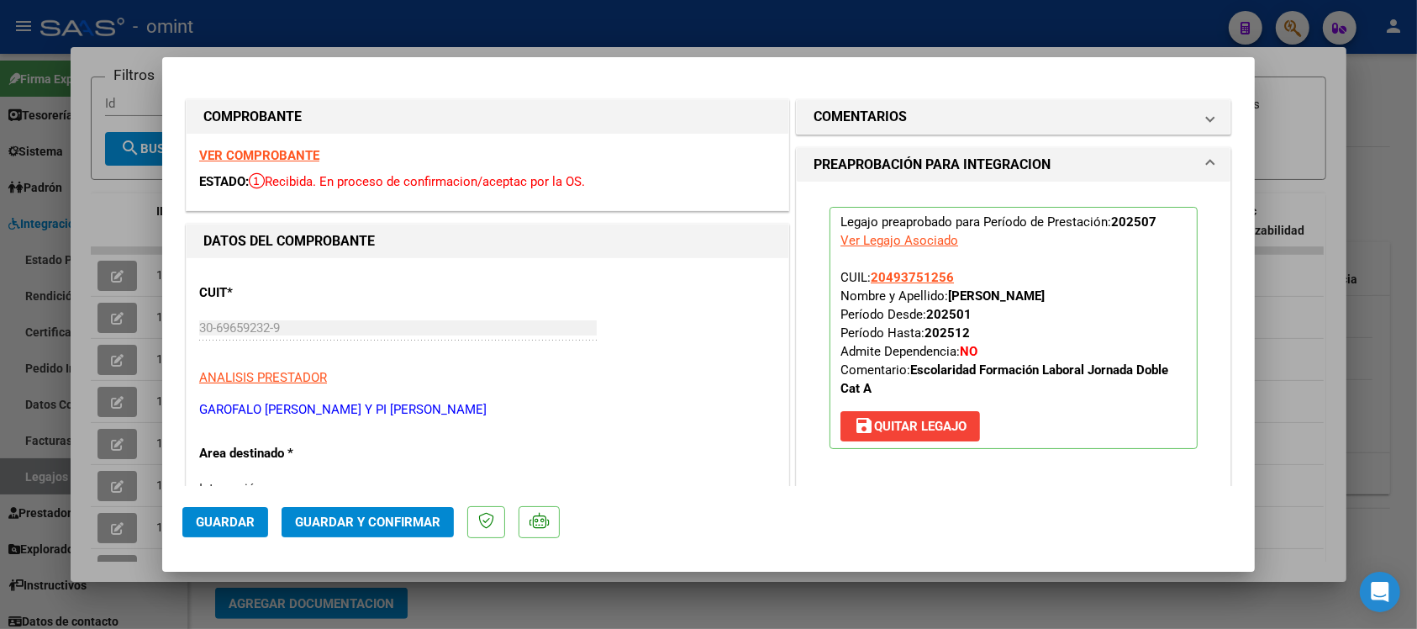
click at [267, 156] on strong "VER COMPROBANTE" at bounding box center [259, 155] width 120 height 15
click at [216, 530] on button "Guardar" at bounding box center [225, 522] width 86 height 30
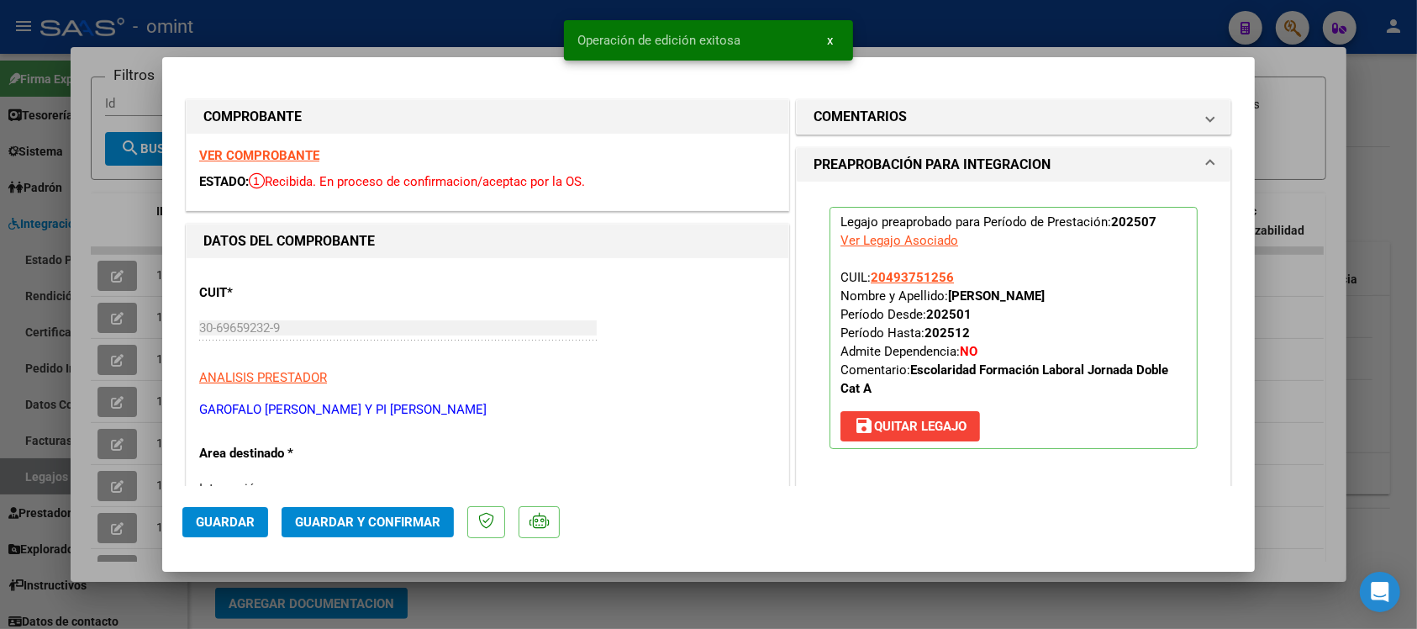
click at [301, 8] on div at bounding box center [708, 314] width 1417 height 629
type input "$ 0,00"
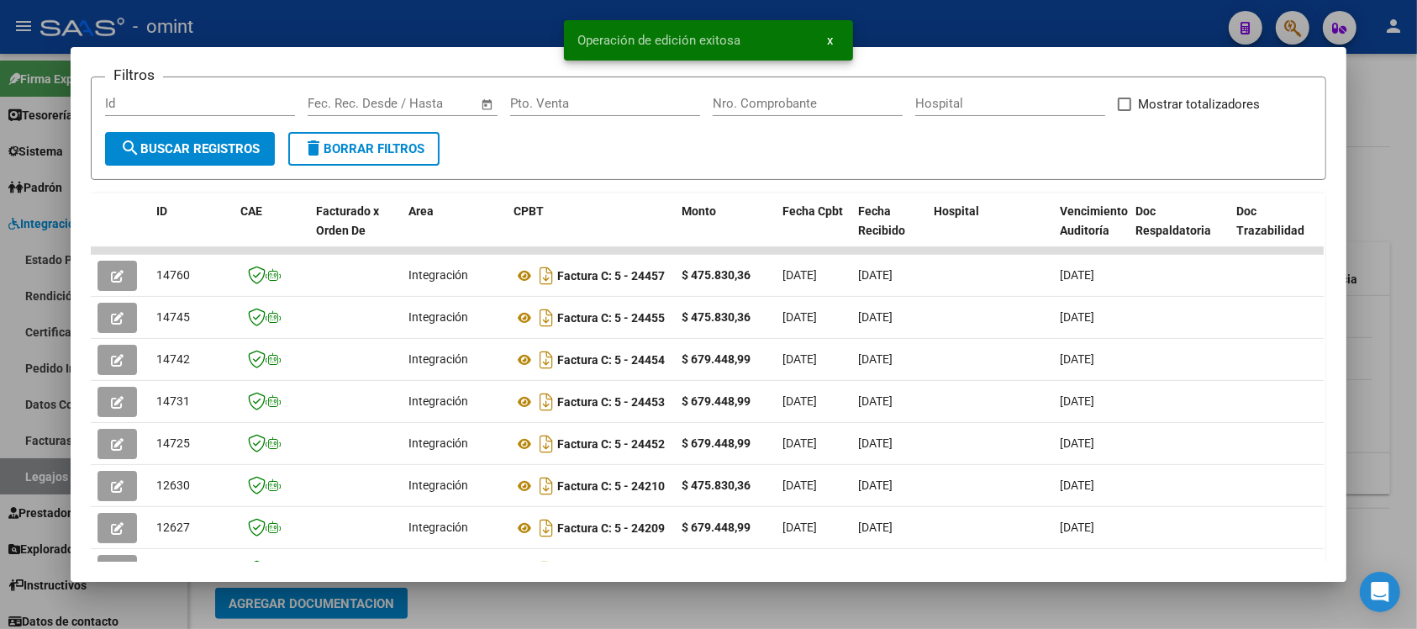
click at [309, 18] on div at bounding box center [708, 314] width 1417 height 629
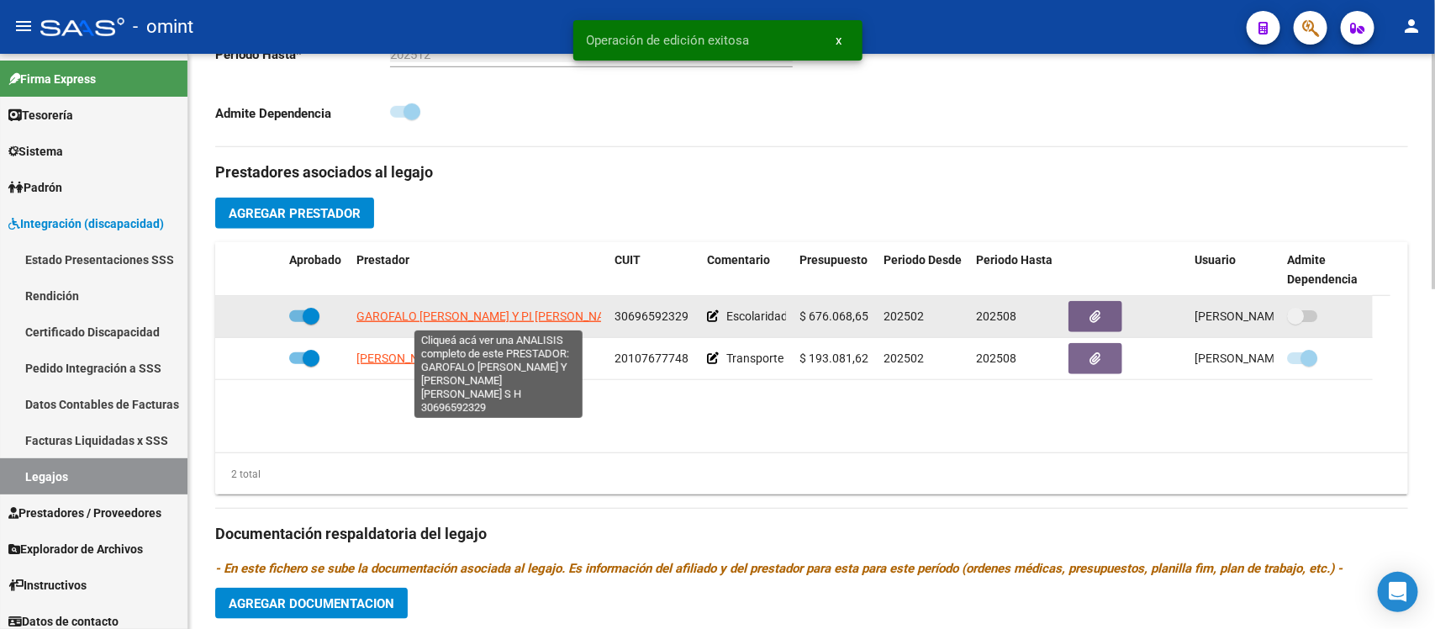
click at [456, 314] on span "[PERSON_NAME] [PERSON_NAME] Y PI [PERSON_NAME]" at bounding box center [490, 315] width 268 height 13
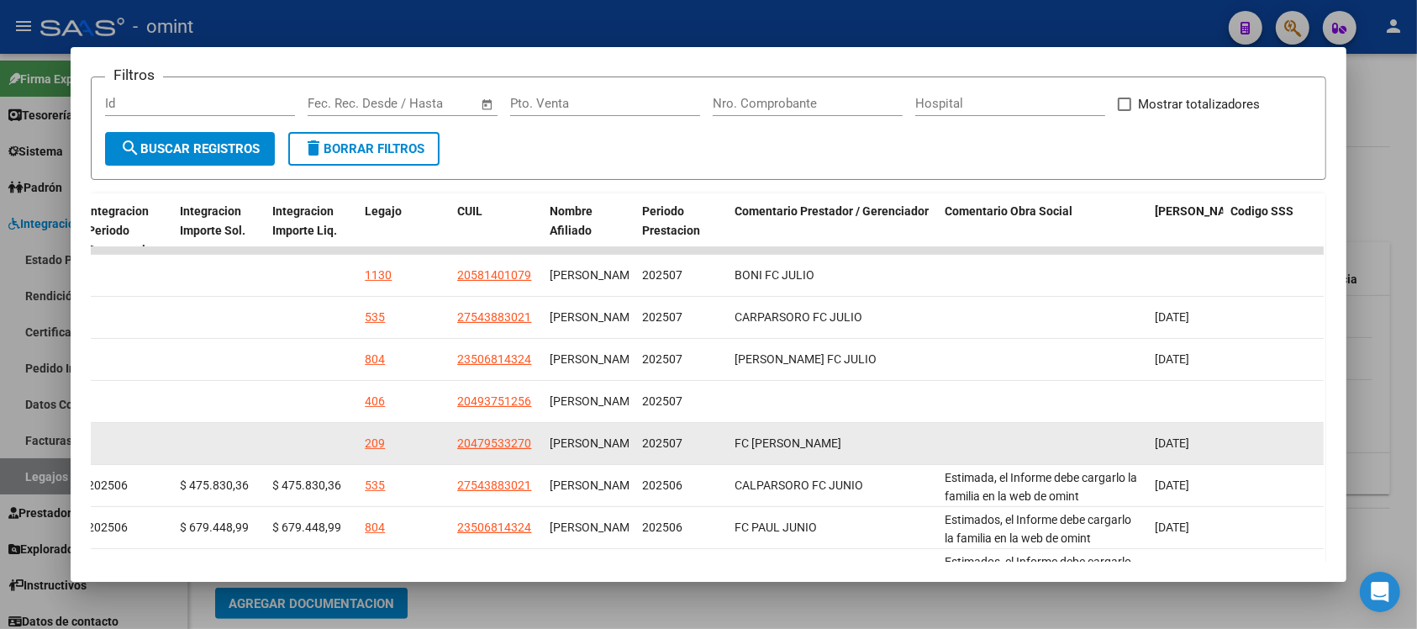
scroll to position [346, 0]
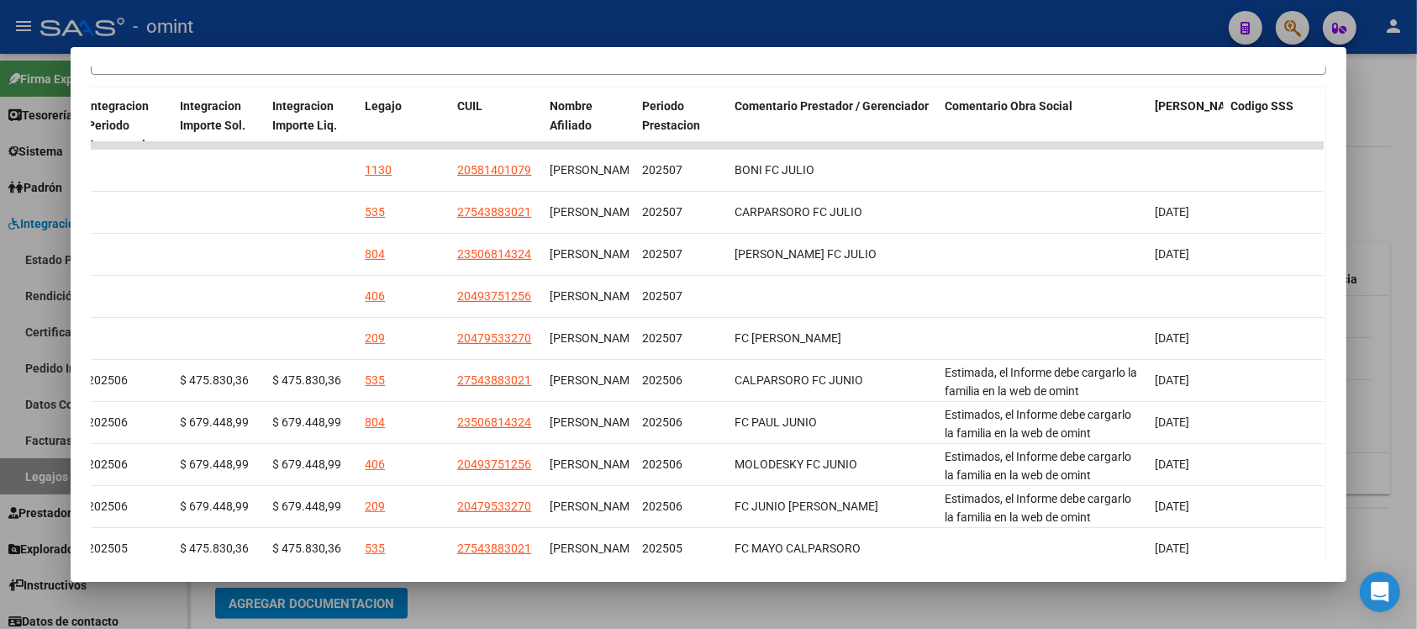
click at [458, 29] on div at bounding box center [708, 314] width 1417 height 629
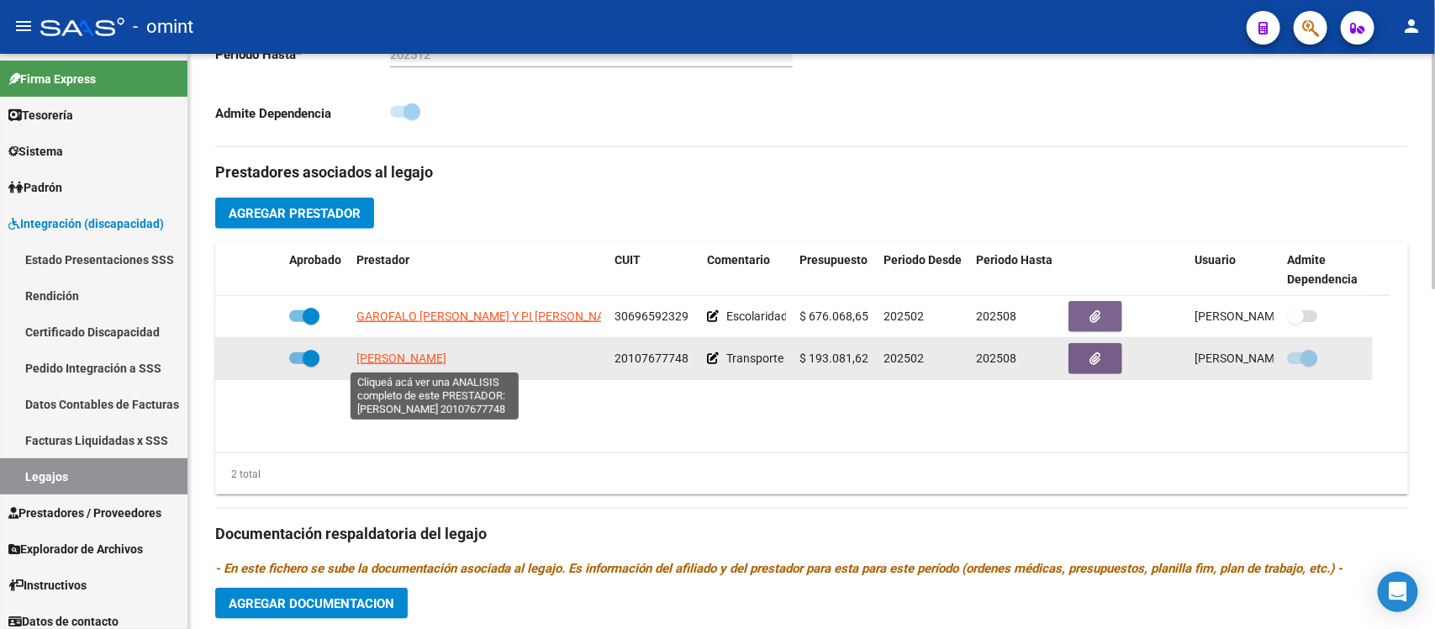
click at [446, 355] on span "CAAMAÑO CARLOS ALBERTO" at bounding box center [401, 357] width 90 height 13
type textarea "20107677748"
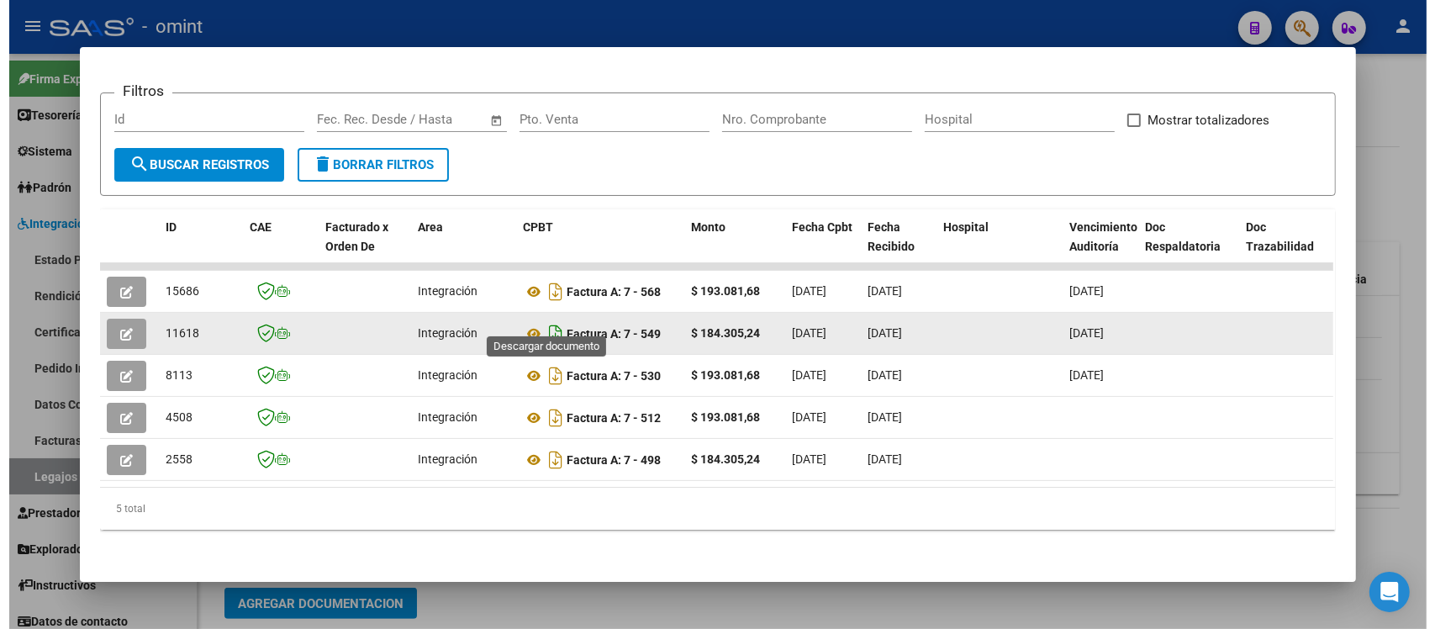
scroll to position [0, 0]
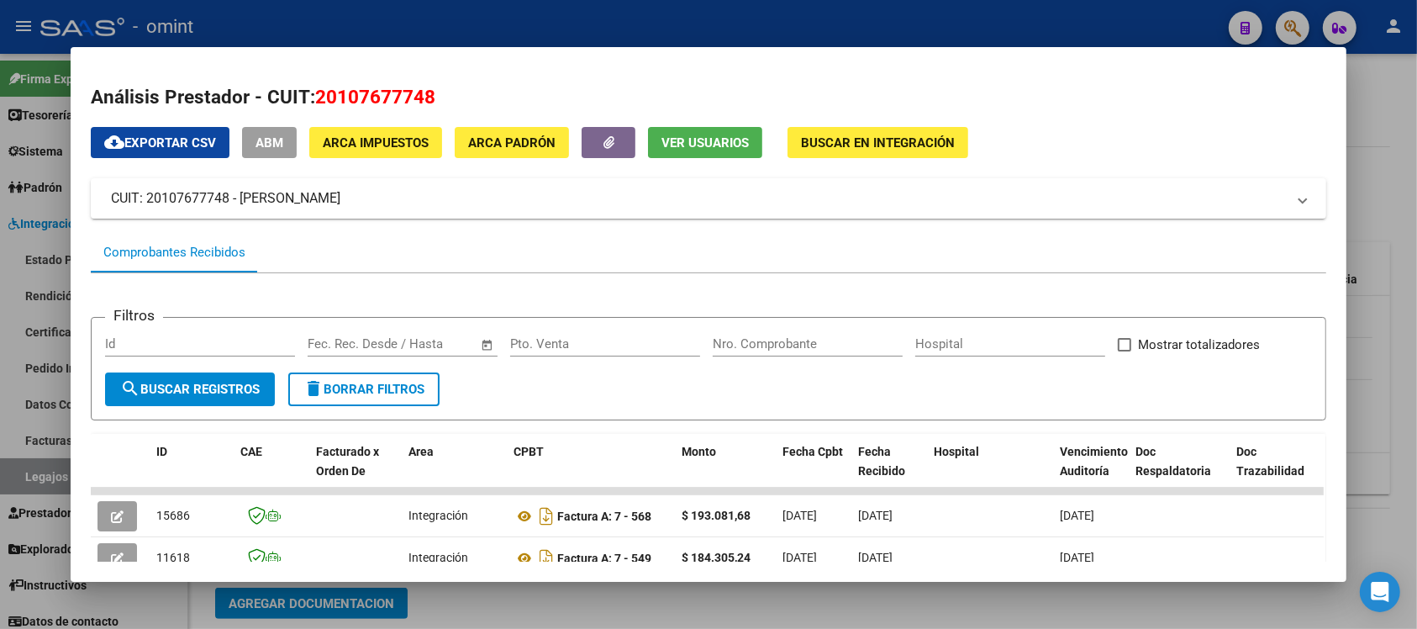
click at [538, 9] on div at bounding box center [708, 314] width 1417 height 629
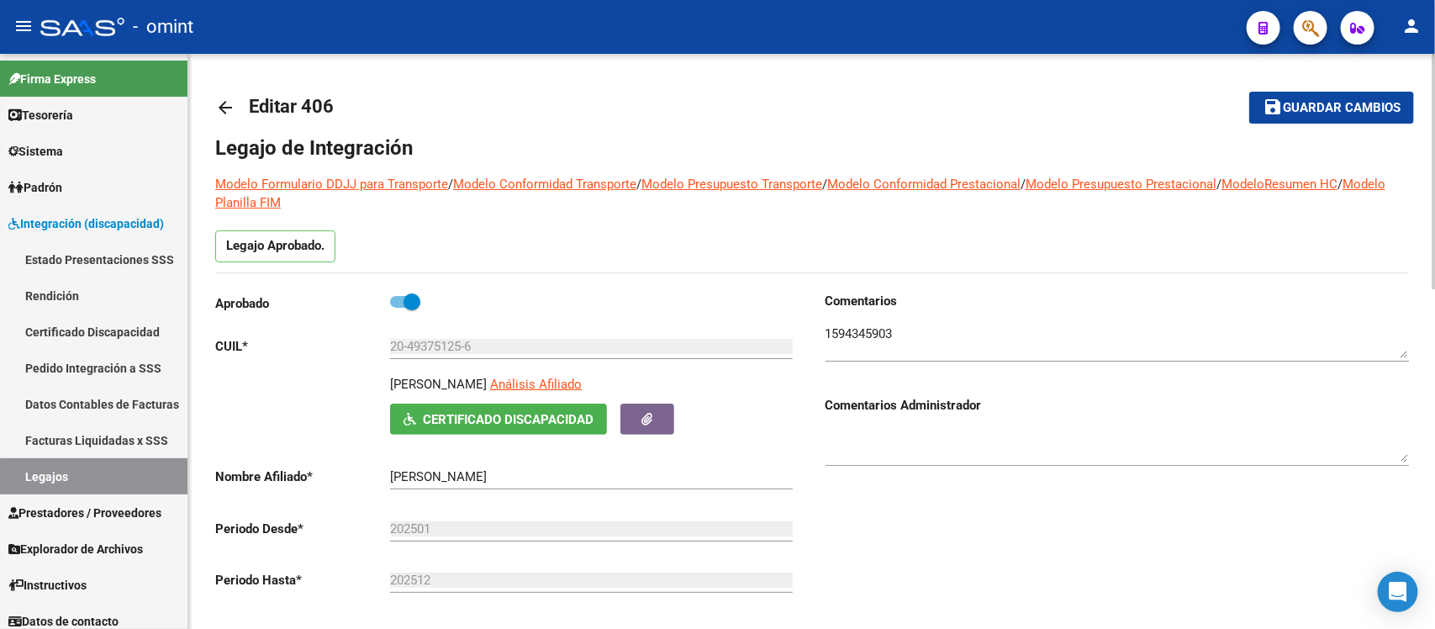
click at [224, 106] on mat-icon "arrow_back" at bounding box center [225, 108] width 20 height 20
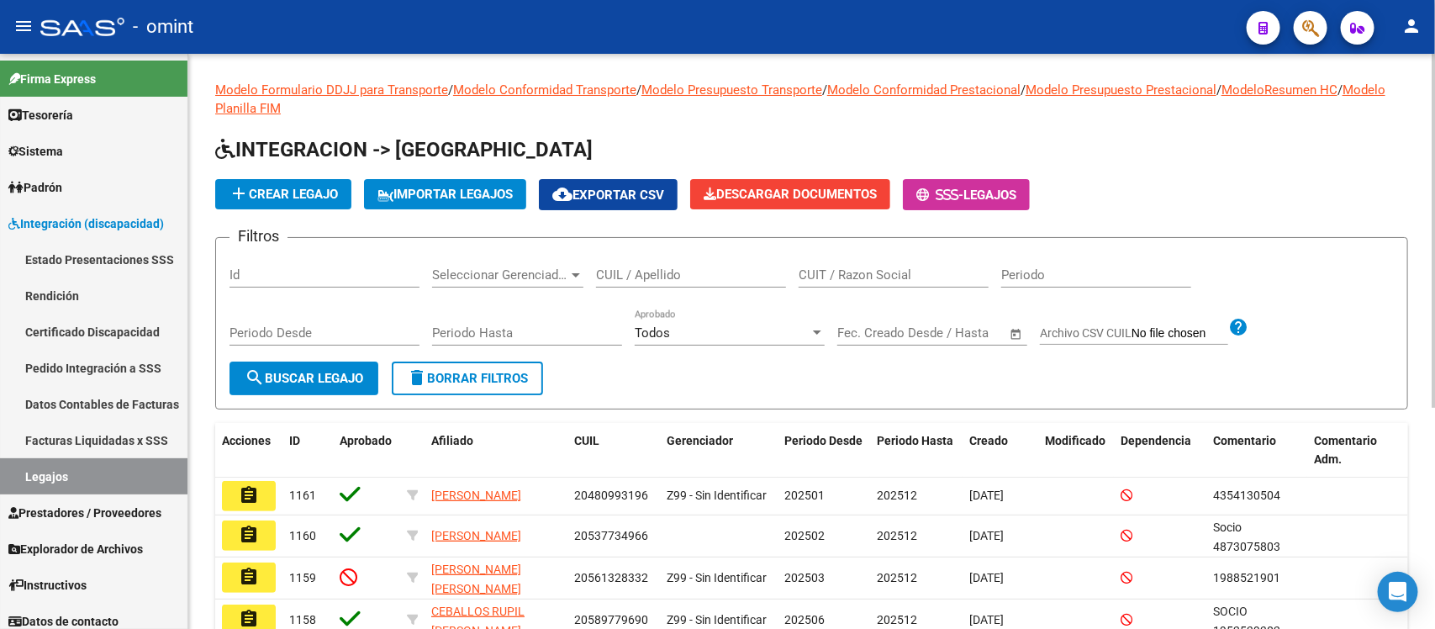
click at [643, 277] on input "CUIL / Apellido" at bounding box center [691, 274] width 190 height 15
paste input "54388302"
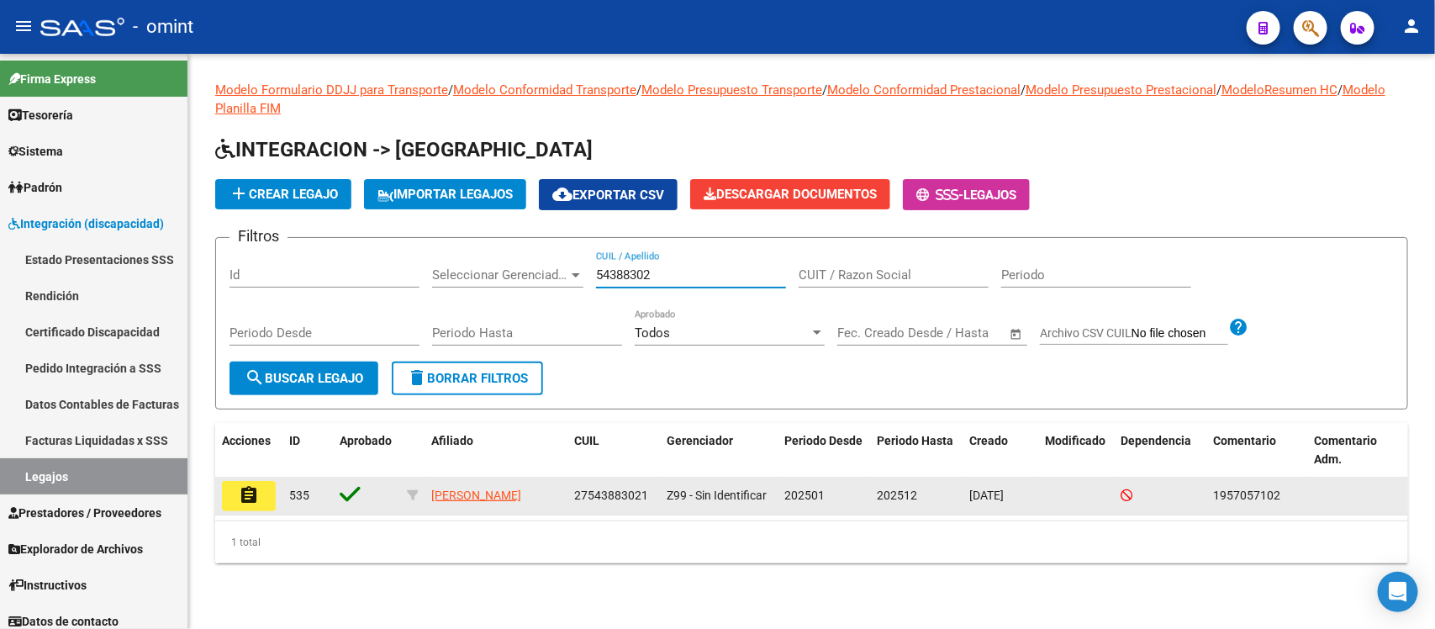
type input "54388302"
click at [258, 485] on mat-icon "assignment" at bounding box center [249, 495] width 20 height 20
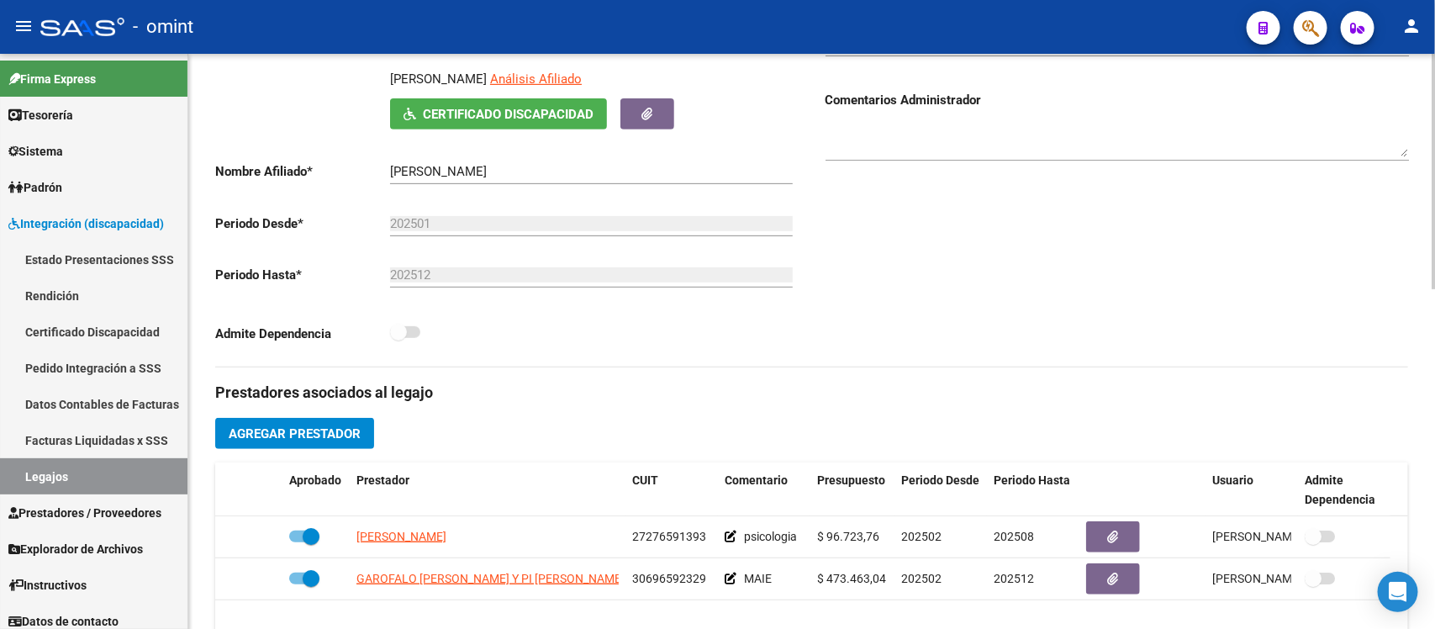
scroll to position [315, 0]
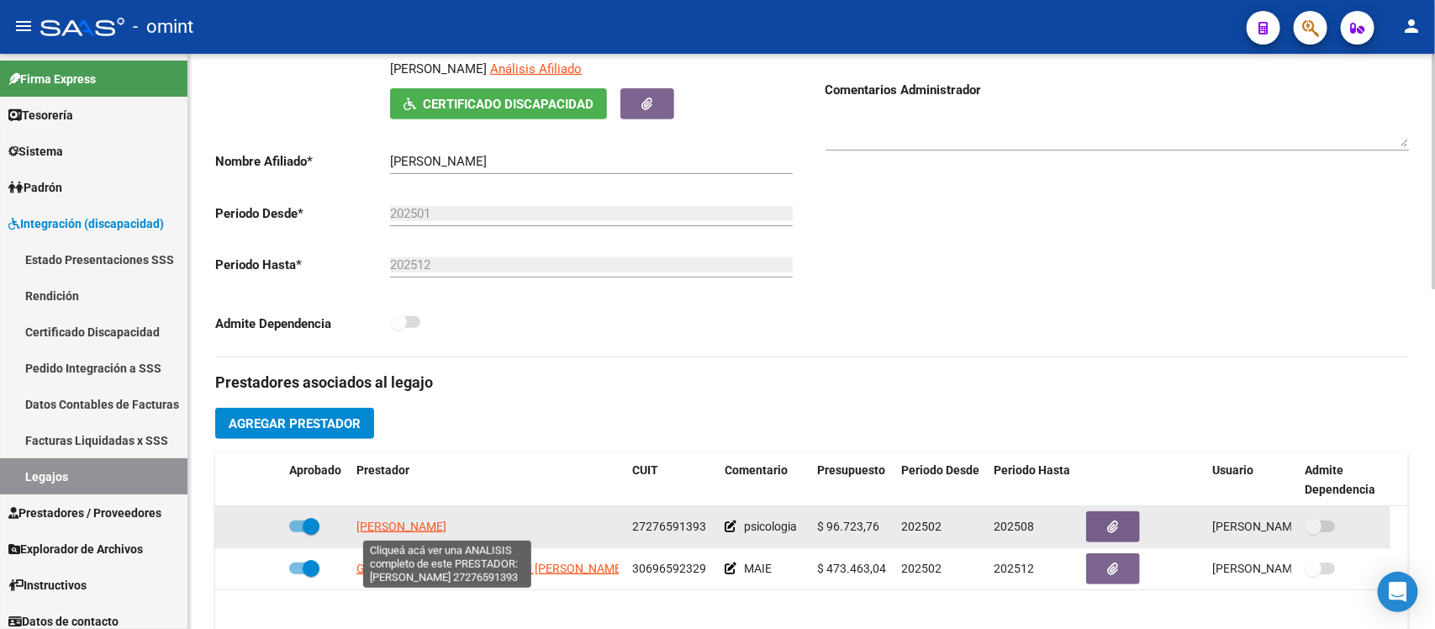
click at [409, 528] on span "[PERSON_NAME]" at bounding box center [401, 526] width 90 height 13
type textarea "27276591393"
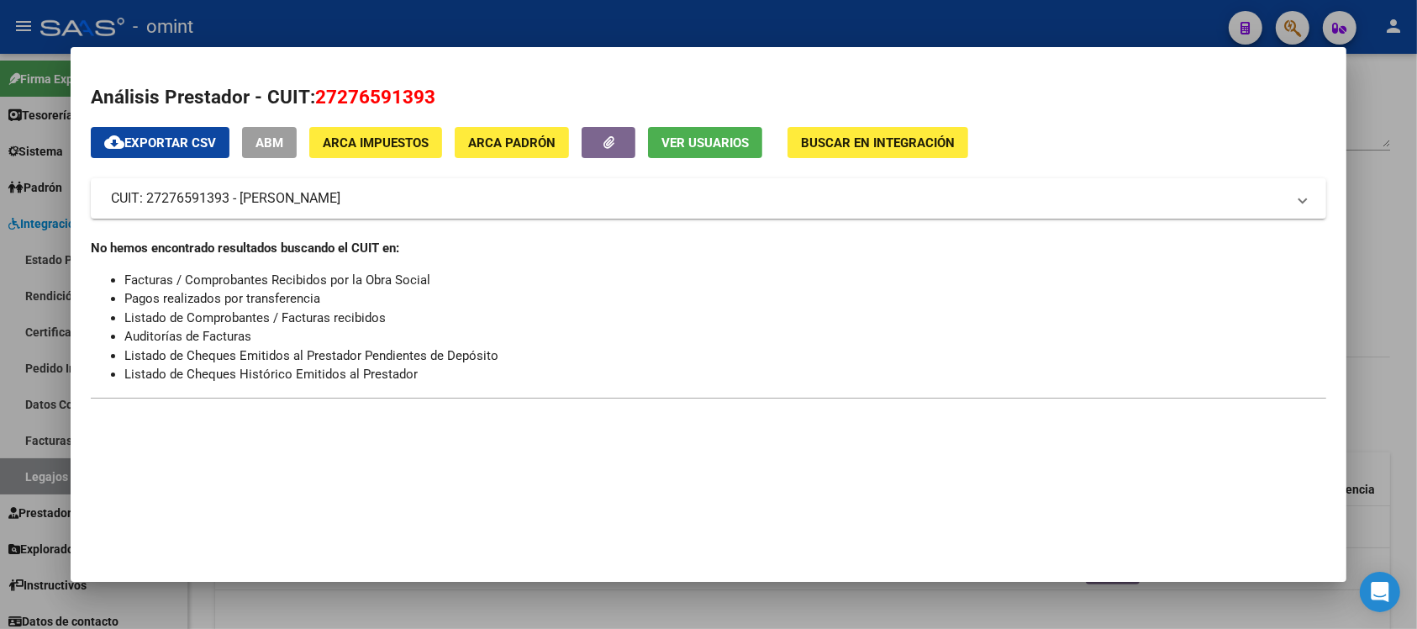
click at [757, 19] on div at bounding box center [708, 314] width 1417 height 629
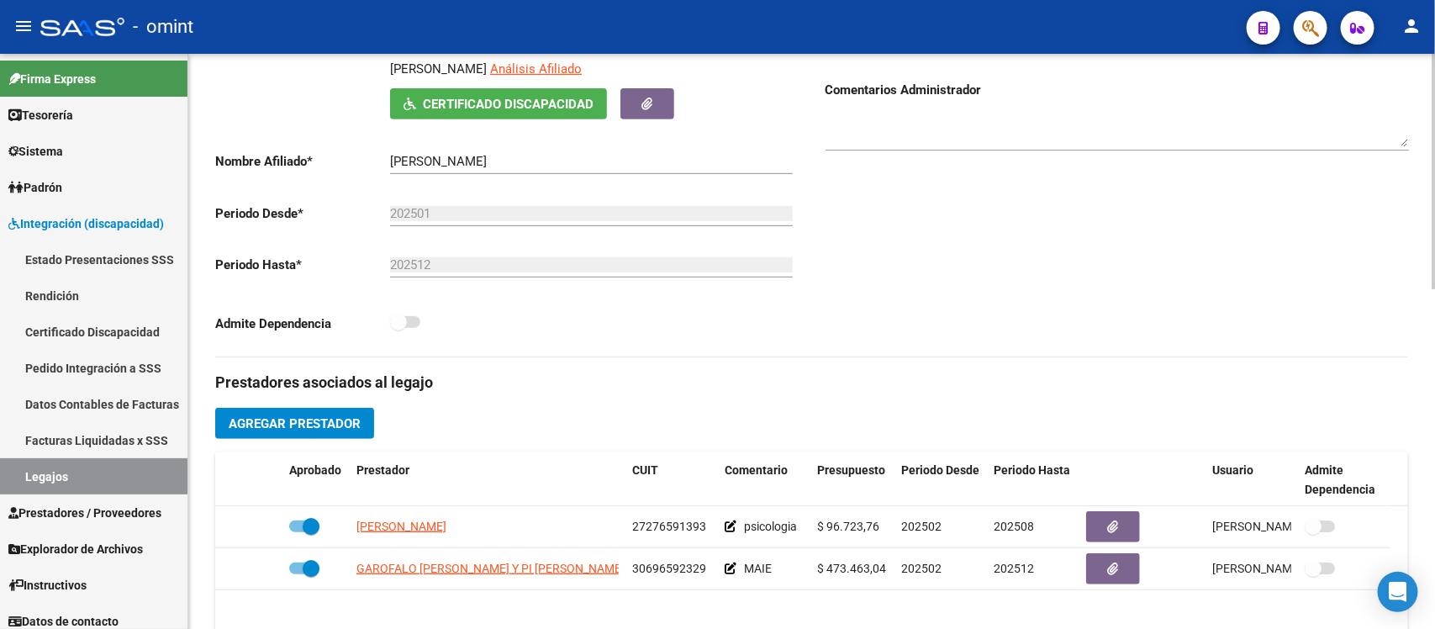
scroll to position [0, 0]
